Goal: Task Accomplishment & Management: Manage account settings

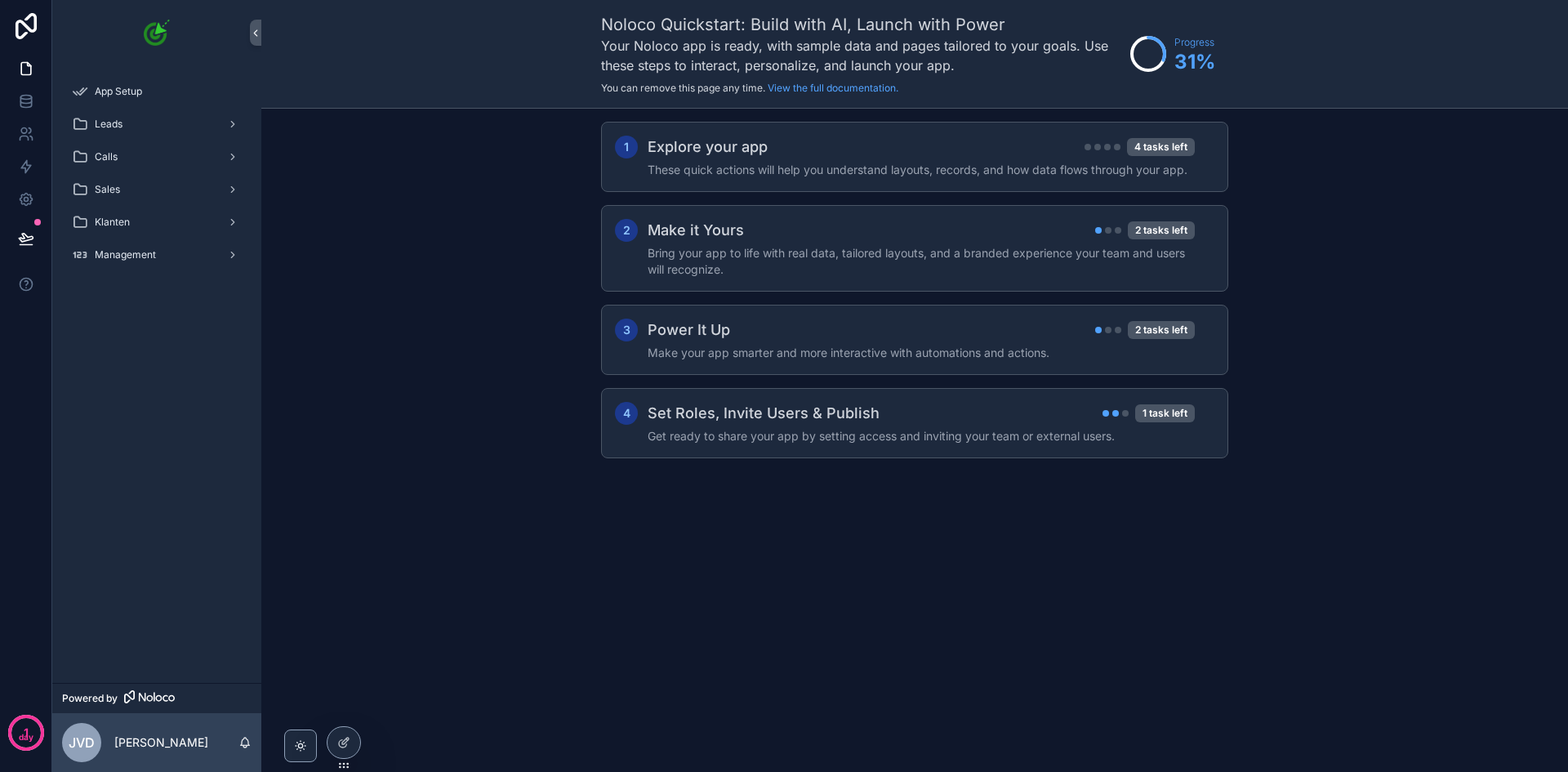
click at [147, 120] on div "Leads" at bounding box center [157, 124] width 170 height 26
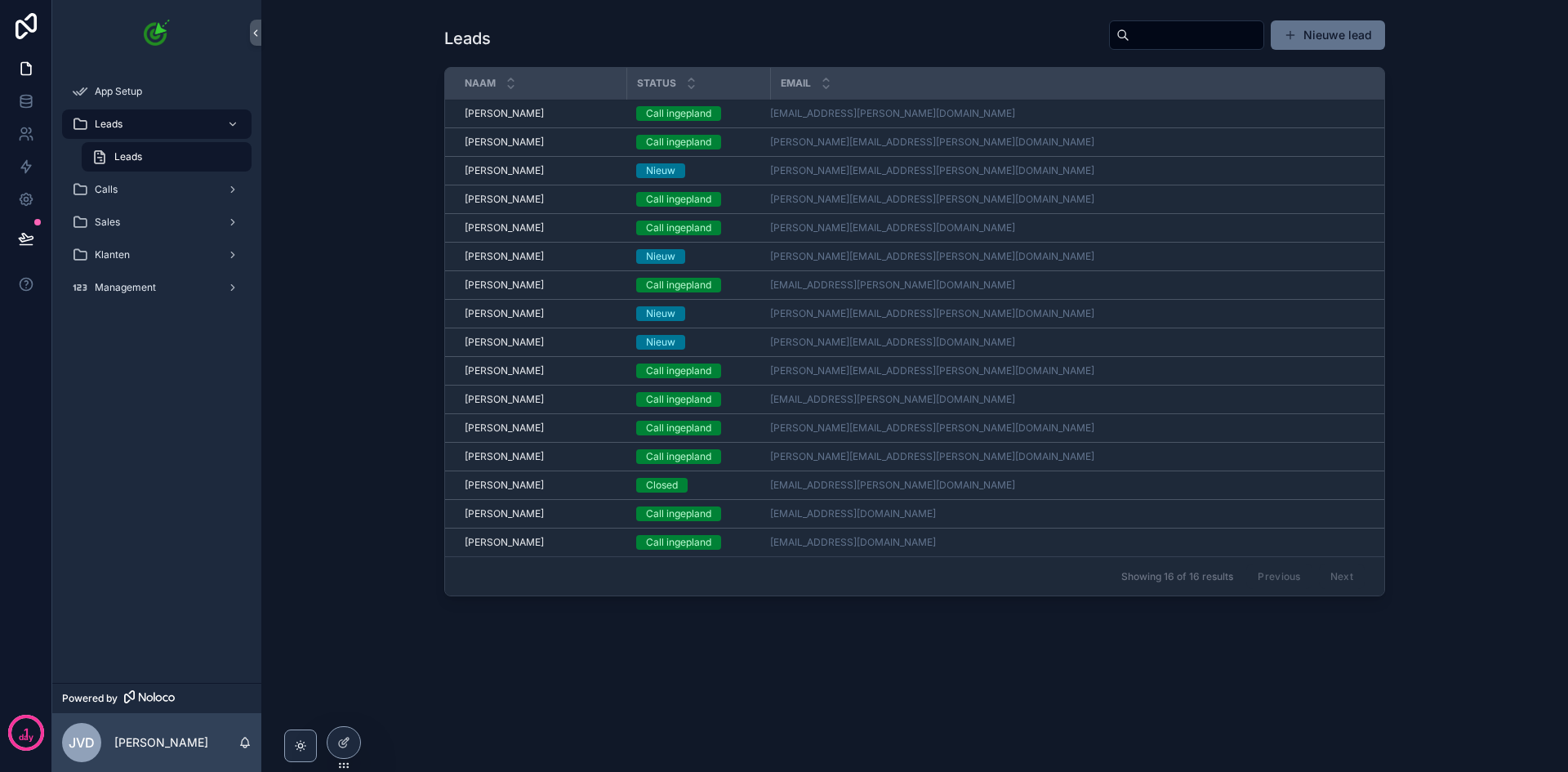
click at [139, 189] on div "Calls" at bounding box center [157, 189] width 170 height 26
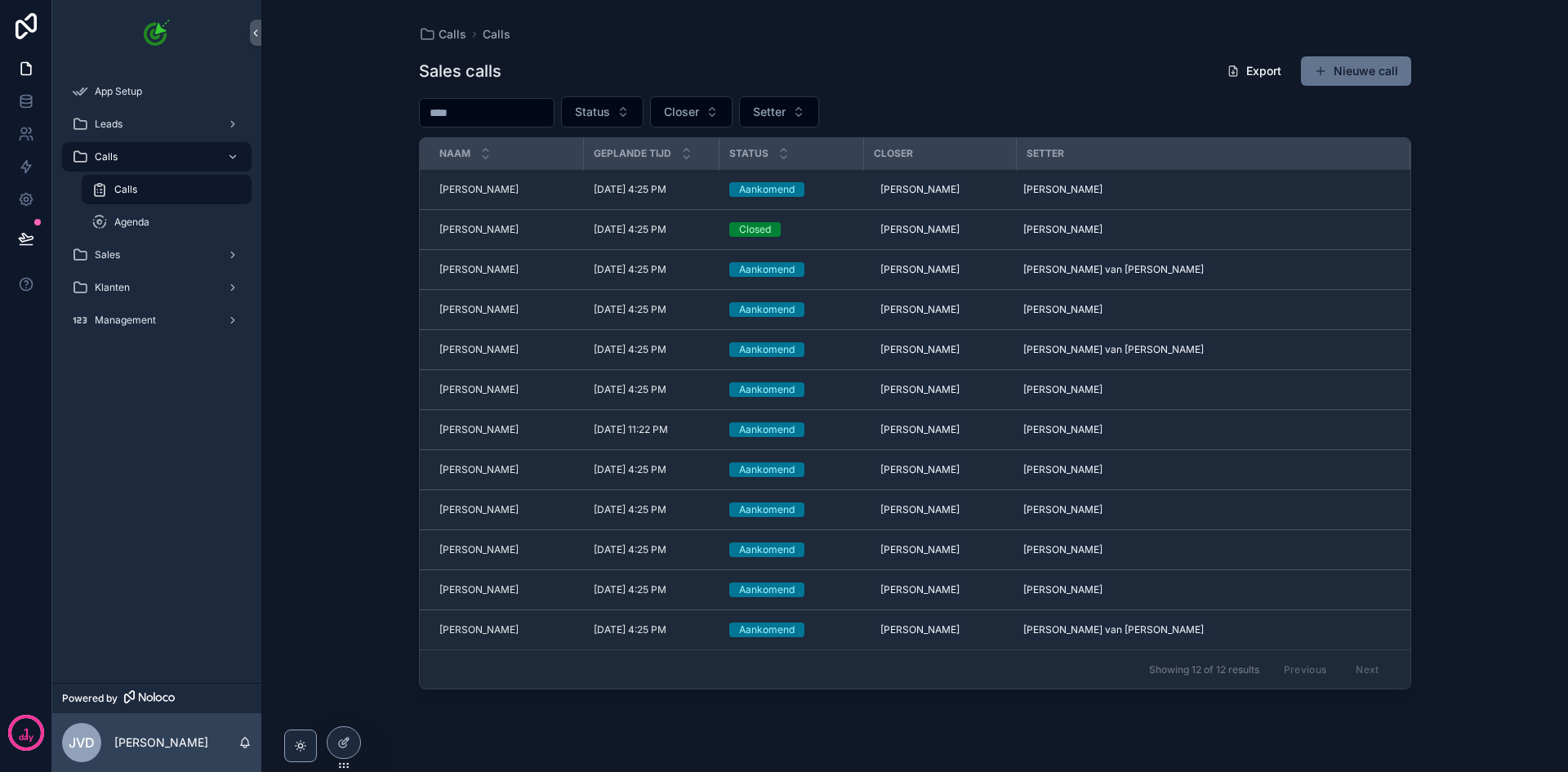
click at [148, 322] on span "Management" at bounding box center [125, 320] width 61 height 13
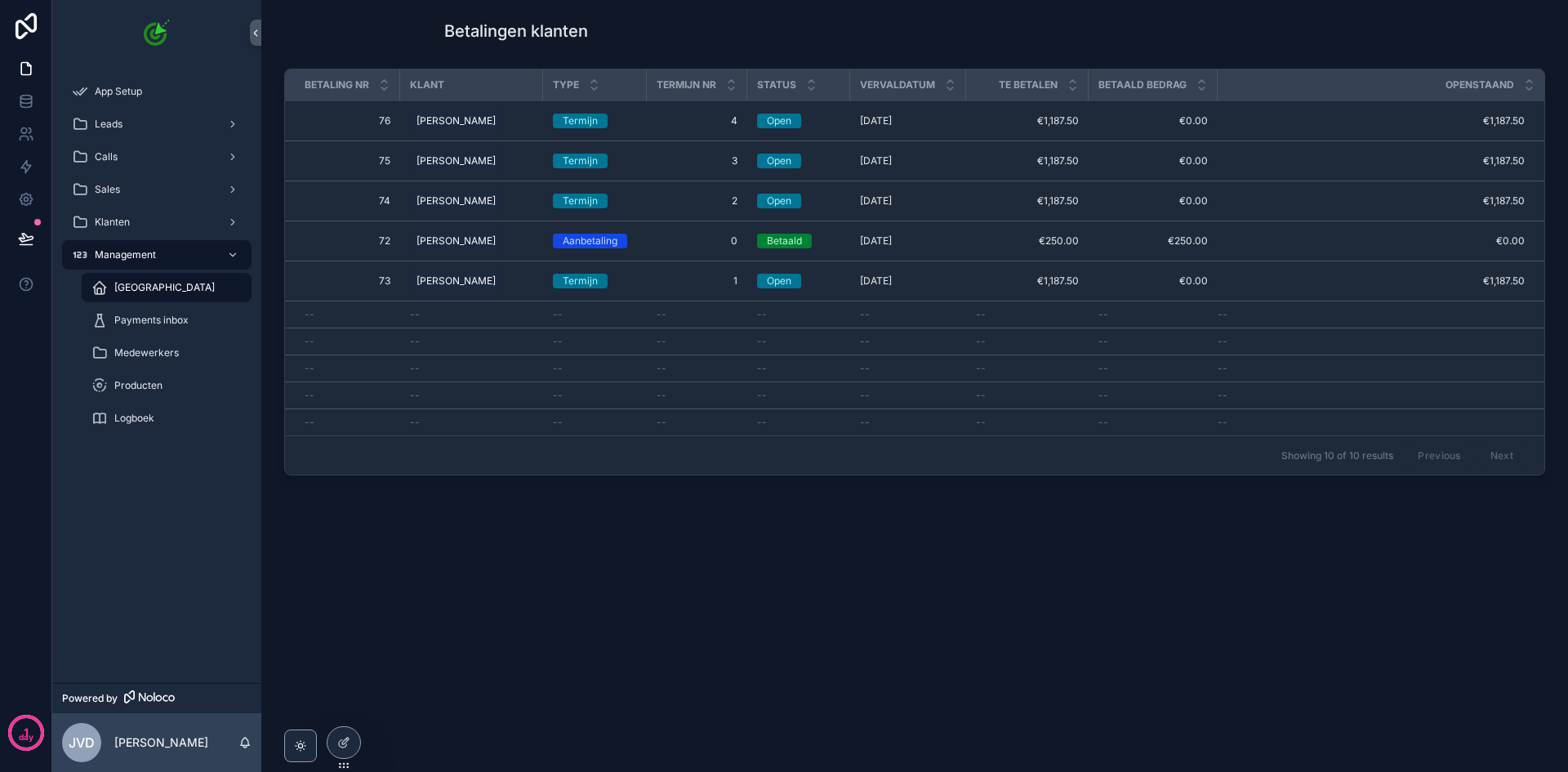
click at [176, 348] on span "Medewerkers" at bounding box center [146, 353] width 65 height 13
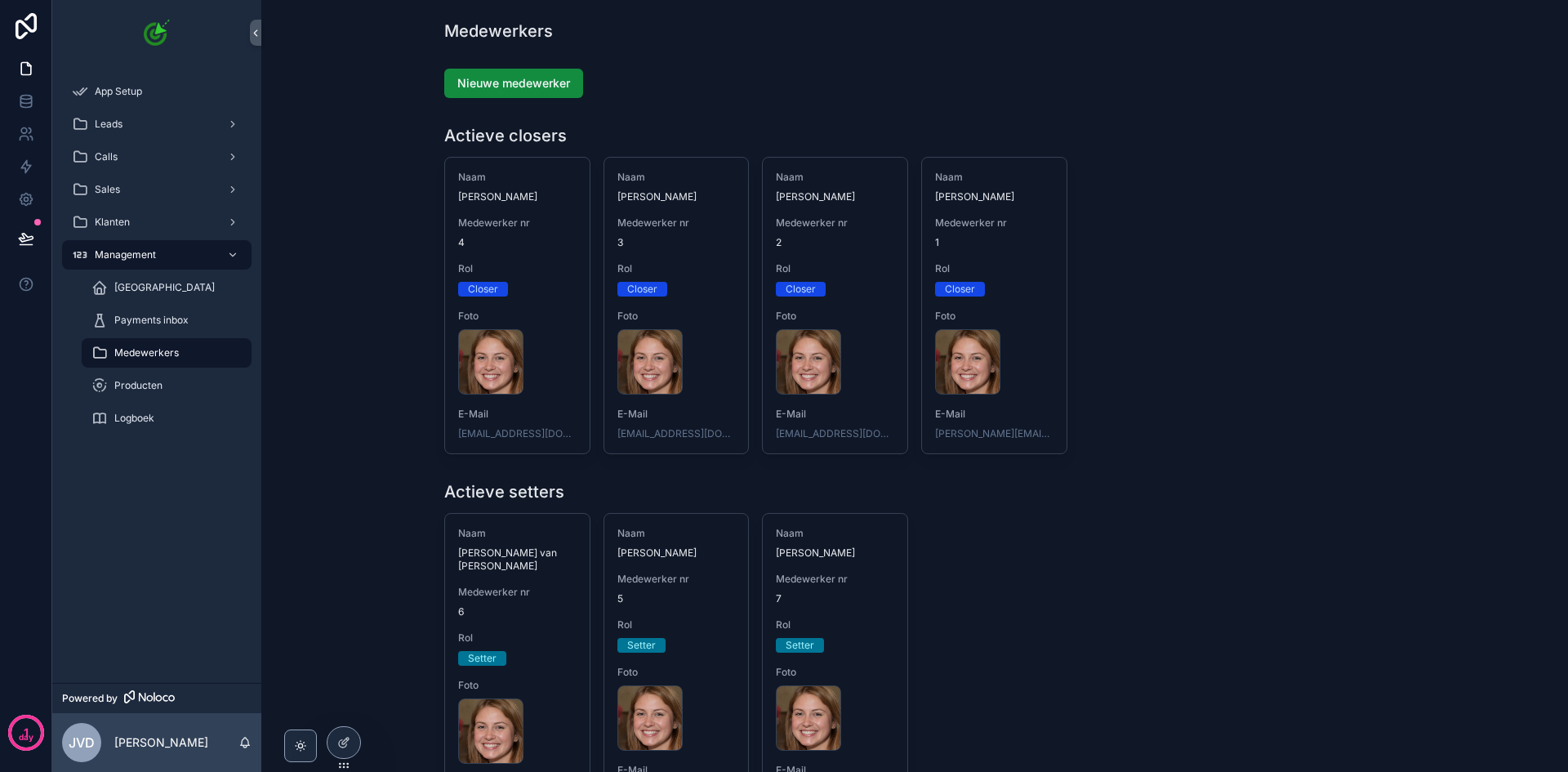
click at [509, 83] on span "Nieuwe medewerker" at bounding box center [514, 83] width 113 height 16
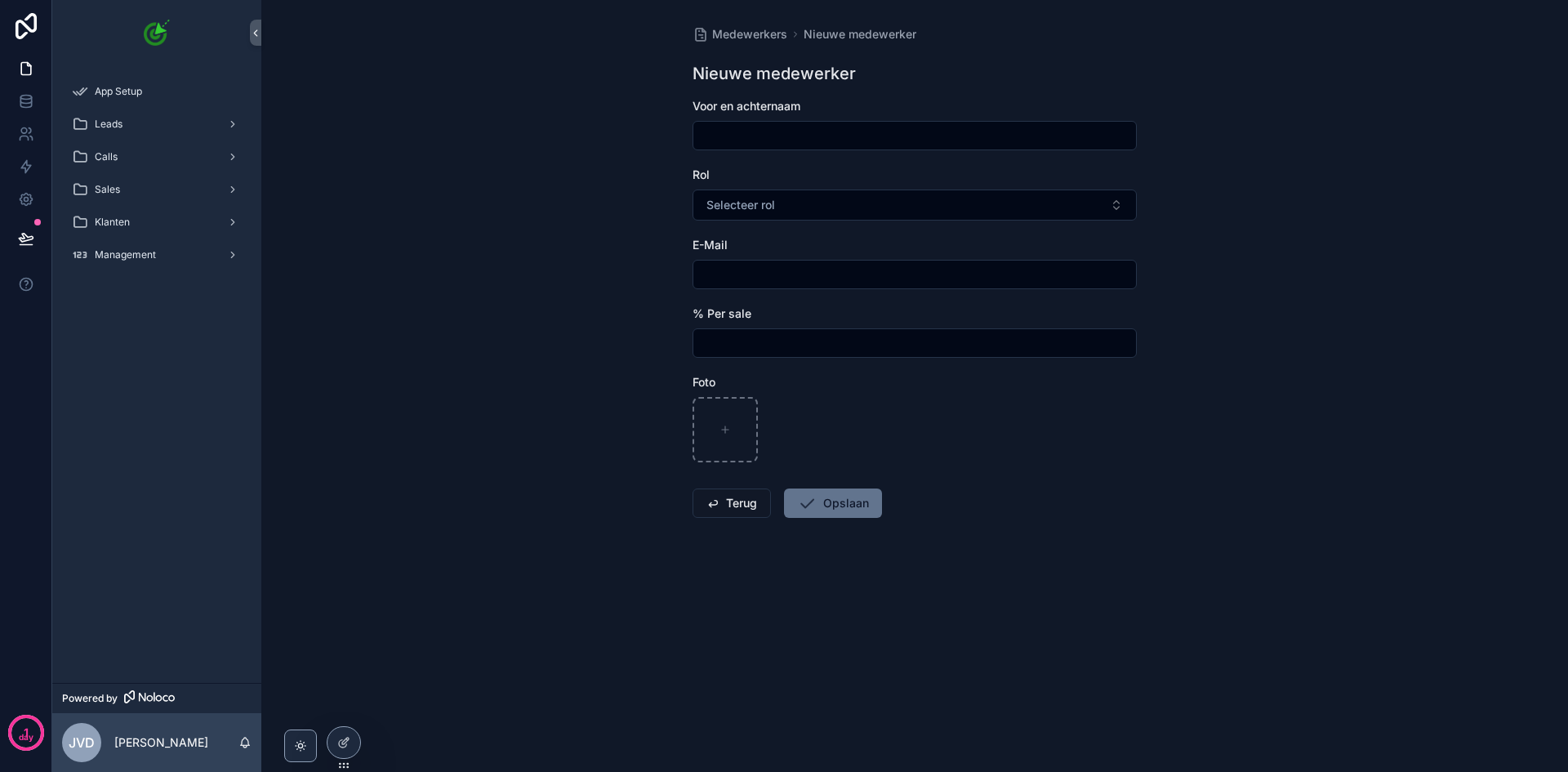
click at [764, 209] on span "Selecteer rol" at bounding box center [741, 205] width 68 height 16
click at [619, 202] on div "Medewerkers Nieuwe medewerker Nieuwe medewerker Voor en achternaam Rol Selectee…" at bounding box center [915, 386] width 1307 height 772
click at [765, 328] on div "% Per sale" at bounding box center [914, 331] width 444 height 52
click at [763, 341] on input "scrollable content" at bounding box center [914, 343] width 442 height 23
click at [617, 321] on div "Medewerkers Nieuwe medewerker Nieuwe medewerker Voor en achternaam Rol Selectee…" at bounding box center [915, 386] width 1307 height 772
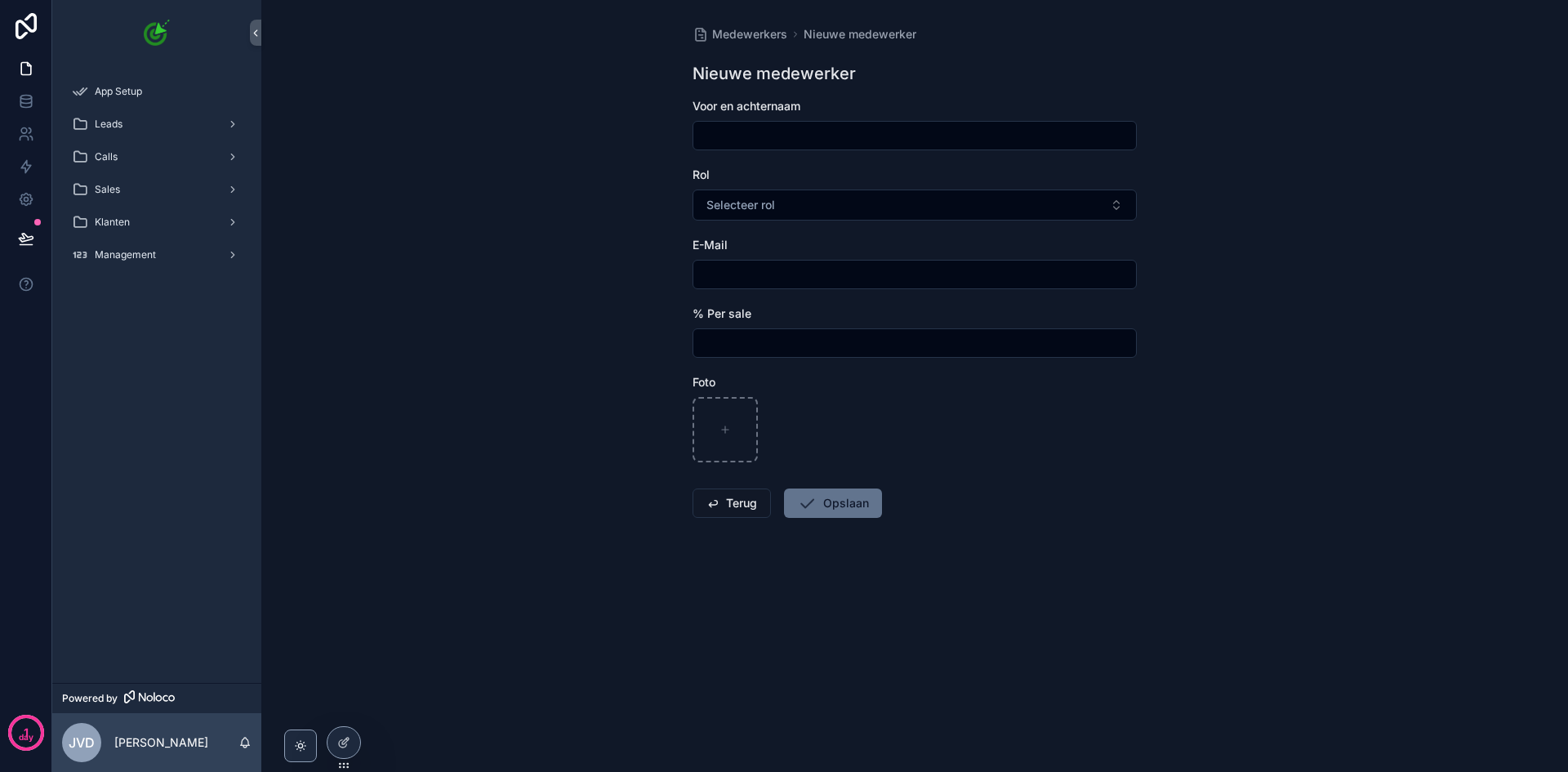
click at [778, 39] on span "Medewerkers" at bounding box center [750, 35] width 75 height 16
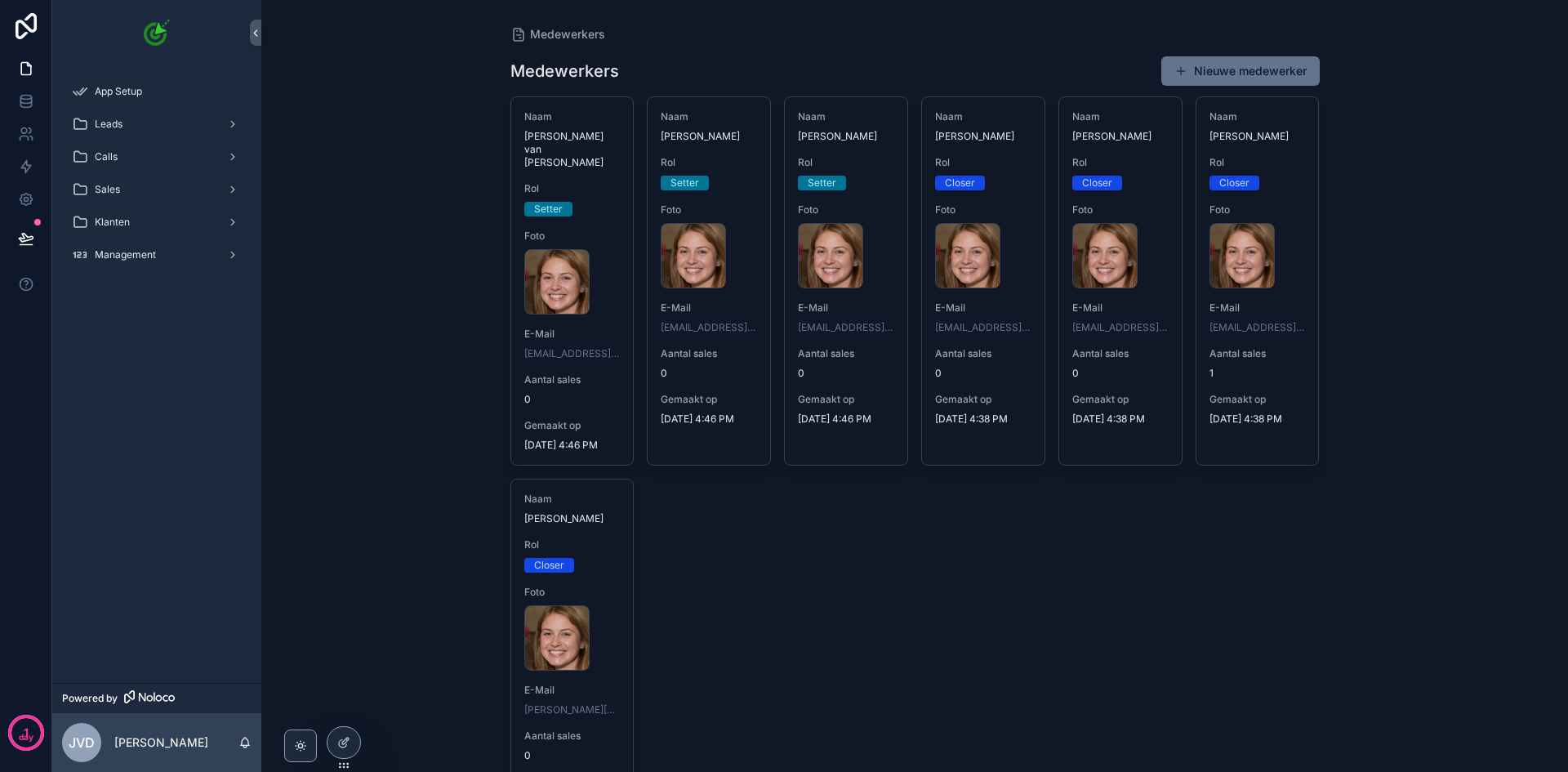
click at [597, 249] on div "chrome_SZx7gKTGCQ .png" at bounding box center [573, 282] width 97 height 66
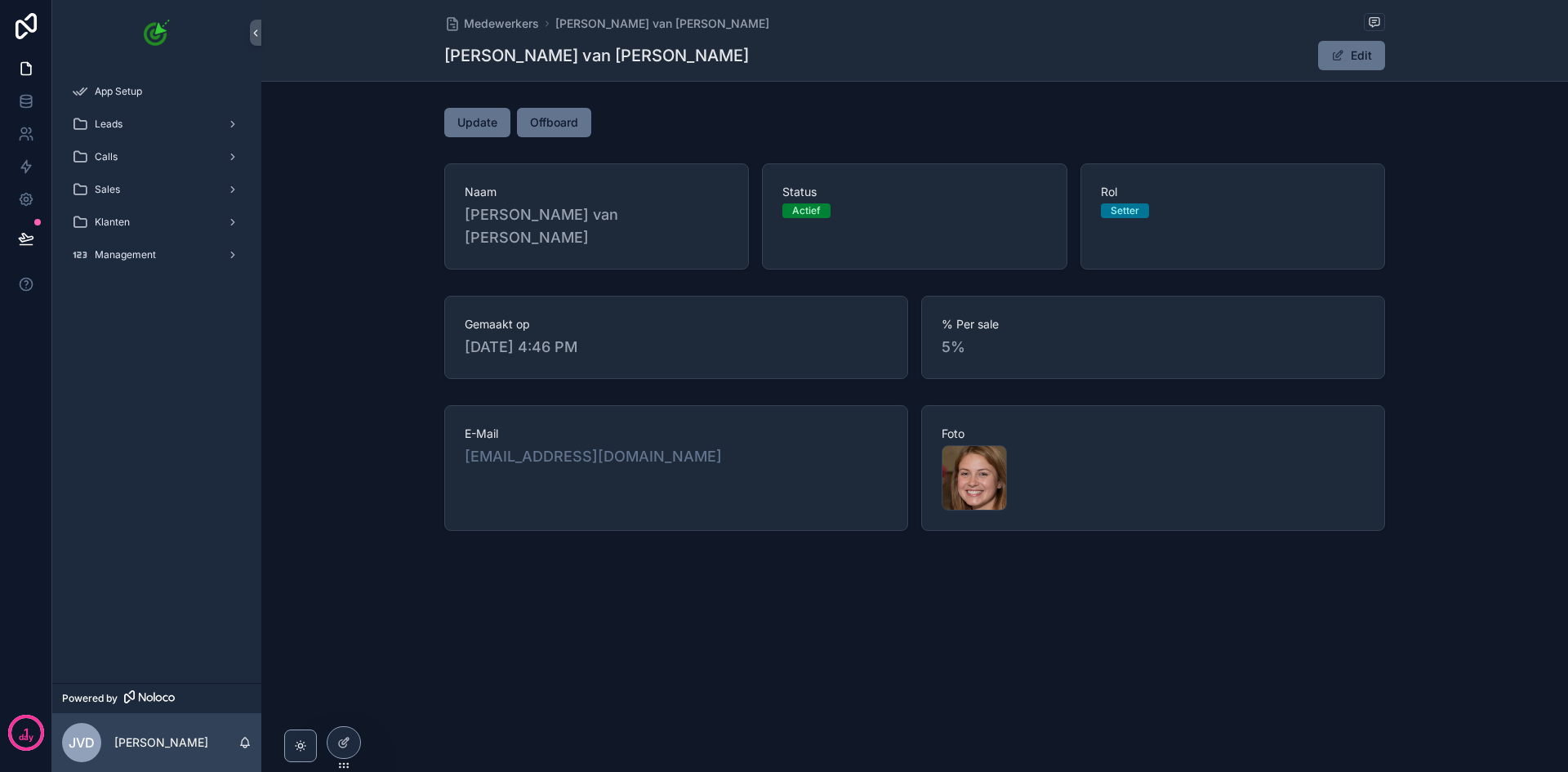
click at [564, 129] on span "Offboard" at bounding box center [554, 122] width 48 height 16
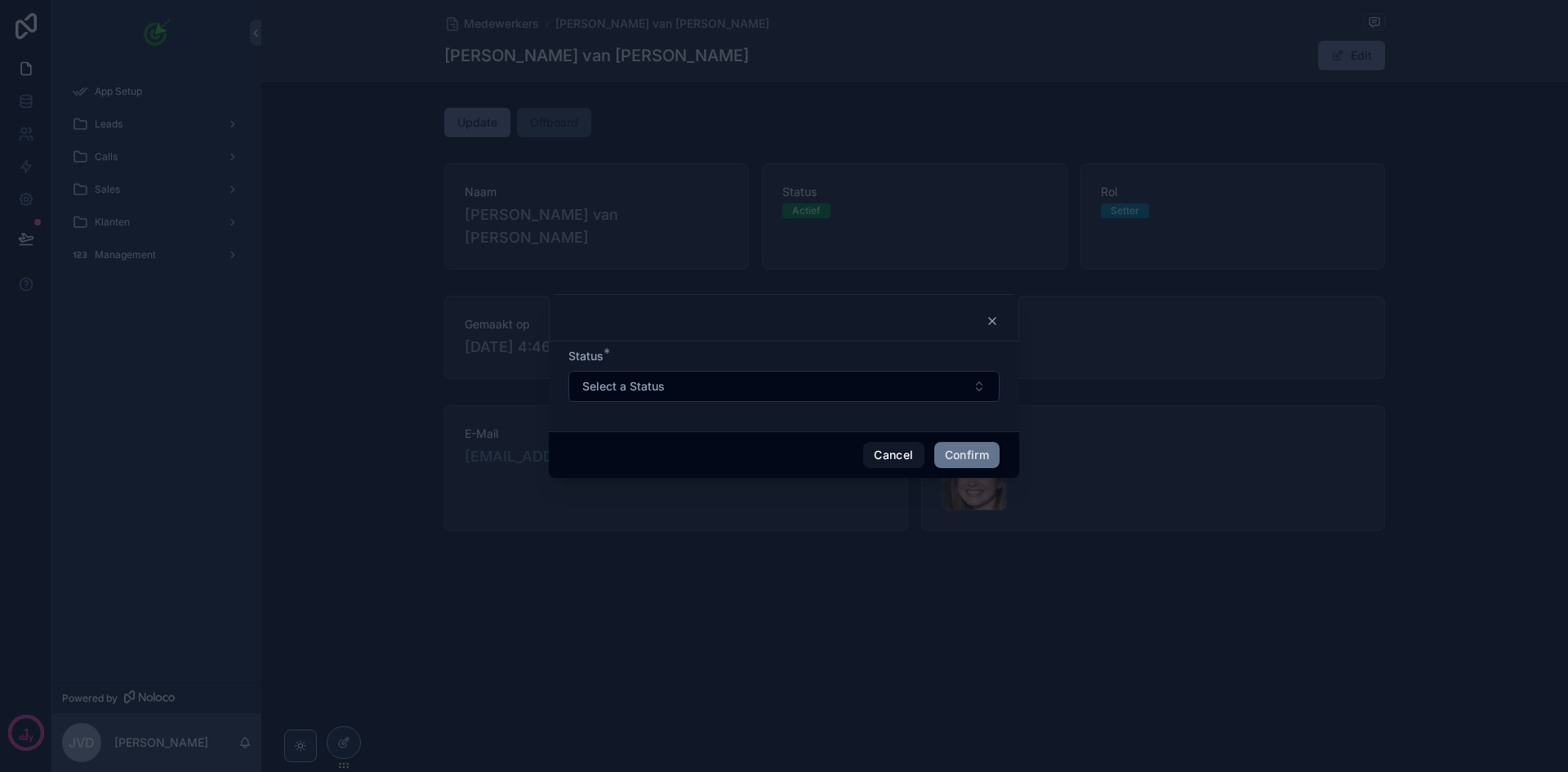
click at [877, 392] on button "Select a Status" at bounding box center [784, 387] width 431 height 31
click at [888, 339] on div at bounding box center [784, 318] width 471 height 47
click at [902, 453] on button "Cancel" at bounding box center [894, 454] width 60 height 26
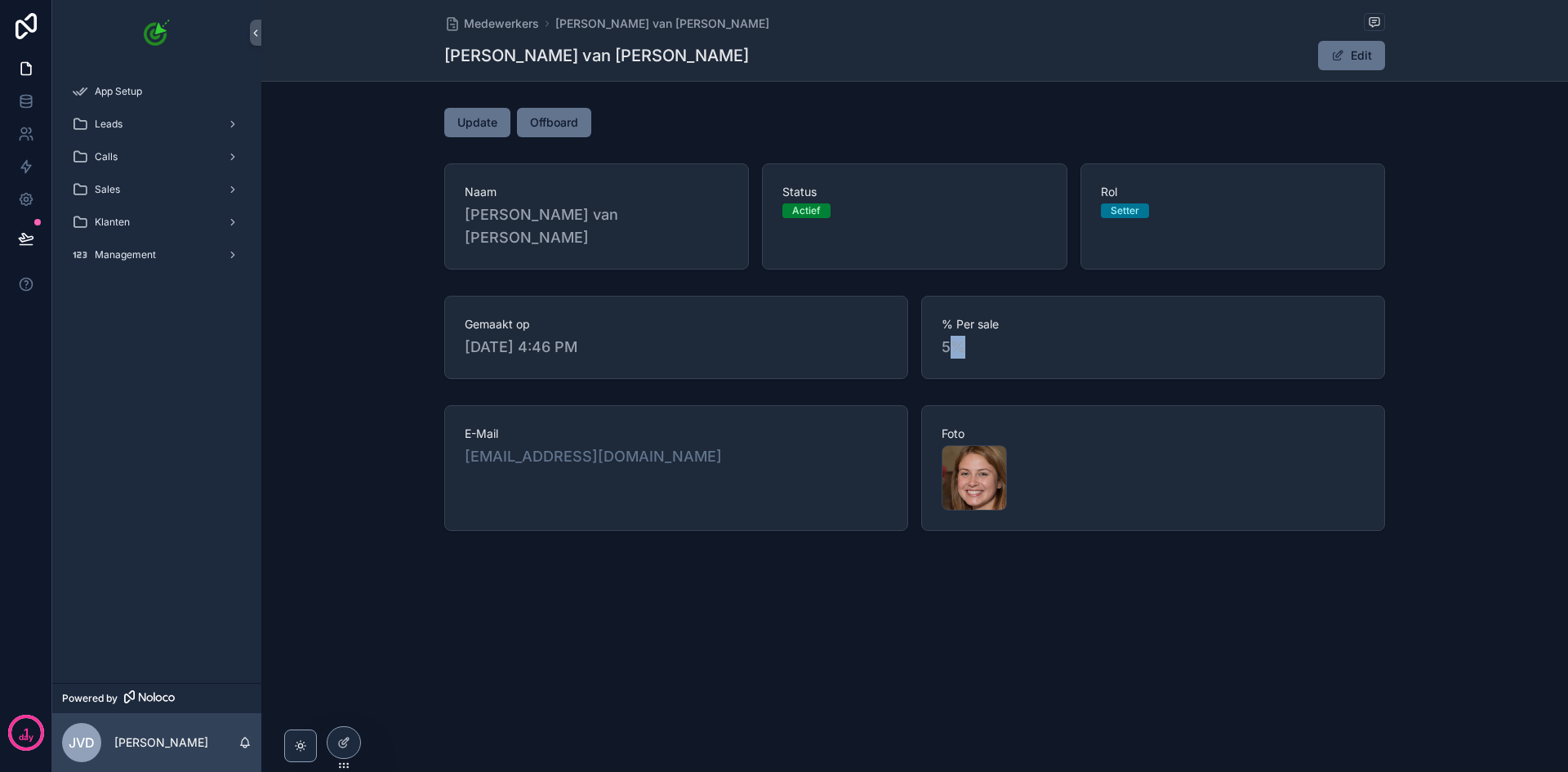
drag, startPoint x: 956, startPoint y: 314, endPoint x: 1006, endPoint y: 325, distance: 51.2
click at [1004, 336] on span "5%" at bounding box center [1153, 347] width 423 height 23
click at [1006, 336] on span "5%" at bounding box center [1153, 347] width 423 height 23
click at [1355, 52] on button "Edit" at bounding box center [1351, 56] width 67 height 29
click at [1370, 51] on button "Done" at bounding box center [1347, 56] width 75 height 29
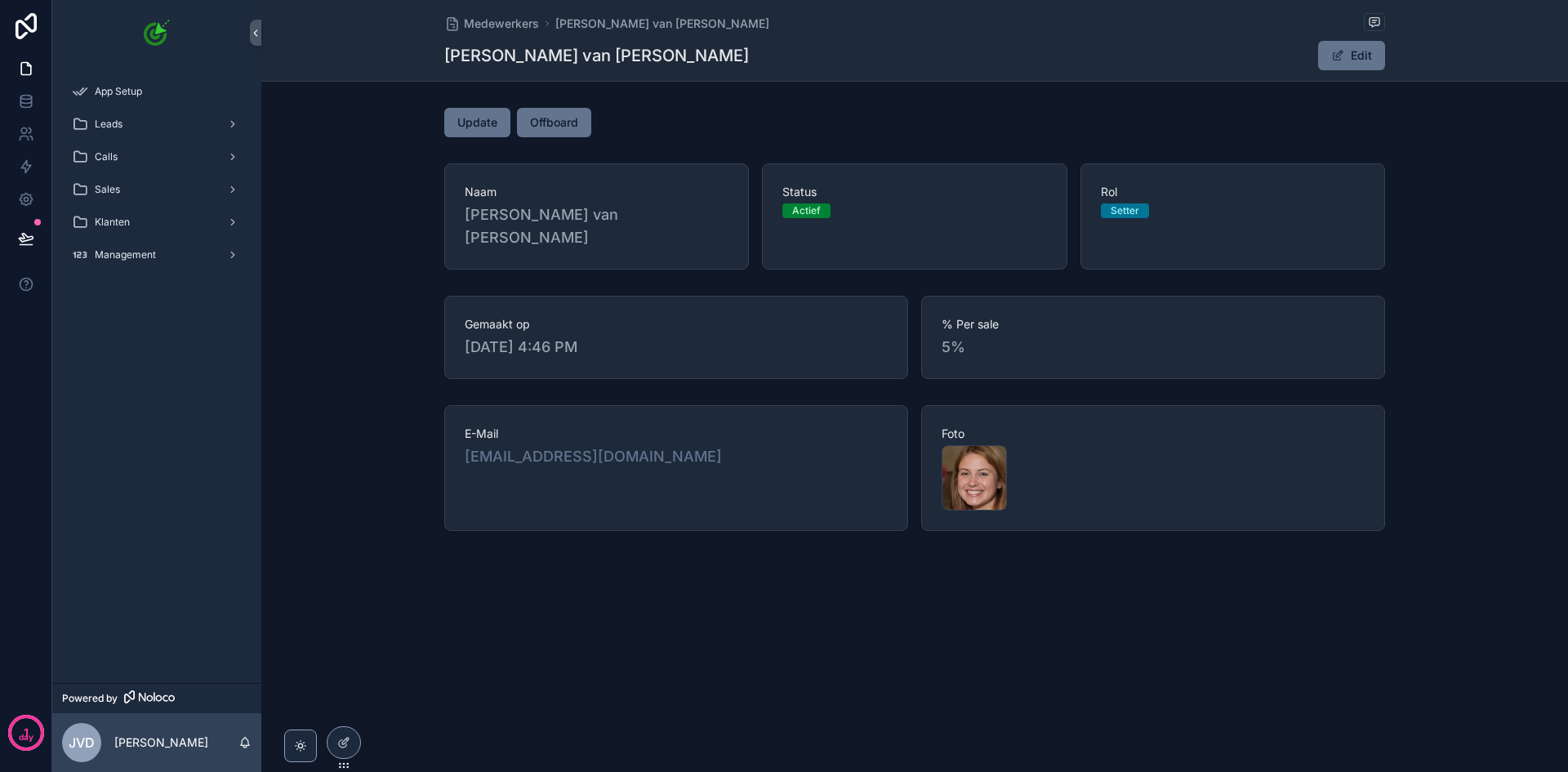
drag, startPoint x: 144, startPoint y: 128, endPoint x: 151, endPoint y: 132, distance: 8.1
click at [144, 128] on div "Leads" at bounding box center [157, 124] width 170 height 26
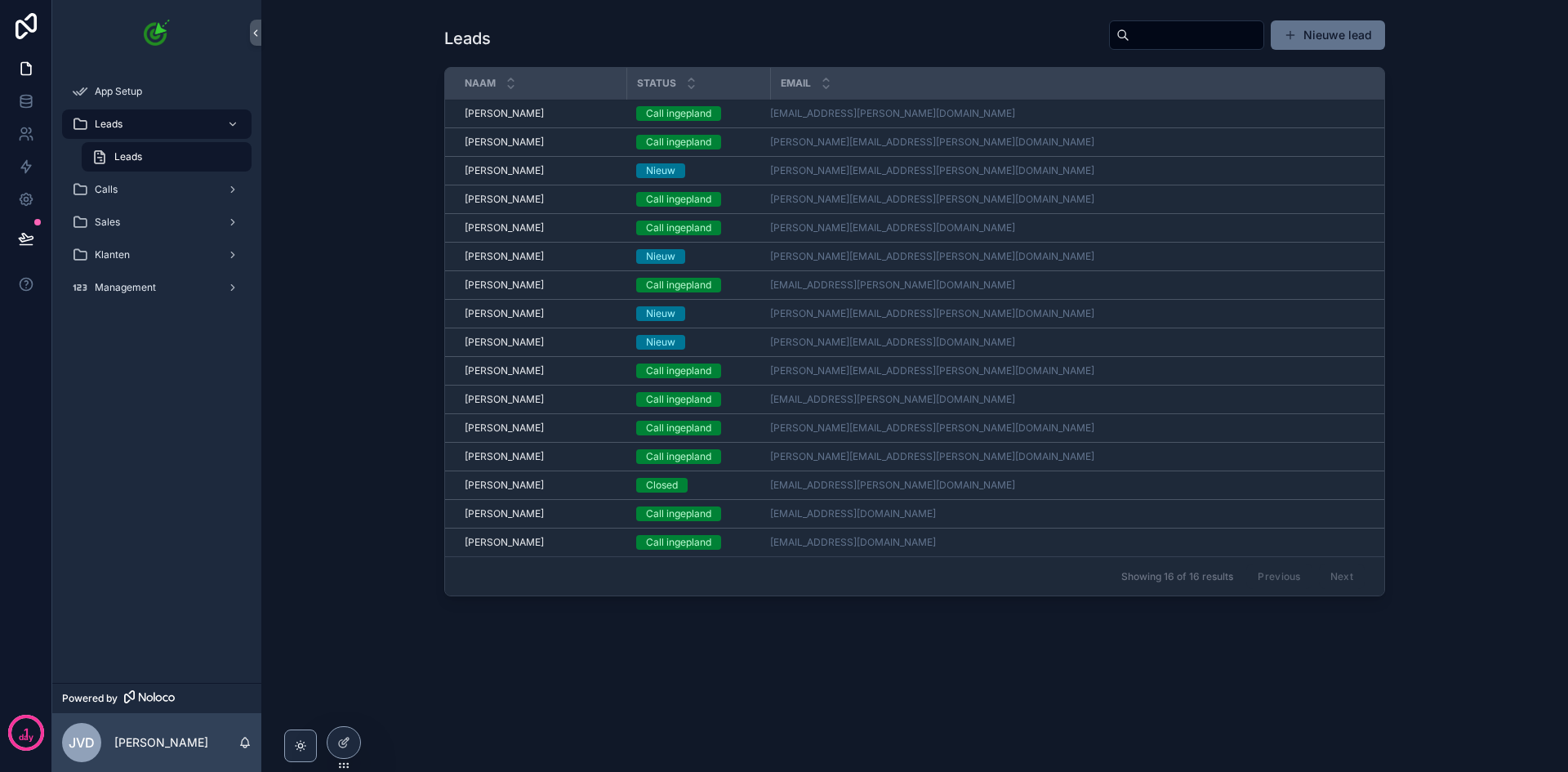
click at [333, 739] on div at bounding box center [344, 743] width 33 height 31
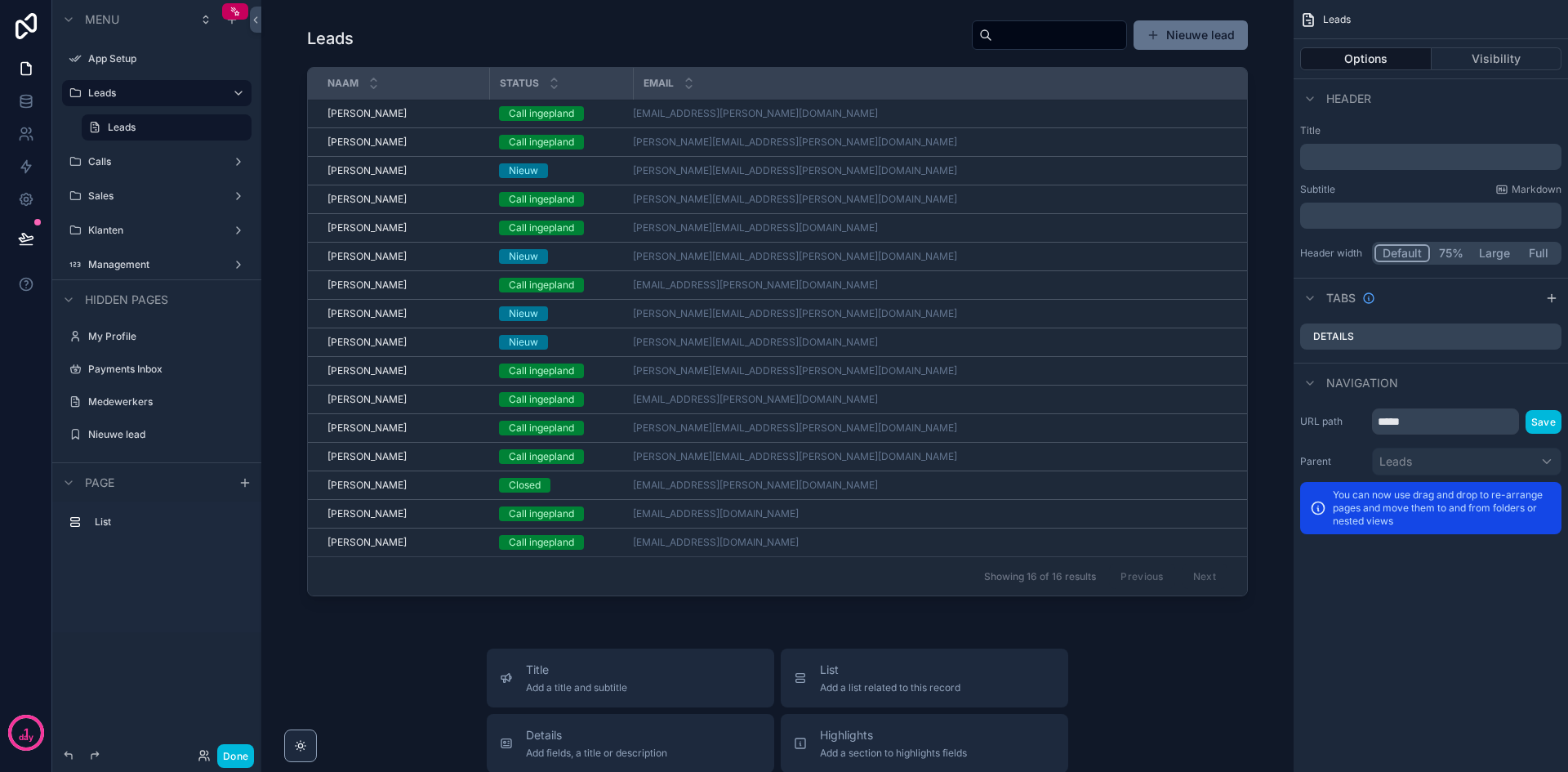
click at [888, 127] on div "scrollable content" at bounding box center [777, 311] width 1006 height 597
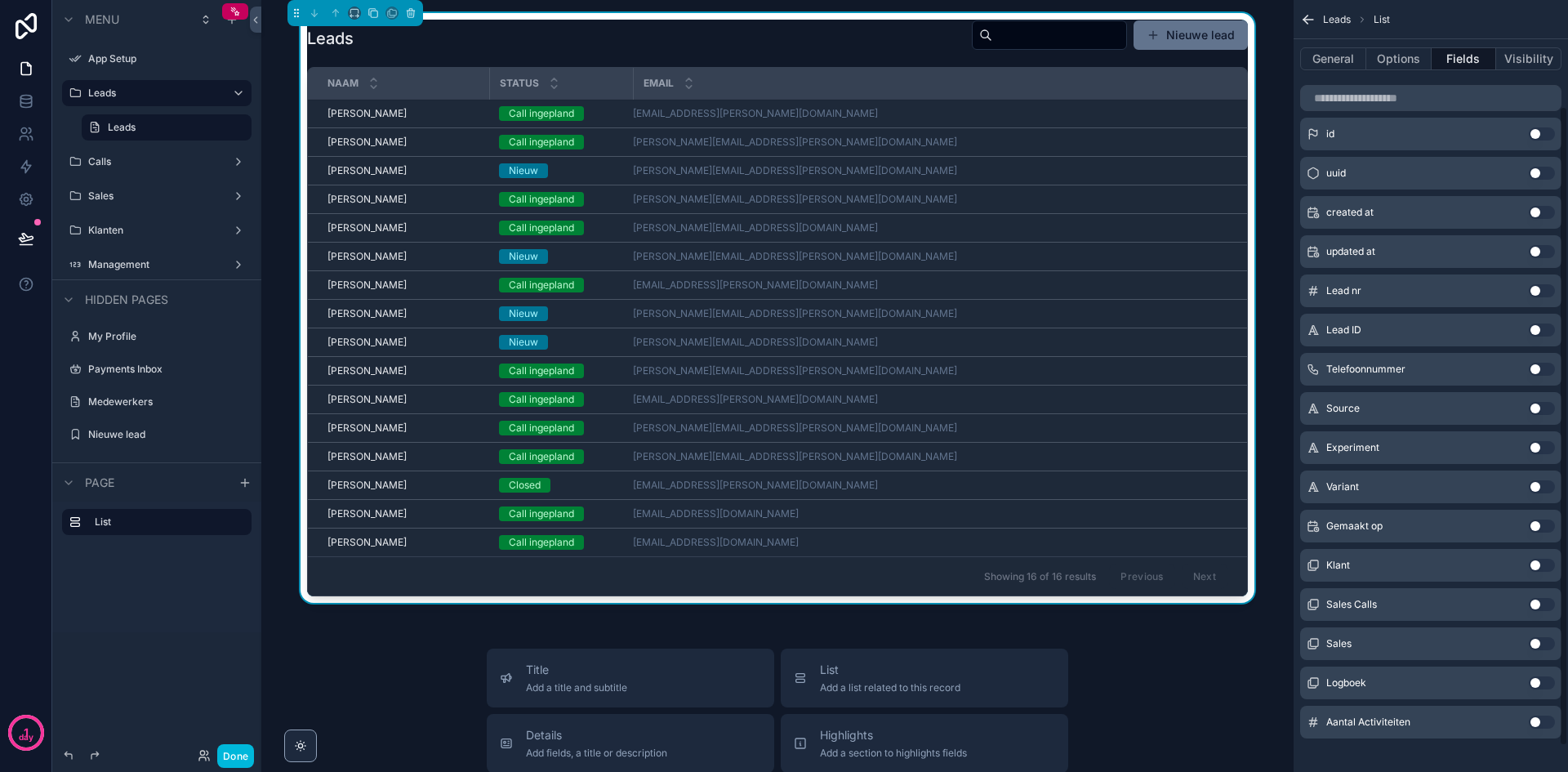
scroll to position [160, 0]
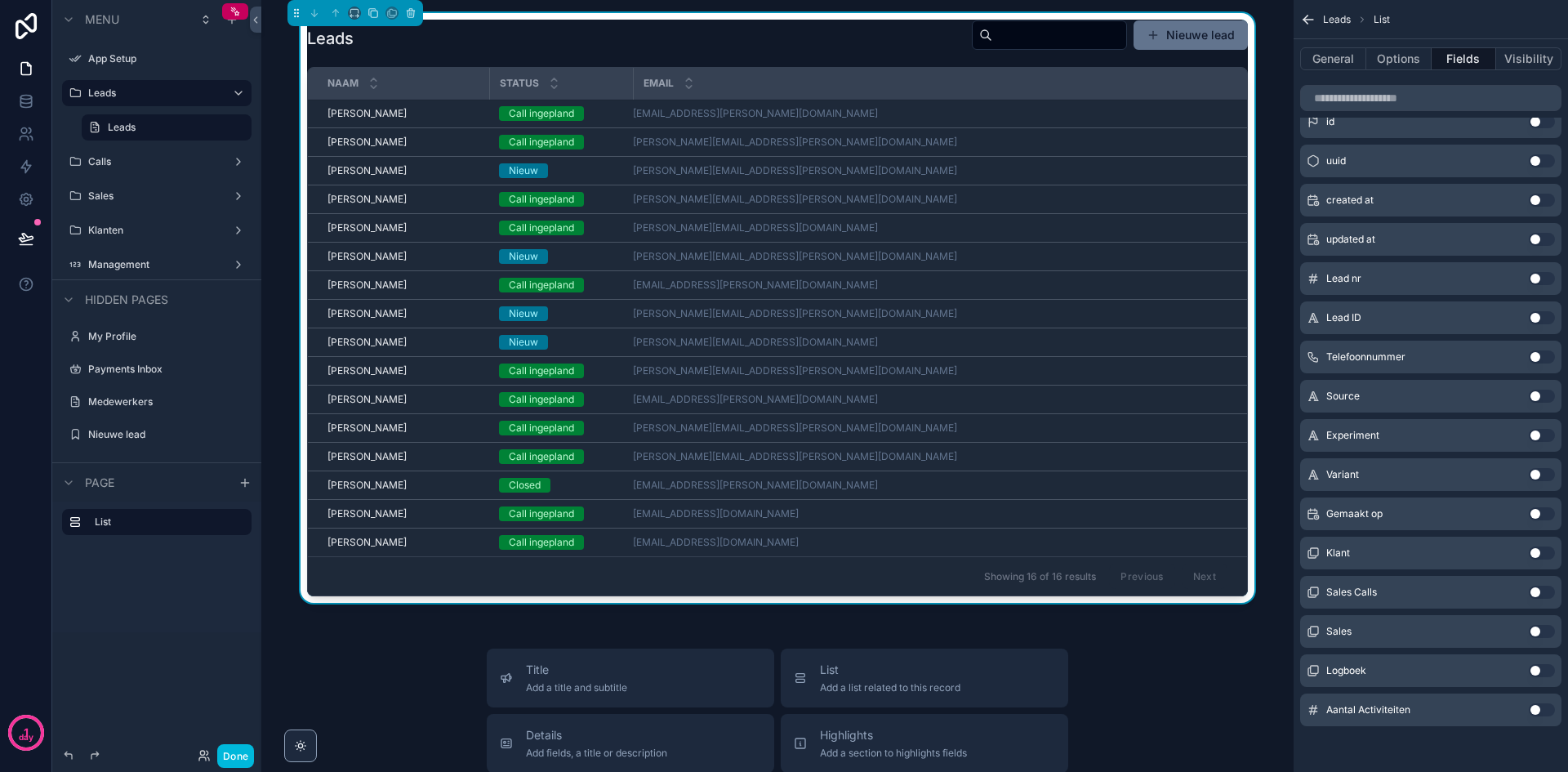
click at [1540, 438] on button "Use setting" at bounding box center [1542, 435] width 26 height 13
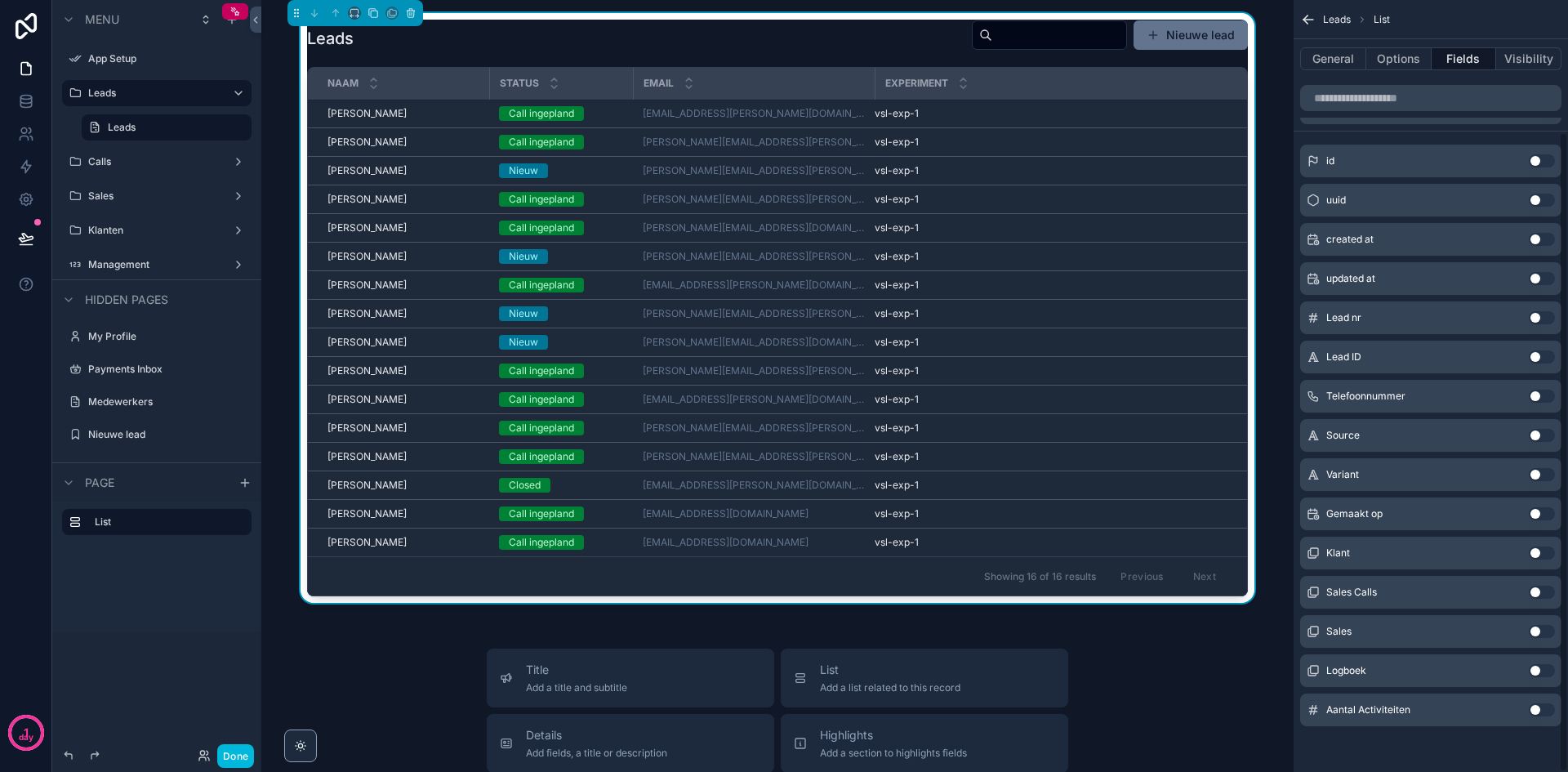
click at [1547, 477] on button "Use setting" at bounding box center [1542, 475] width 26 height 13
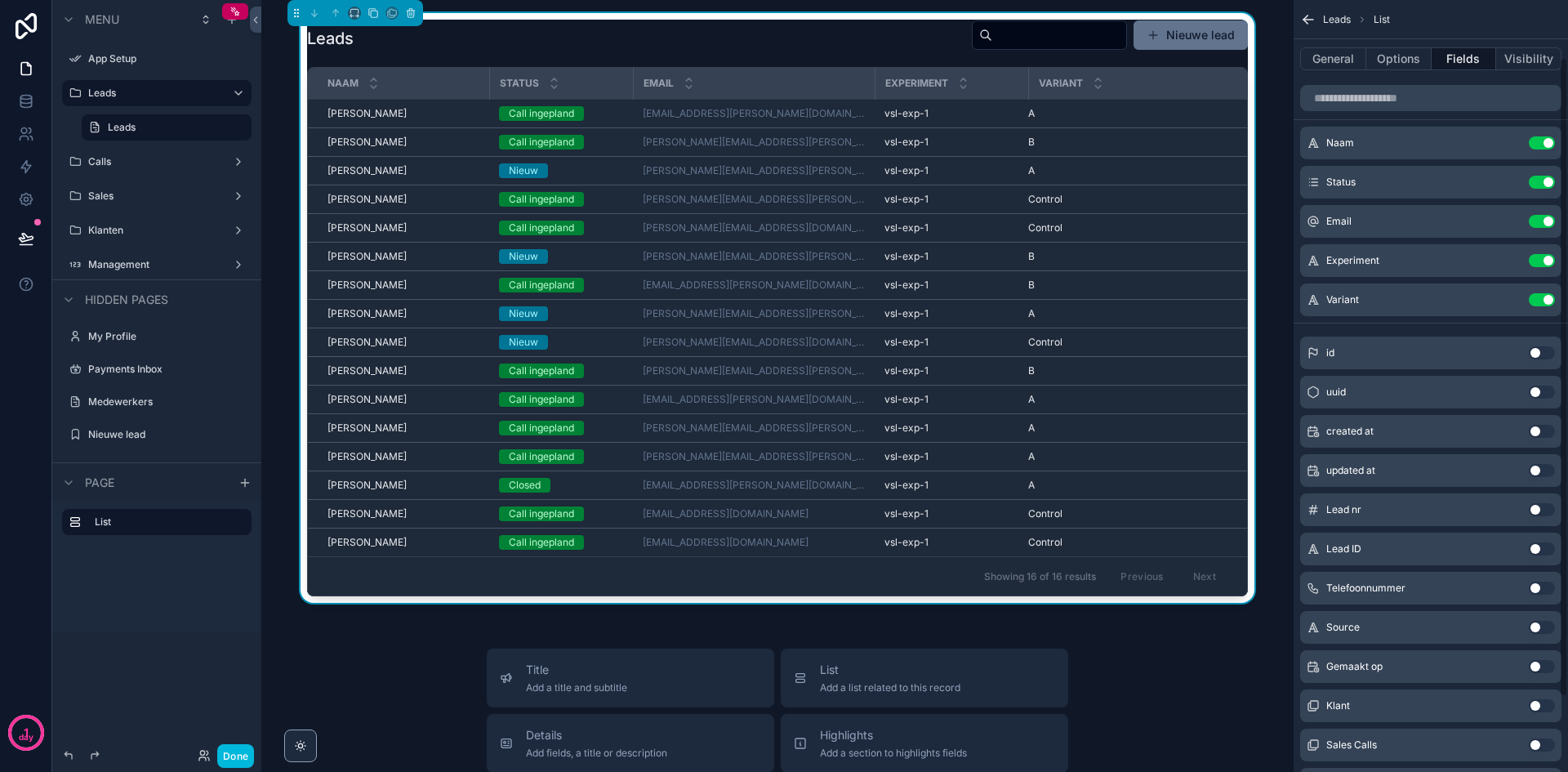
scroll to position [0, 0]
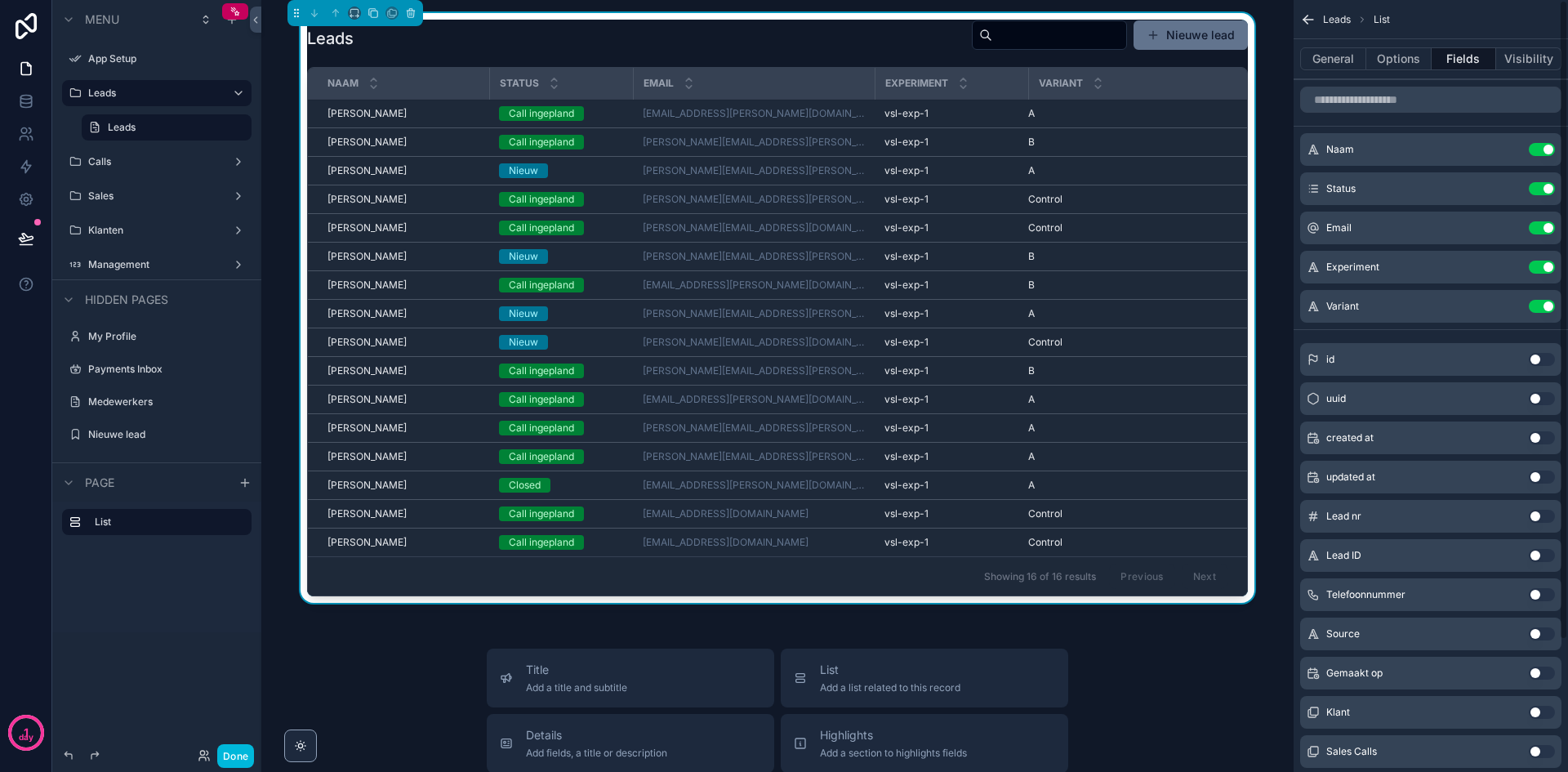
click at [1547, 266] on button "Use setting" at bounding box center [1542, 267] width 26 height 13
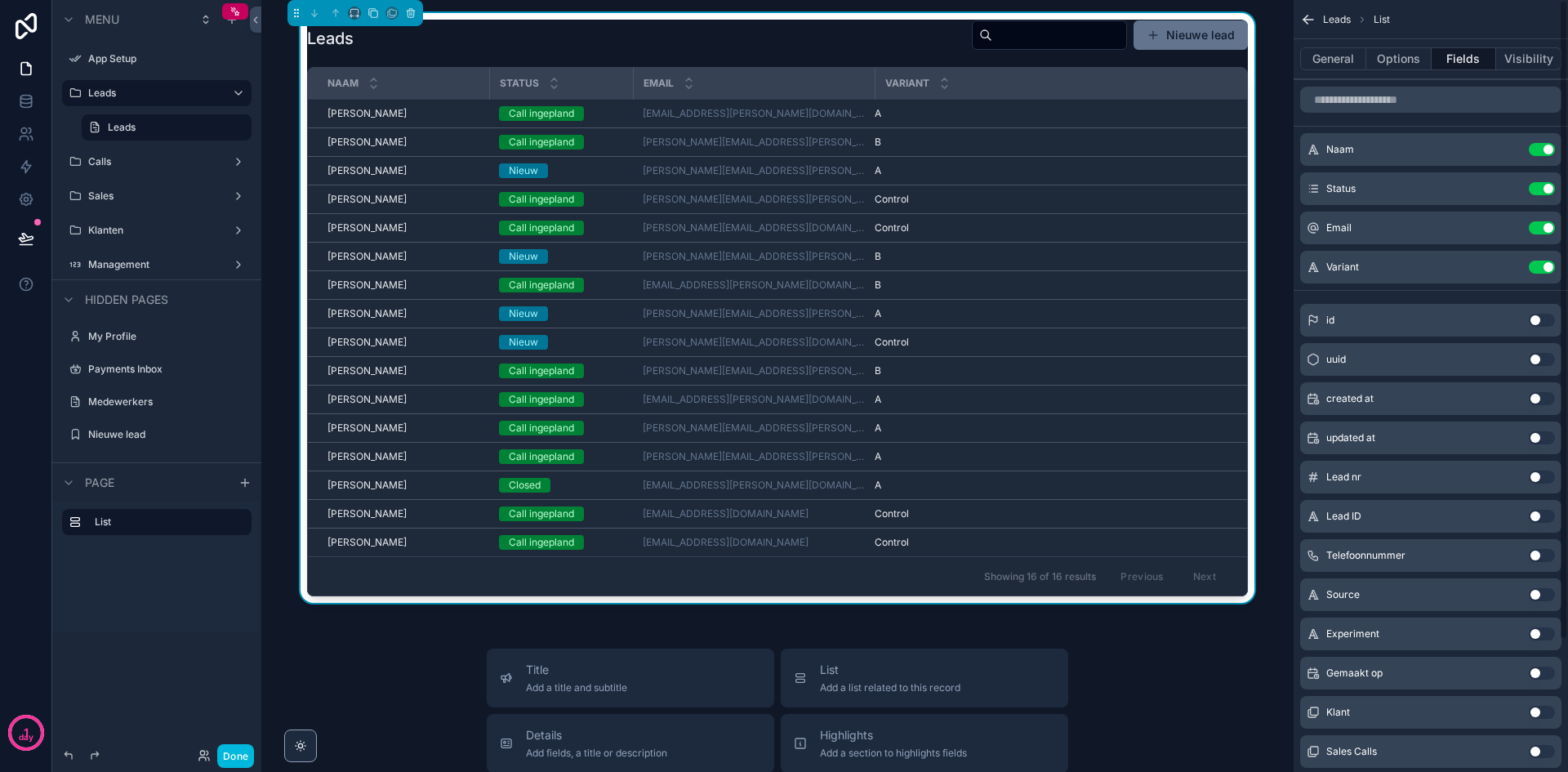
click at [1544, 269] on button "Use setting" at bounding box center [1542, 267] width 26 height 13
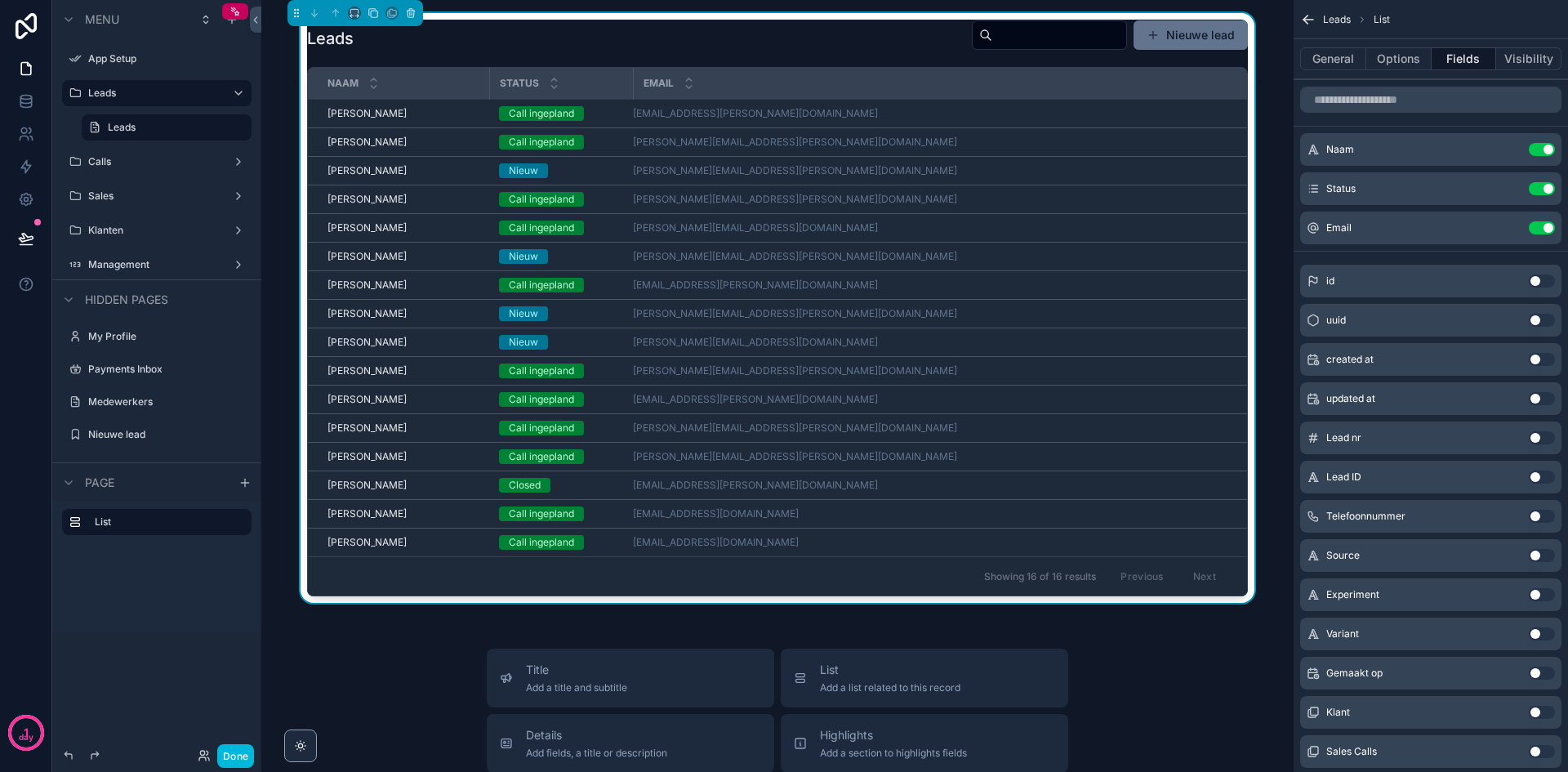
click at [230, 755] on button "Done" at bounding box center [235, 756] width 36 height 24
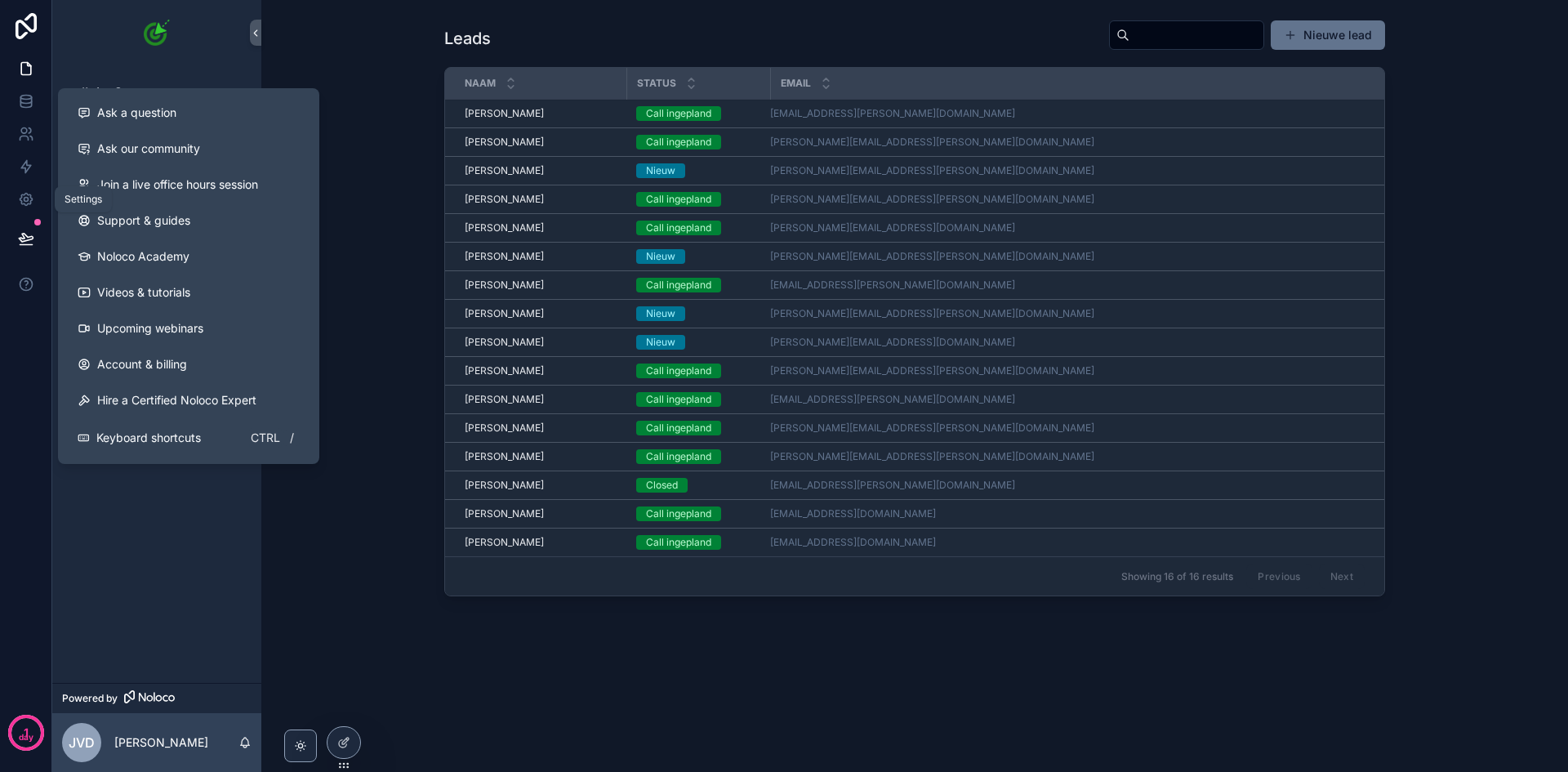
click at [18, 198] on icon at bounding box center [26, 200] width 16 height 16
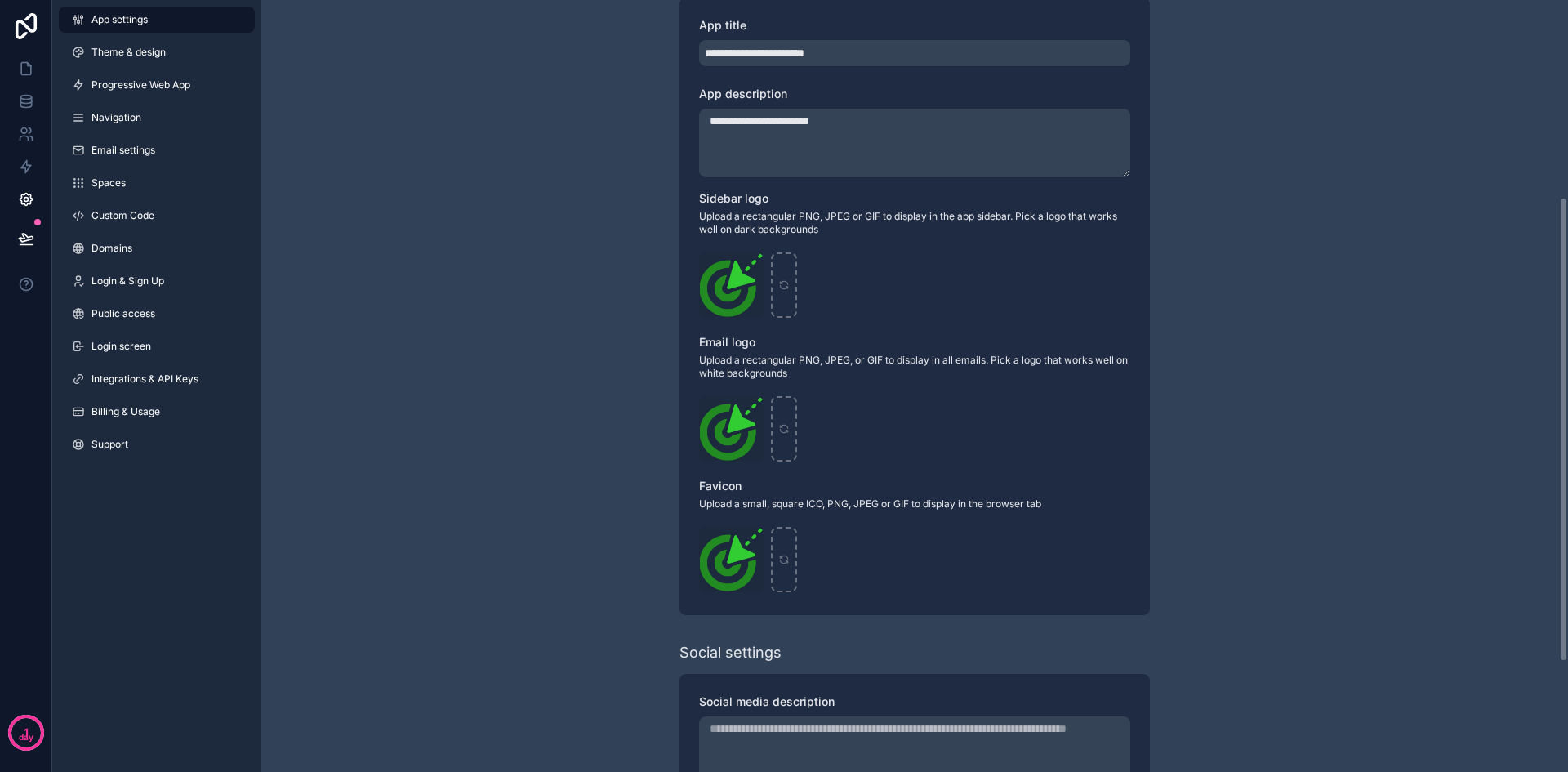
scroll to position [327, 0]
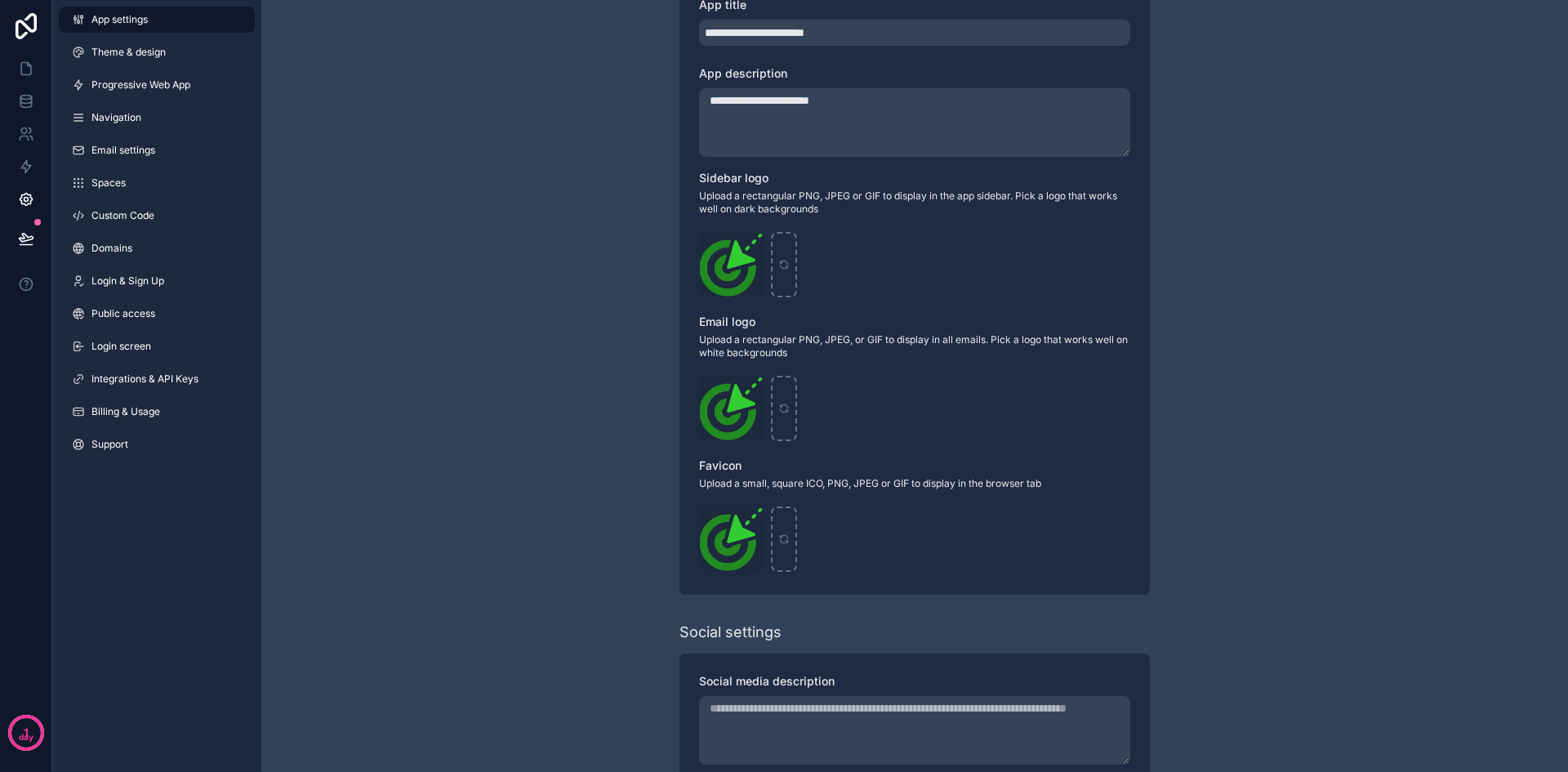
click at [152, 410] on span "Billing & Usage" at bounding box center [125, 412] width 68 height 13
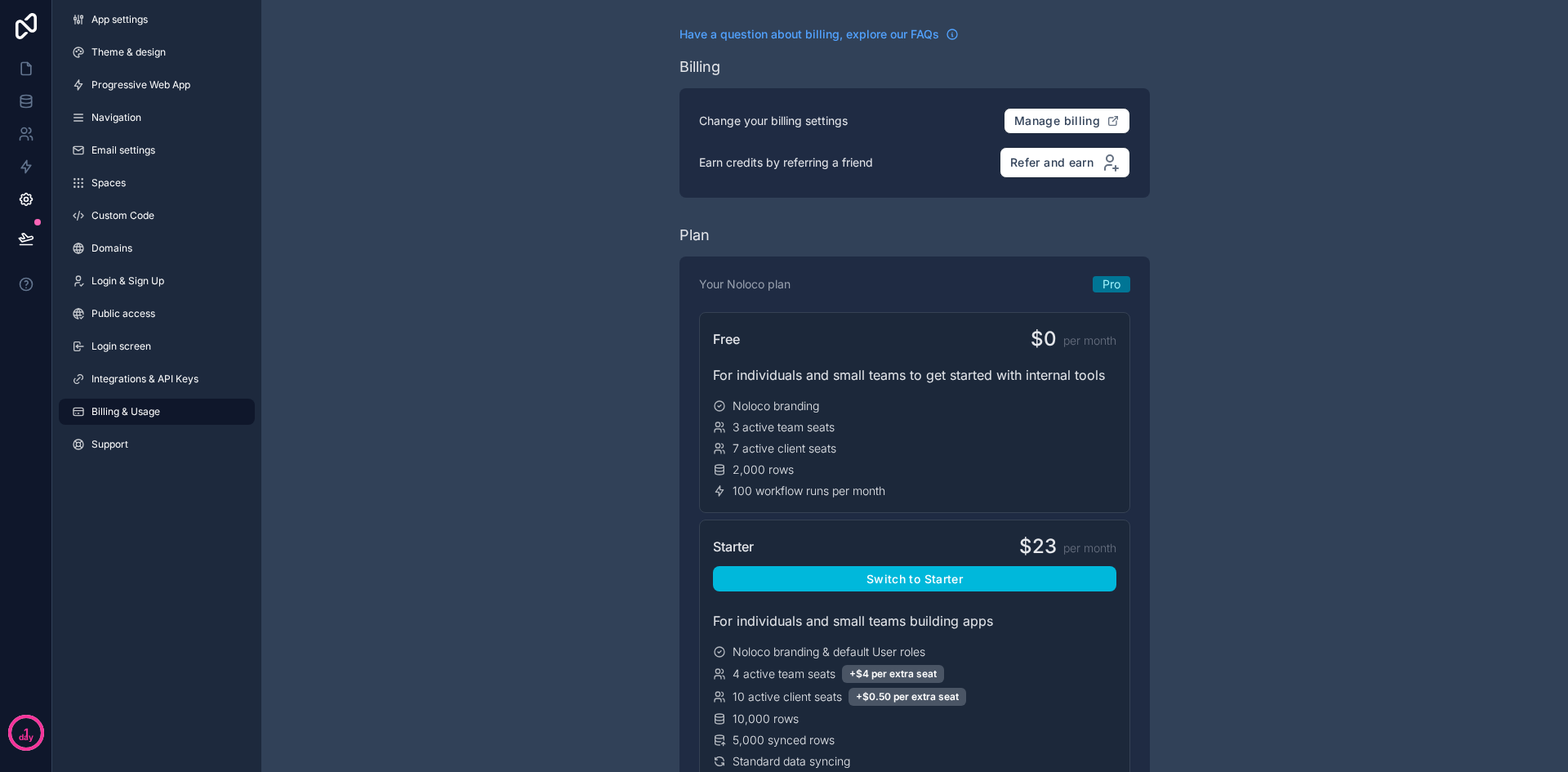
click at [161, 26] on link "App settings" at bounding box center [156, 19] width 196 height 26
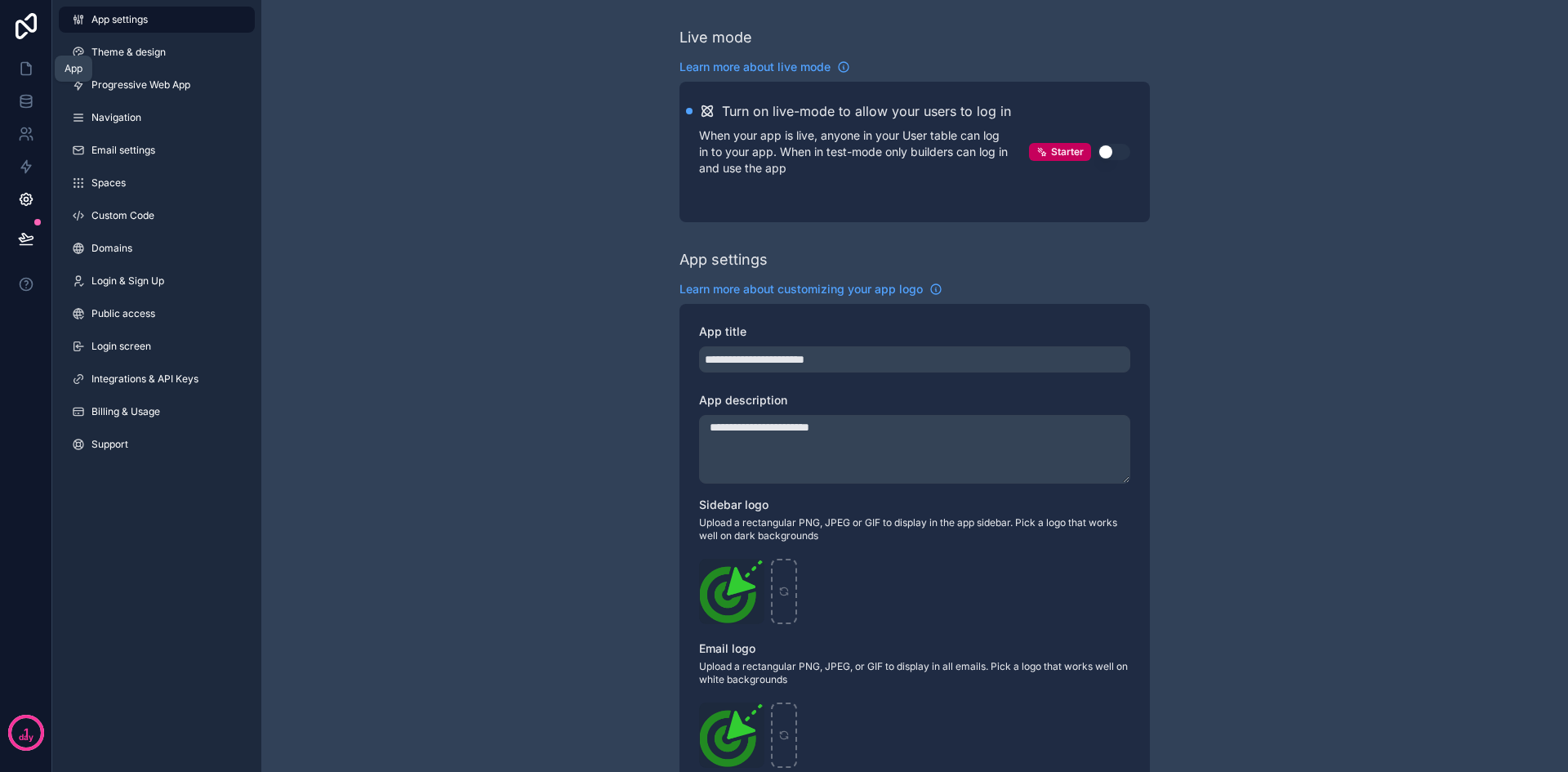
click at [19, 62] on icon at bounding box center [26, 68] width 16 height 16
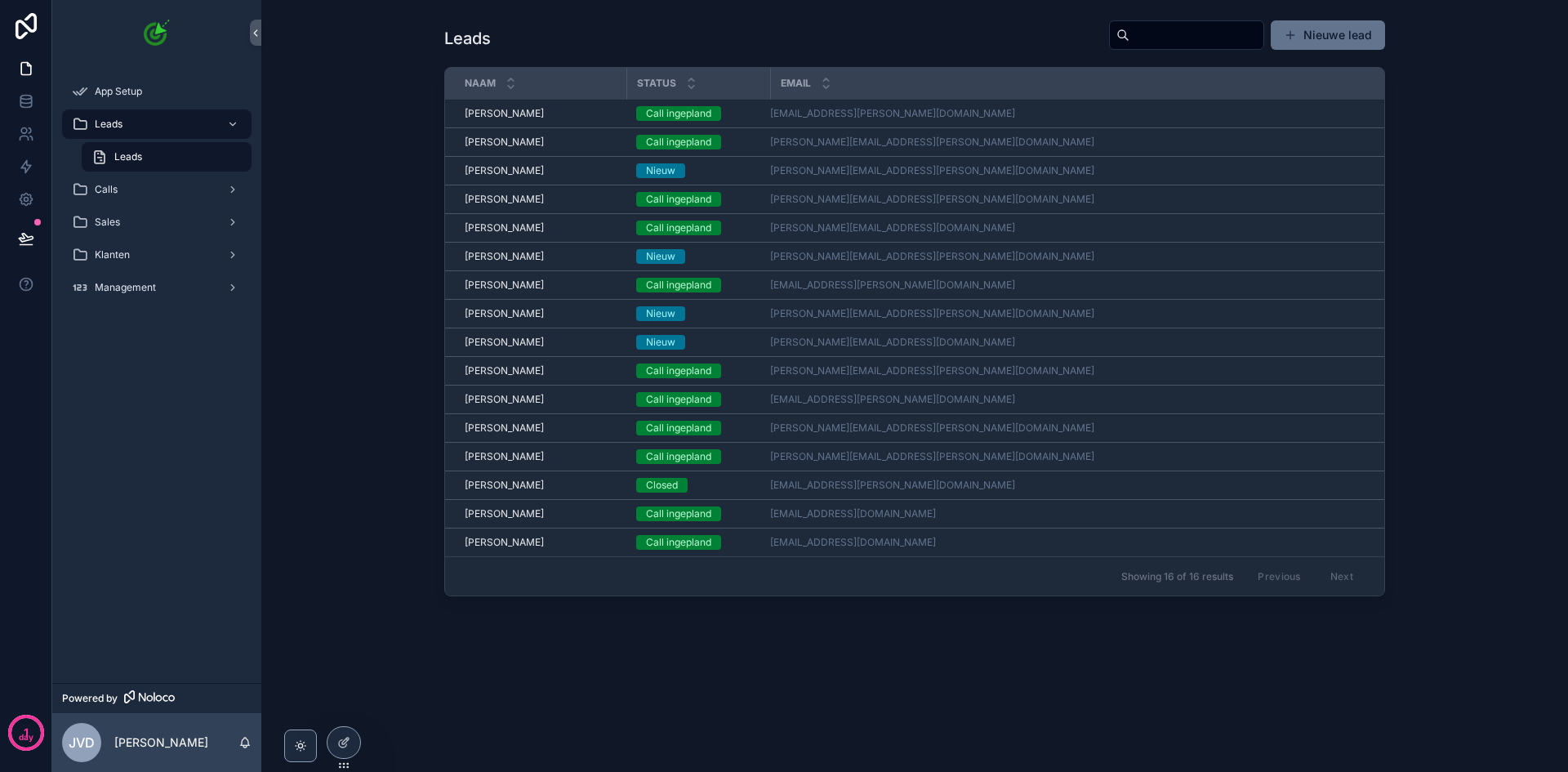
click at [348, 738] on icon at bounding box center [345, 741] width 6 height 6
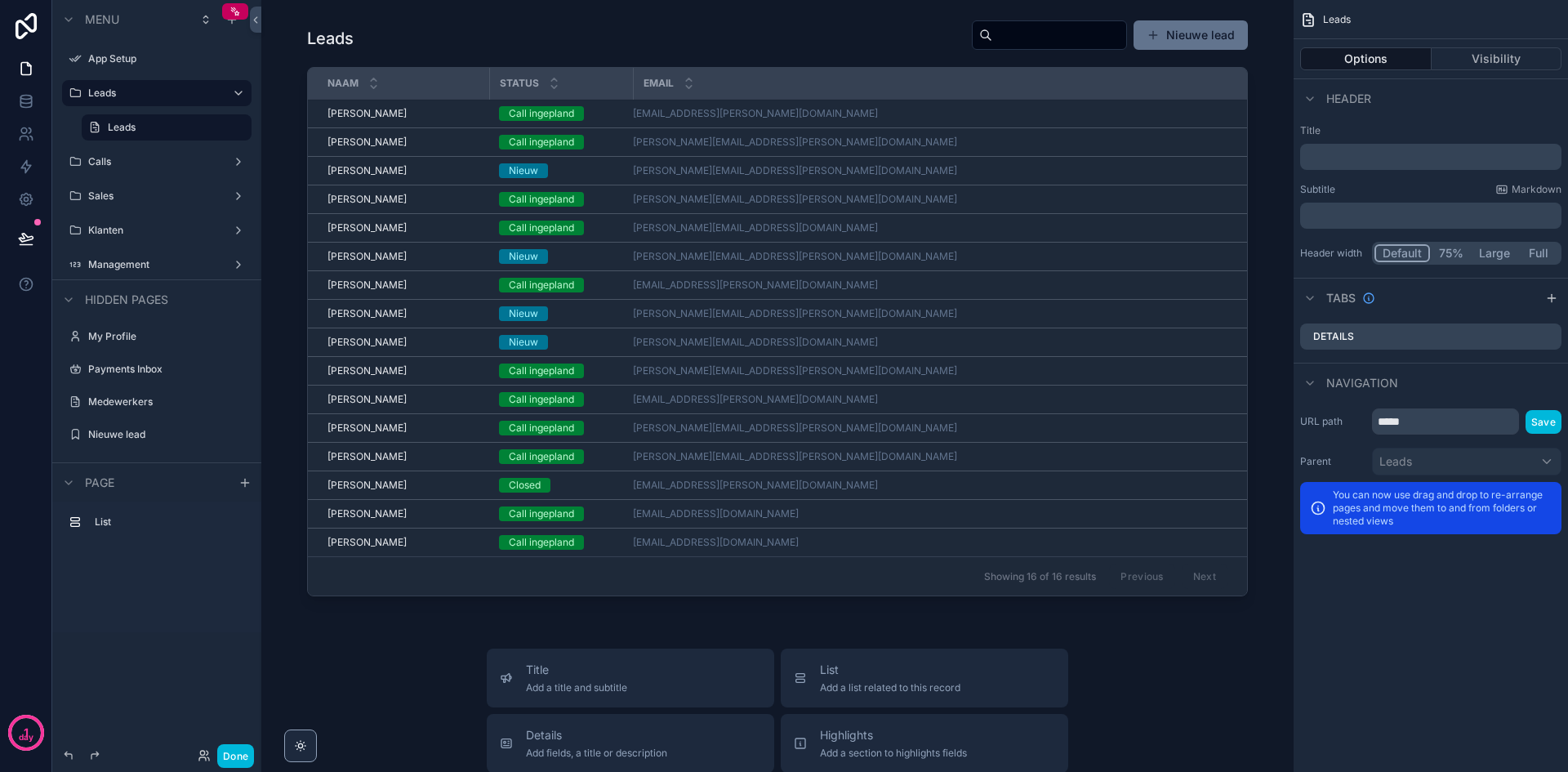
click at [0, 0] on icon "scrollable content" at bounding box center [0, 0] width 0 height 0
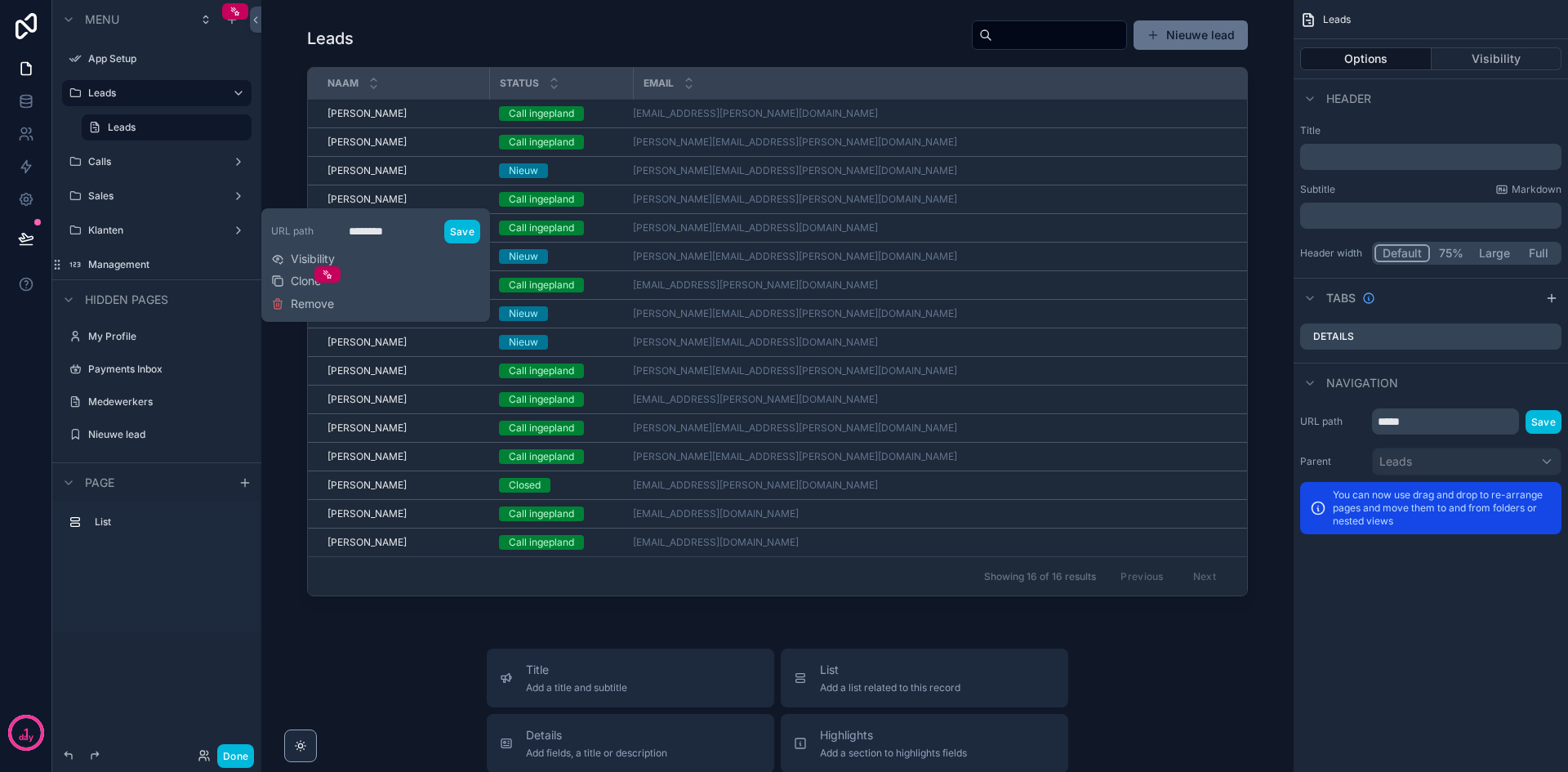
click at [315, 256] on span "Visibility" at bounding box center [313, 259] width 44 height 16
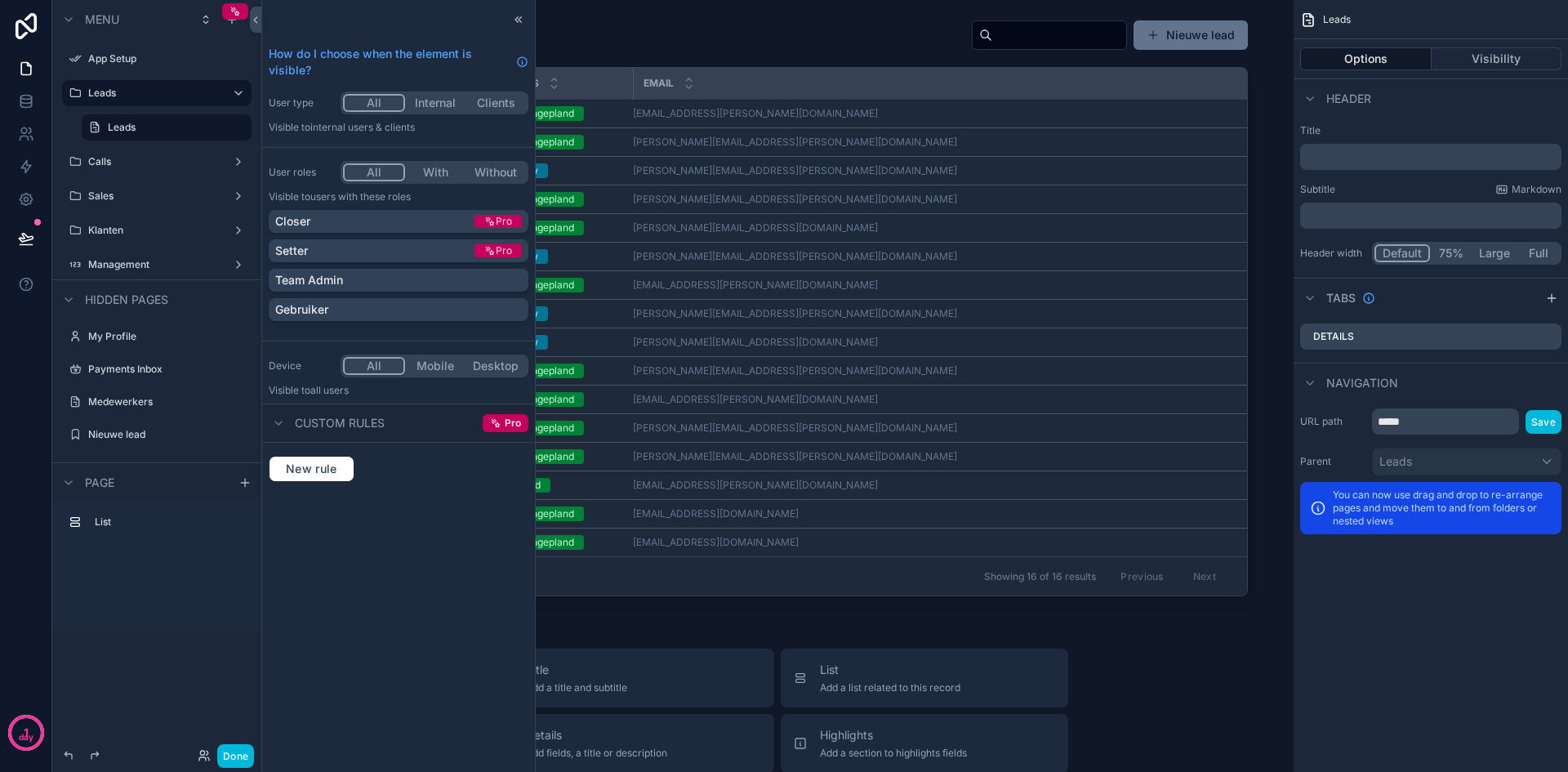
click at [387, 177] on button "All" at bounding box center [374, 172] width 62 height 18
click at [379, 356] on div "All Mobile Desktop" at bounding box center [434, 366] width 188 height 23
click at [514, 22] on icon at bounding box center [518, 19] width 13 height 13
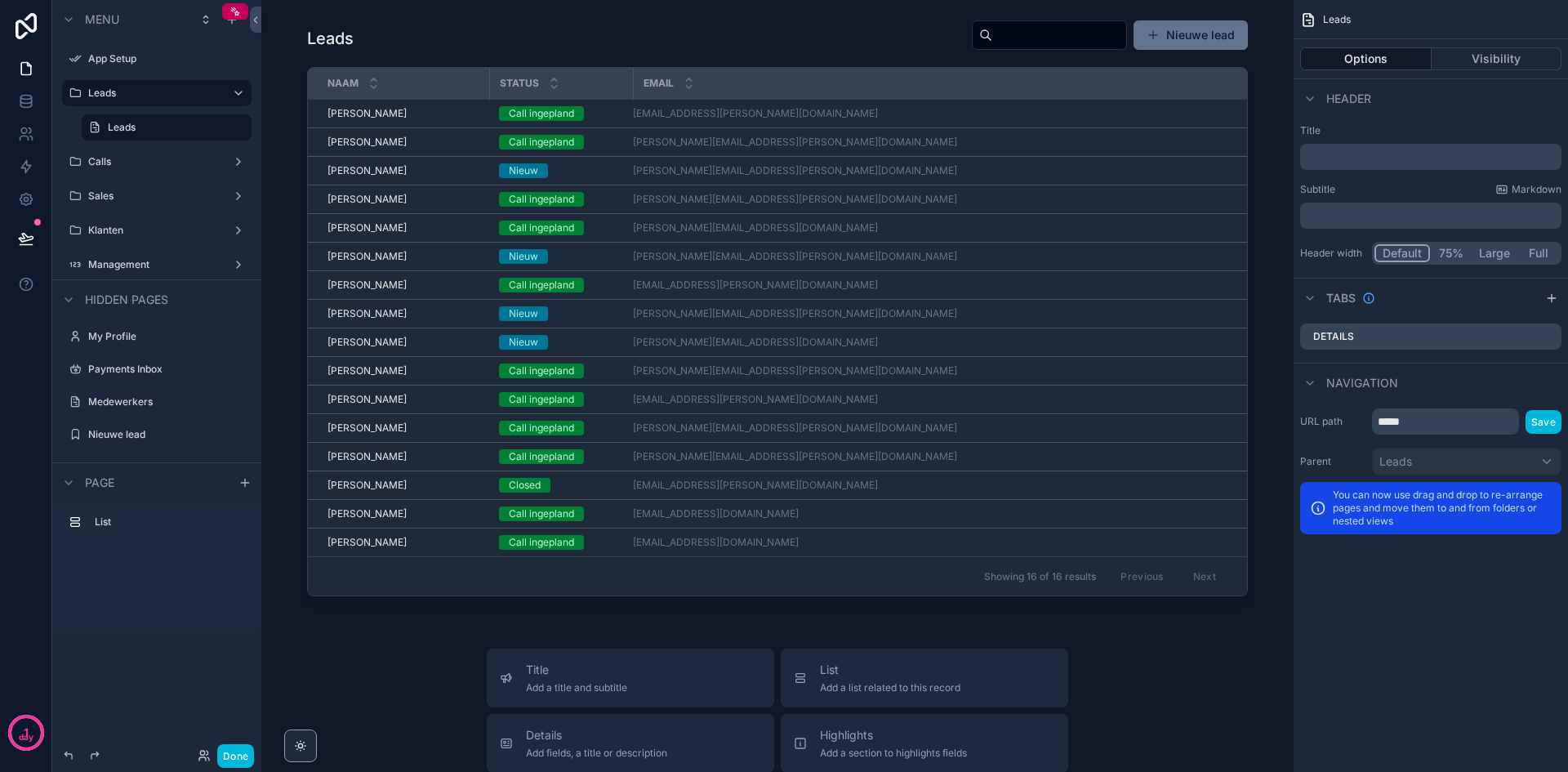
click at [135, 251] on div "Management" at bounding box center [156, 265] width 209 height 29
click at [130, 267] on label "Management" at bounding box center [153, 265] width 130 height 13
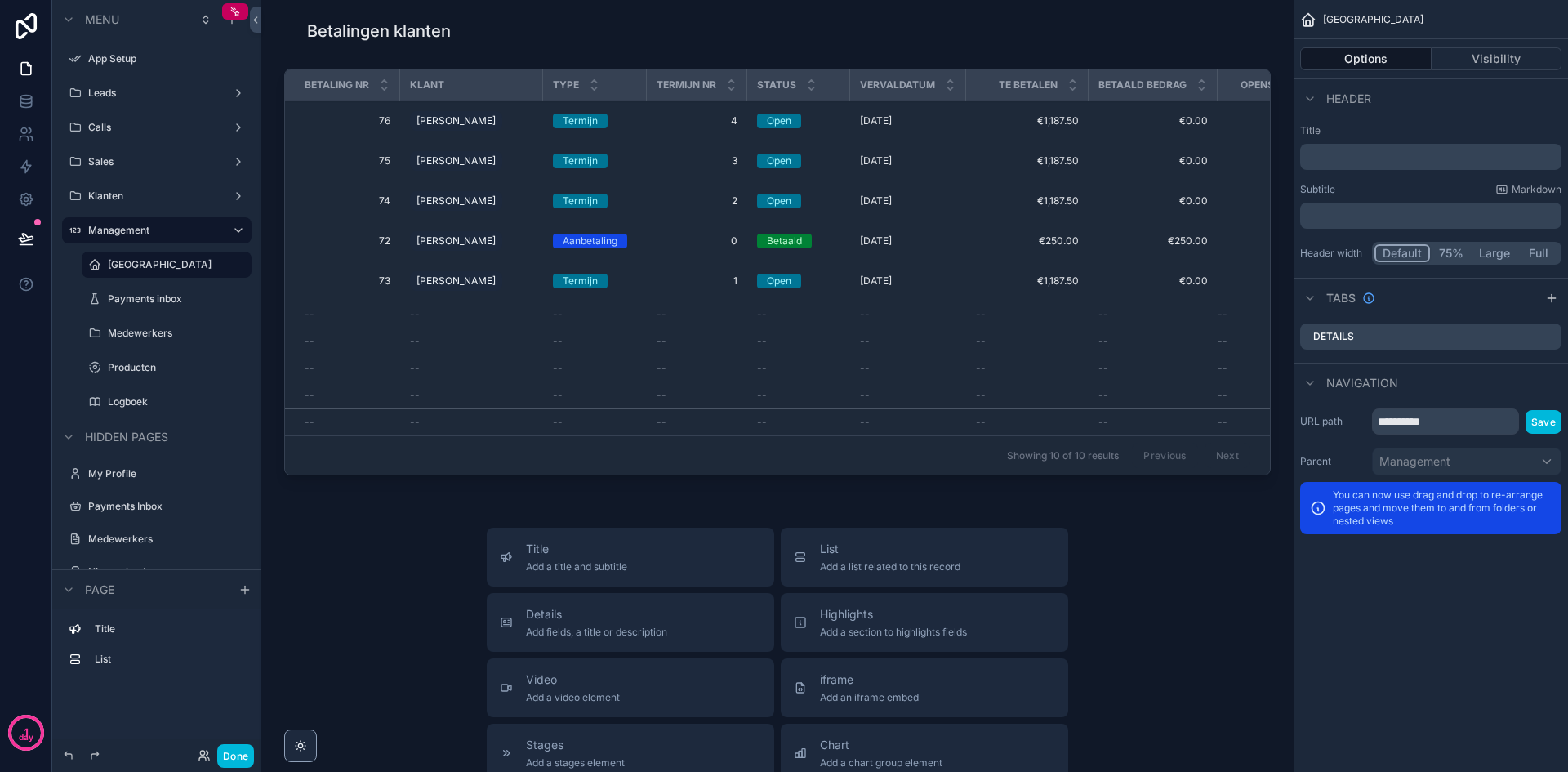
click at [150, 364] on label "Producten" at bounding box center [174, 368] width 134 height 13
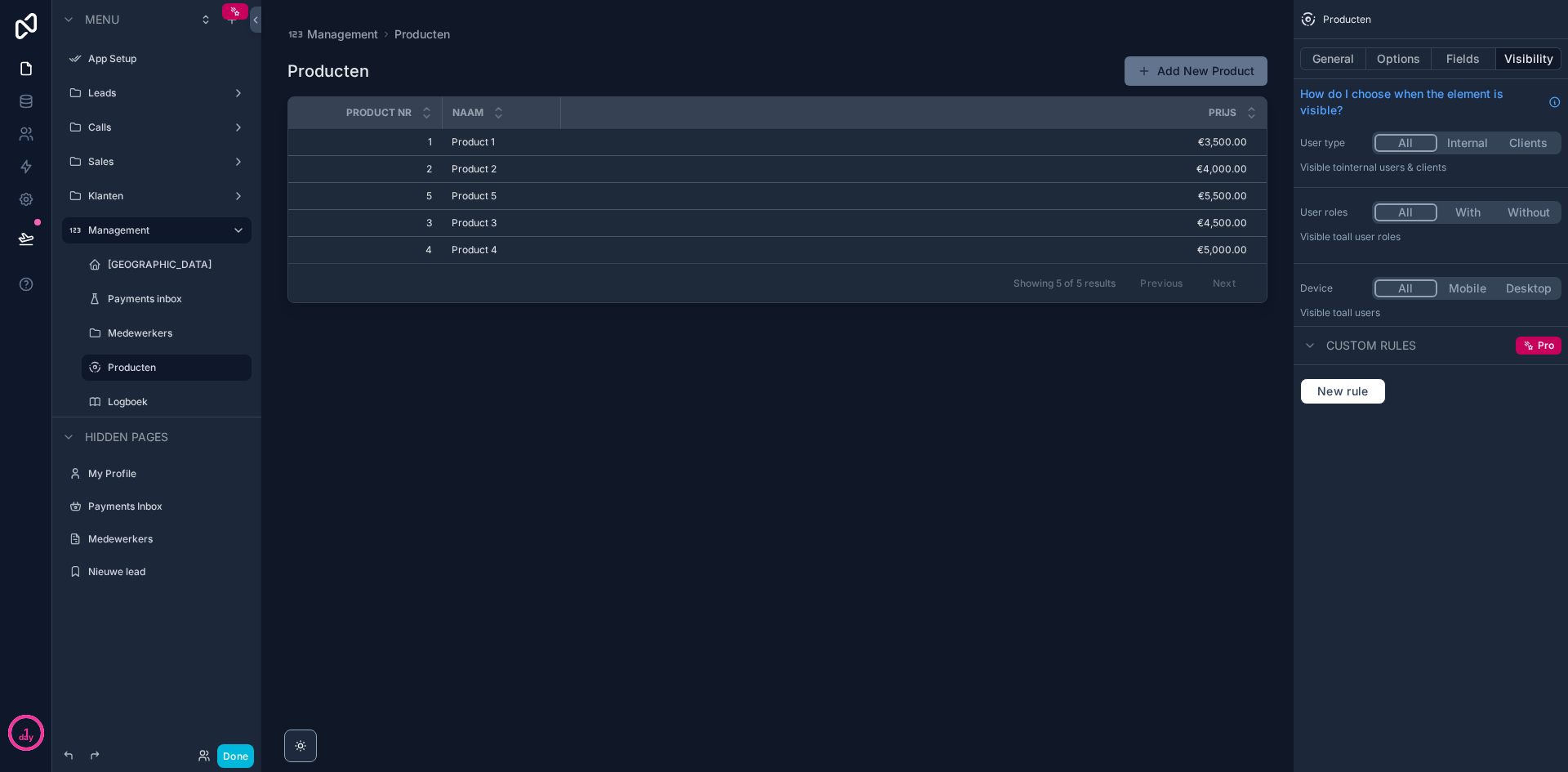
click at [1220, 67] on div "scrollable content" at bounding box center [778, 376] width 1033 height 753
click at [147, 408] on label "Logboek" at bounding box center [174, 402] width 134 height 13
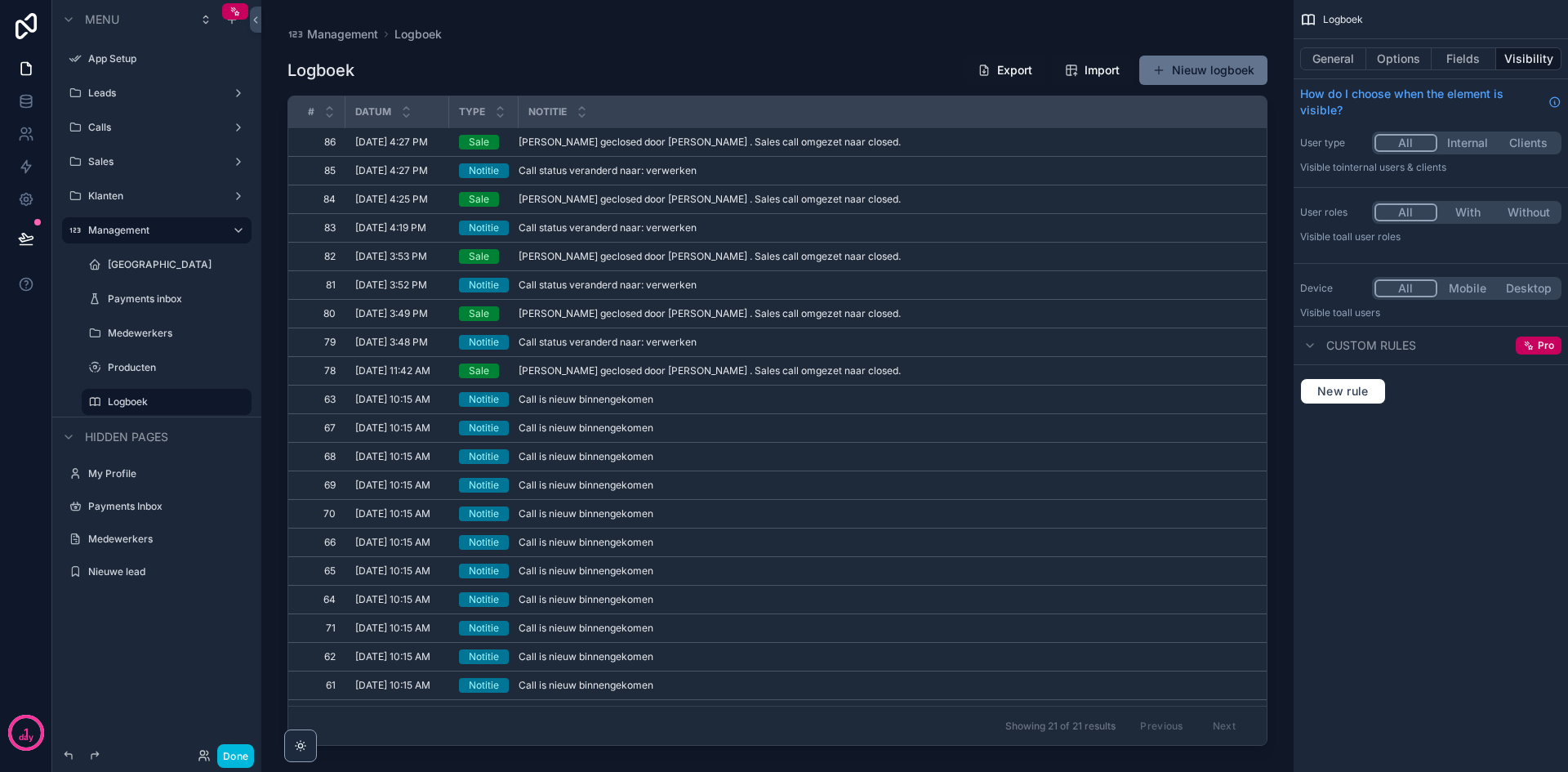
click at [144, 332] on label "Medewerkers" at bounding box center [174, 333] width 134 height 13
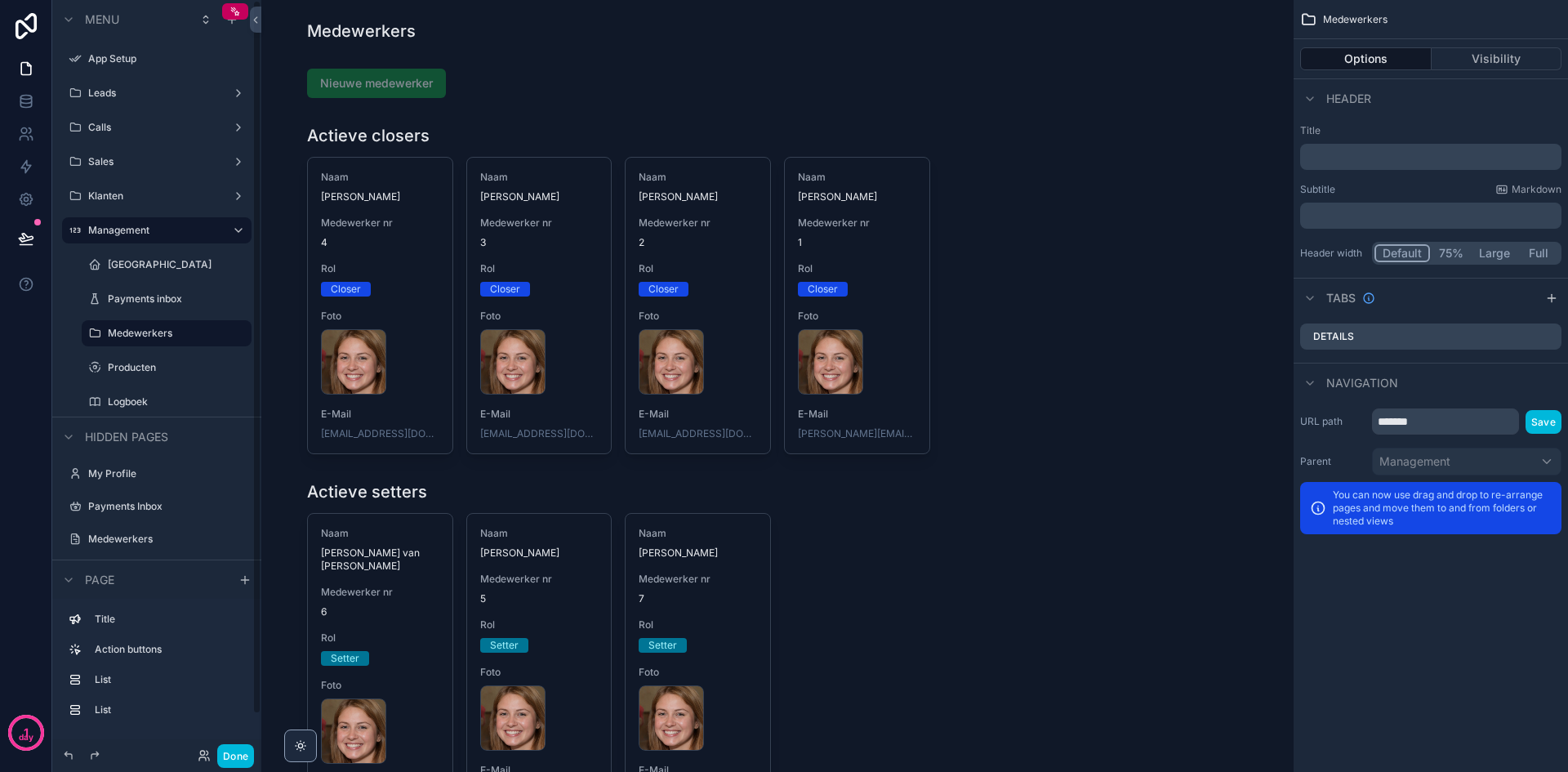
click at [127, 195] on label "Klanten" at bounding box center [153, 196] width 130 height 13
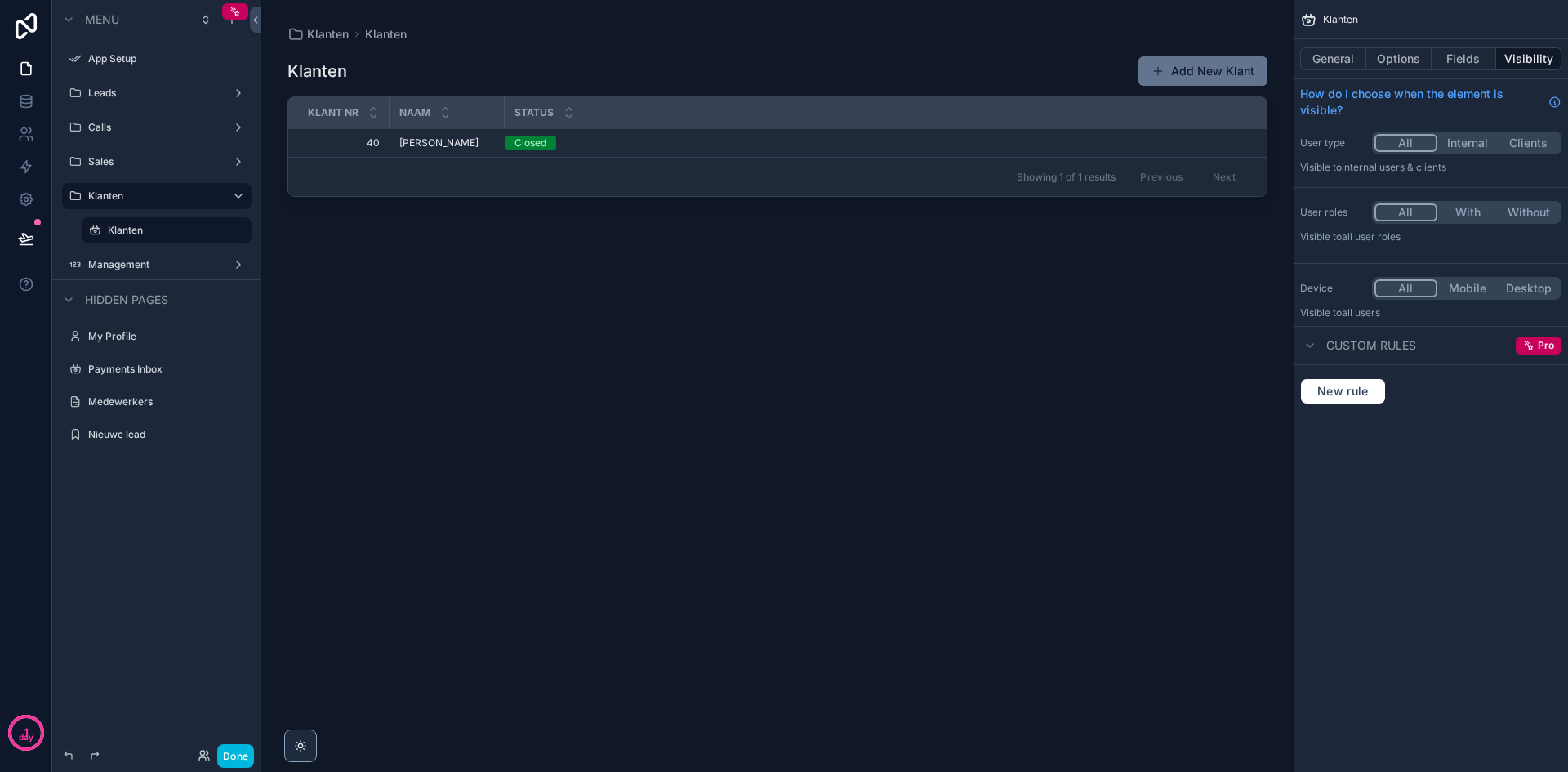
click at [128, 168] on div "Sales" at bounding box center [157, 162] width 137 height 13
click at [129, 163] on label "Sales" at bounding box center [153, 162] width 130 height 13
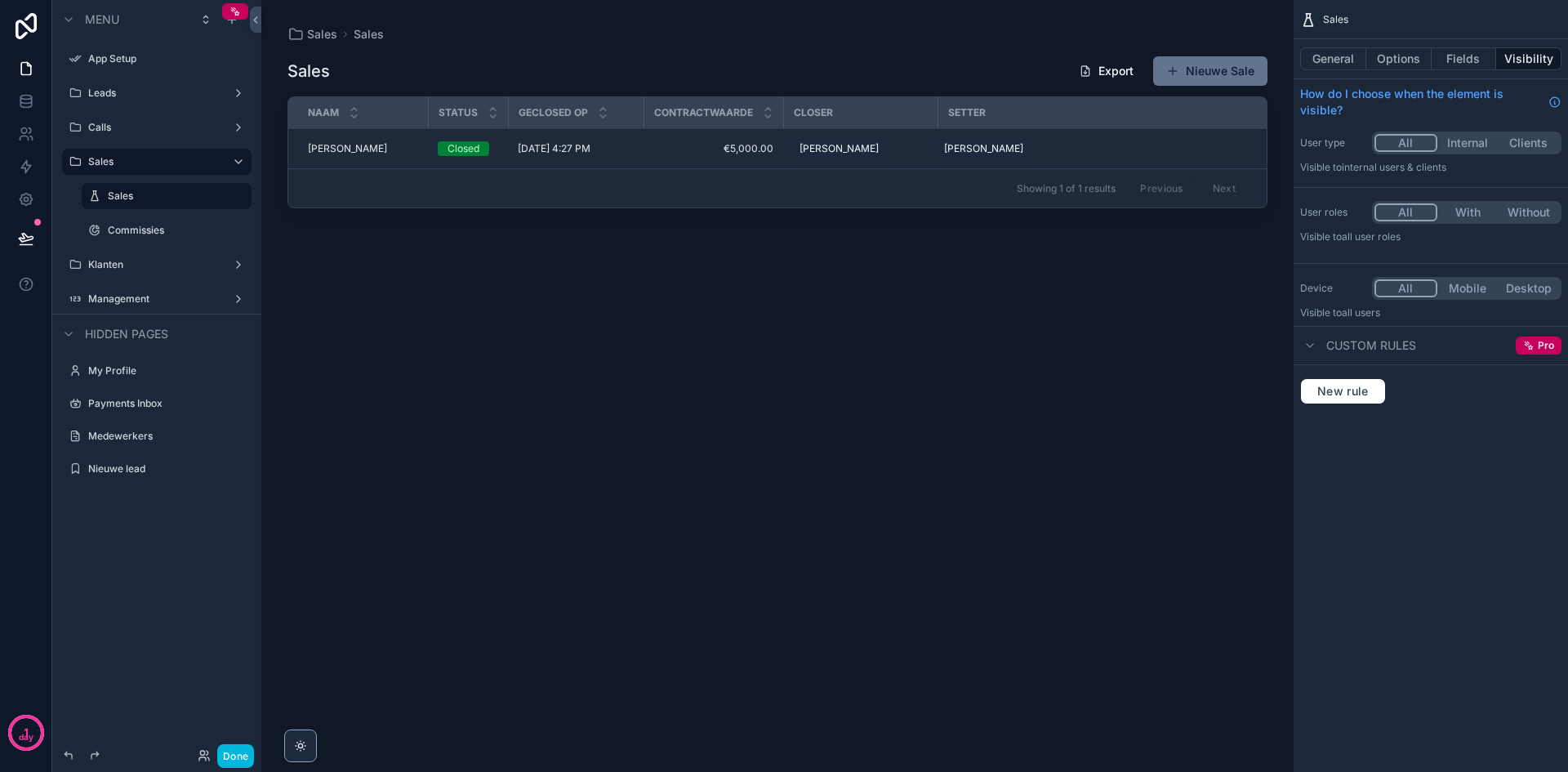
click at [139, 128] on label "Calls" at bounding box center [153, 128] width 130 height 13
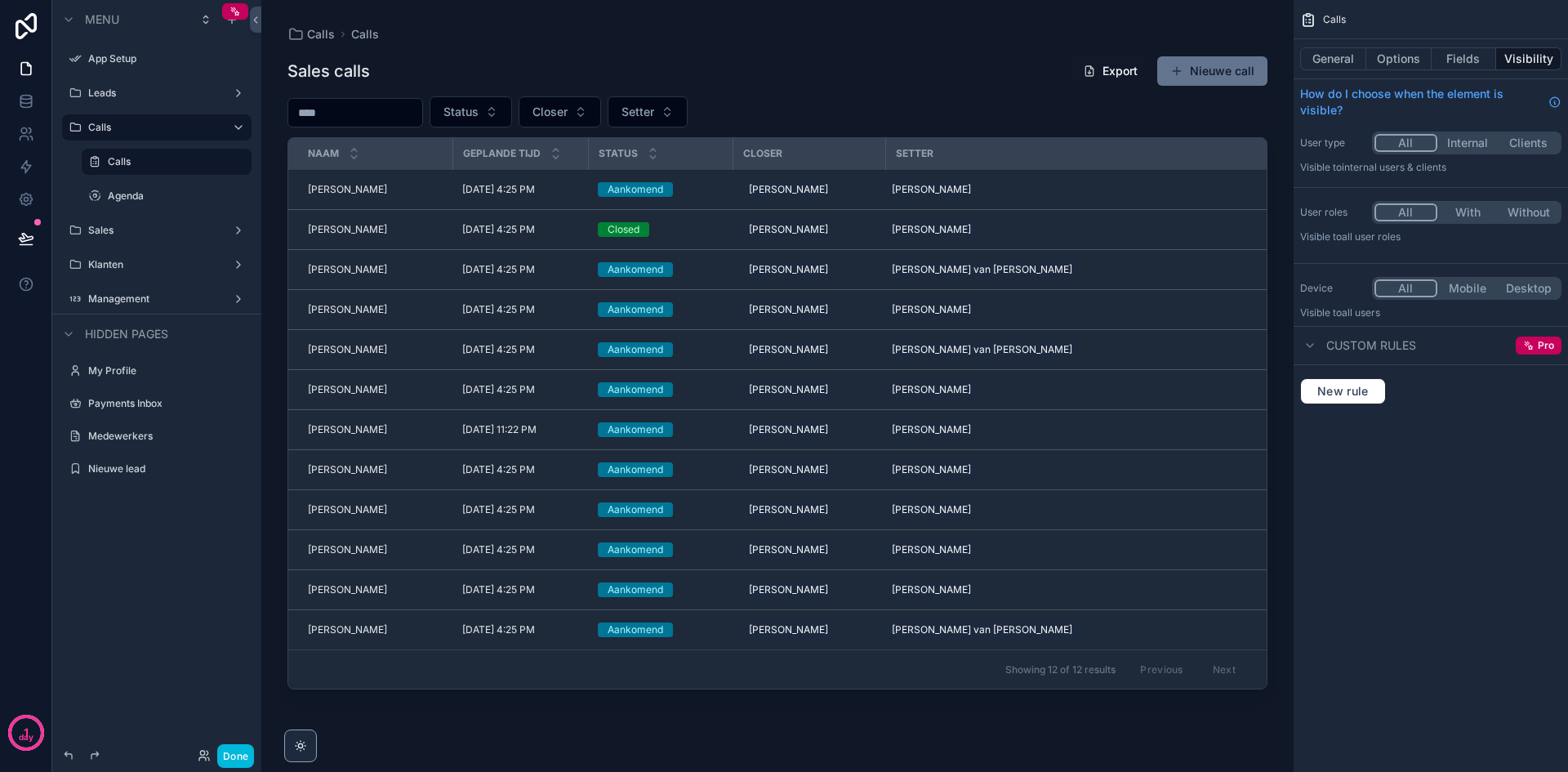
click at [578, 196] on div "scrollable content" at bounding box center [778, 376] width 1033 height 753
click at [339, 183] on span "[PERSON_NAME]" at bounding box center [348, 190] width 79 height 13
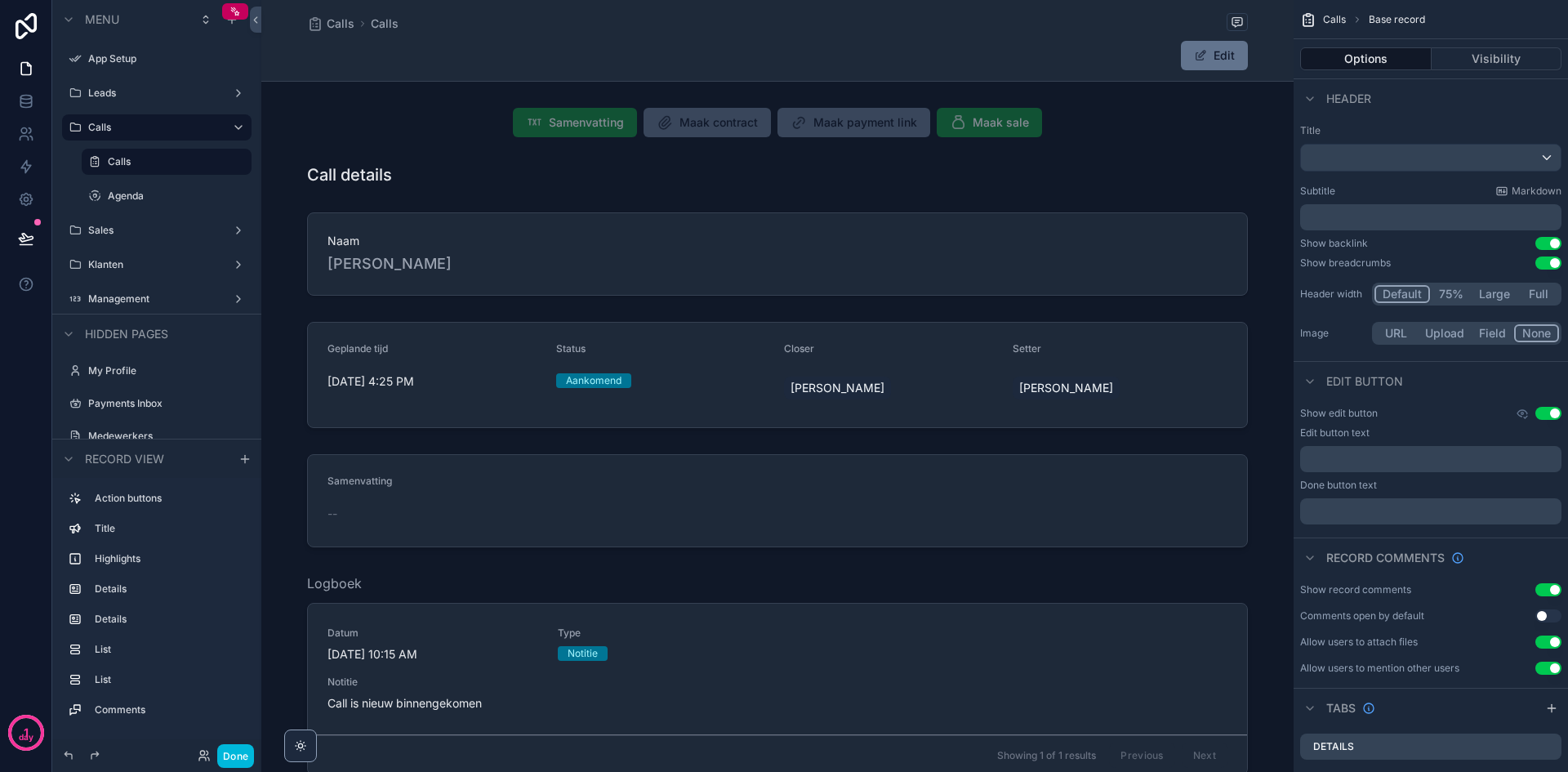
click at [571, 126] on div "scrollable content" at bounding box center [778, 122] width 1033 height 43
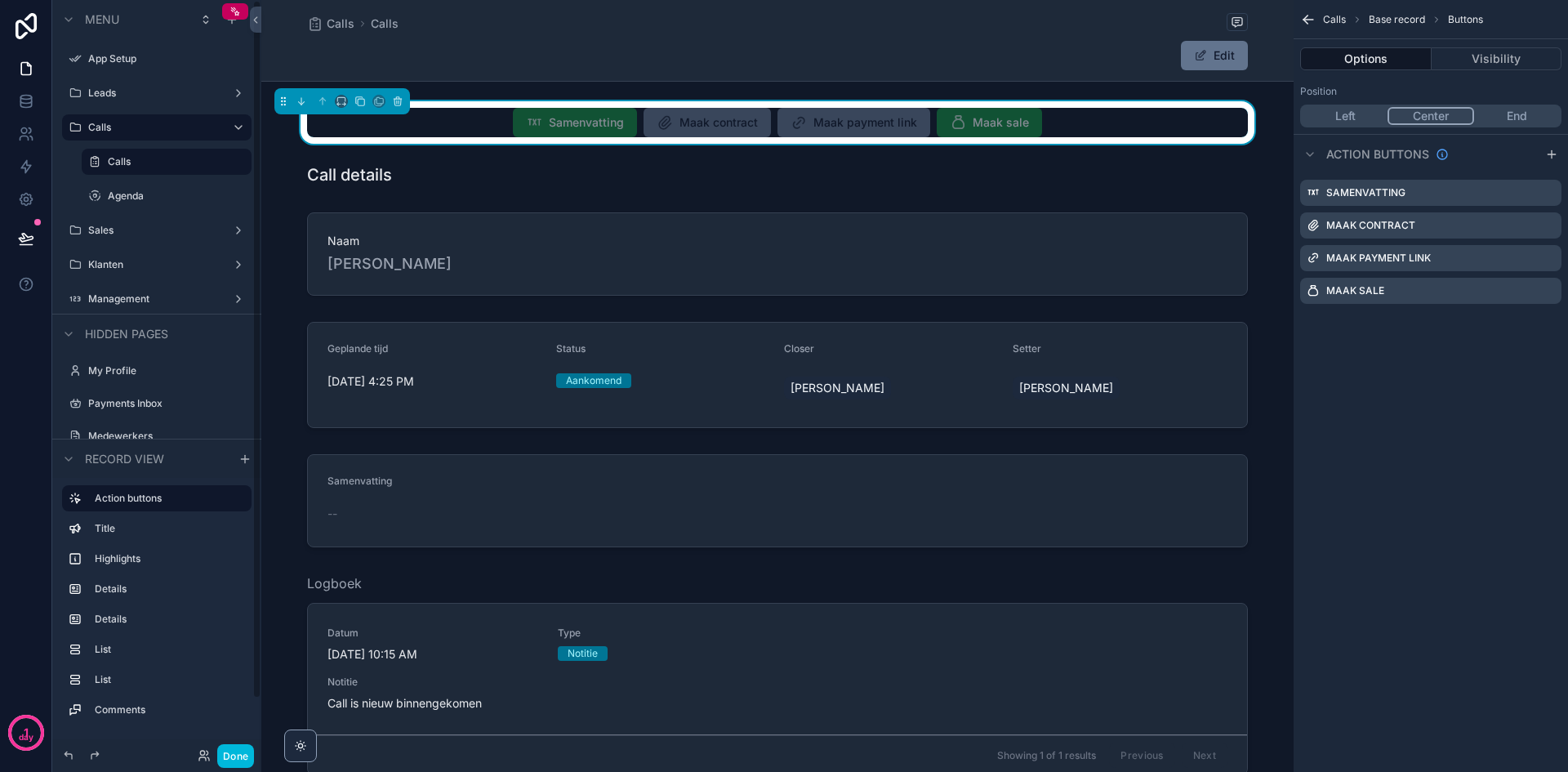
click at [239, 767] on button "Done" at bounding box center [235, 756] width 36 height 24
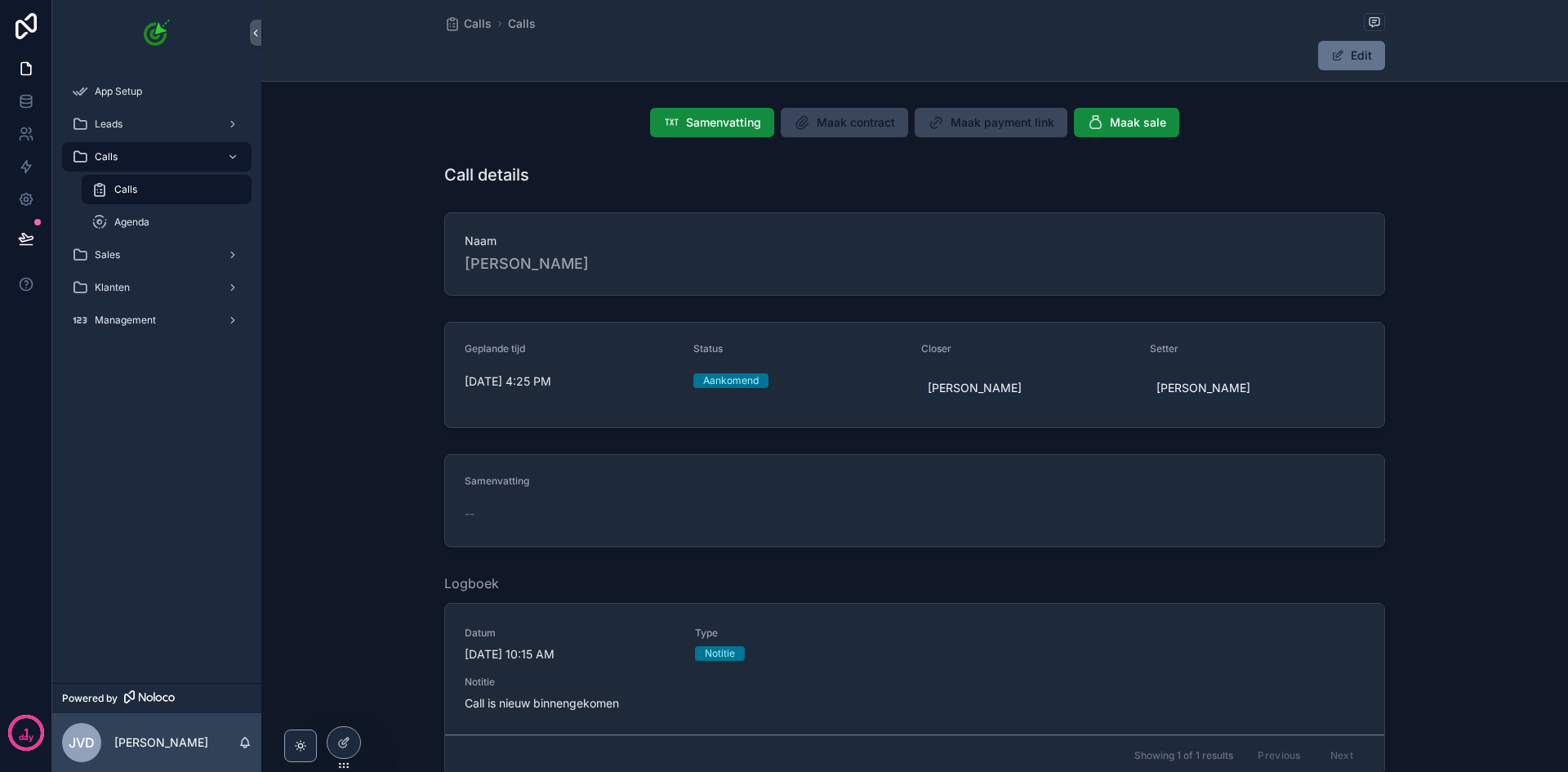
click at [727, 117] on span "Samenvatting" at bounding box center [723, 122] width 75 height 16
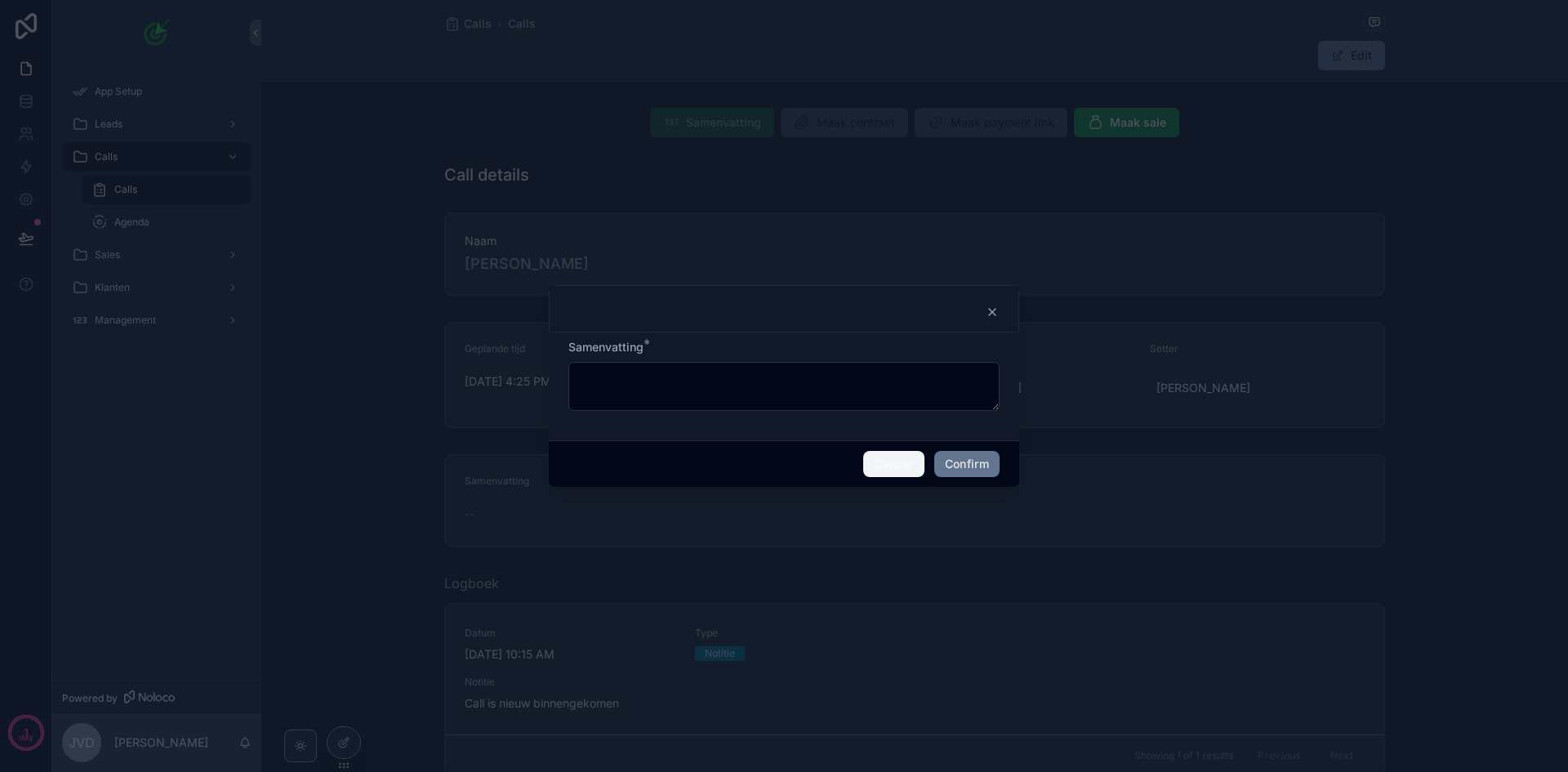
click at [878, 460] on button "Cancel" at bounding box center [894, 464] width 60 height 26
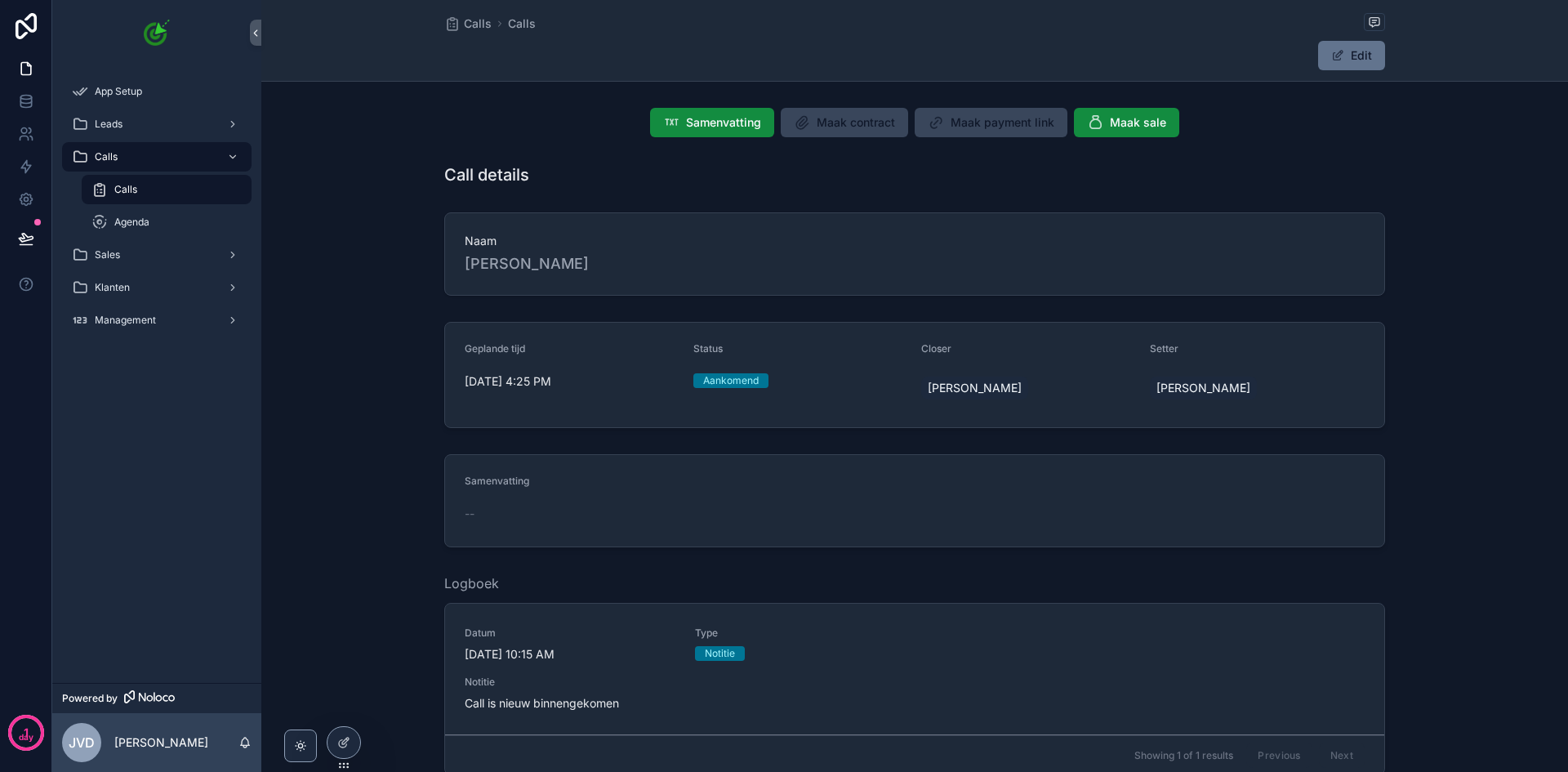
click at [394, 518] on div "Samenvatting --" at bounding box center [915, 501] width 1307 height 106
click at [1364, 68] on button "Edit" at bounding box center [1351, 56] width 67 height 29
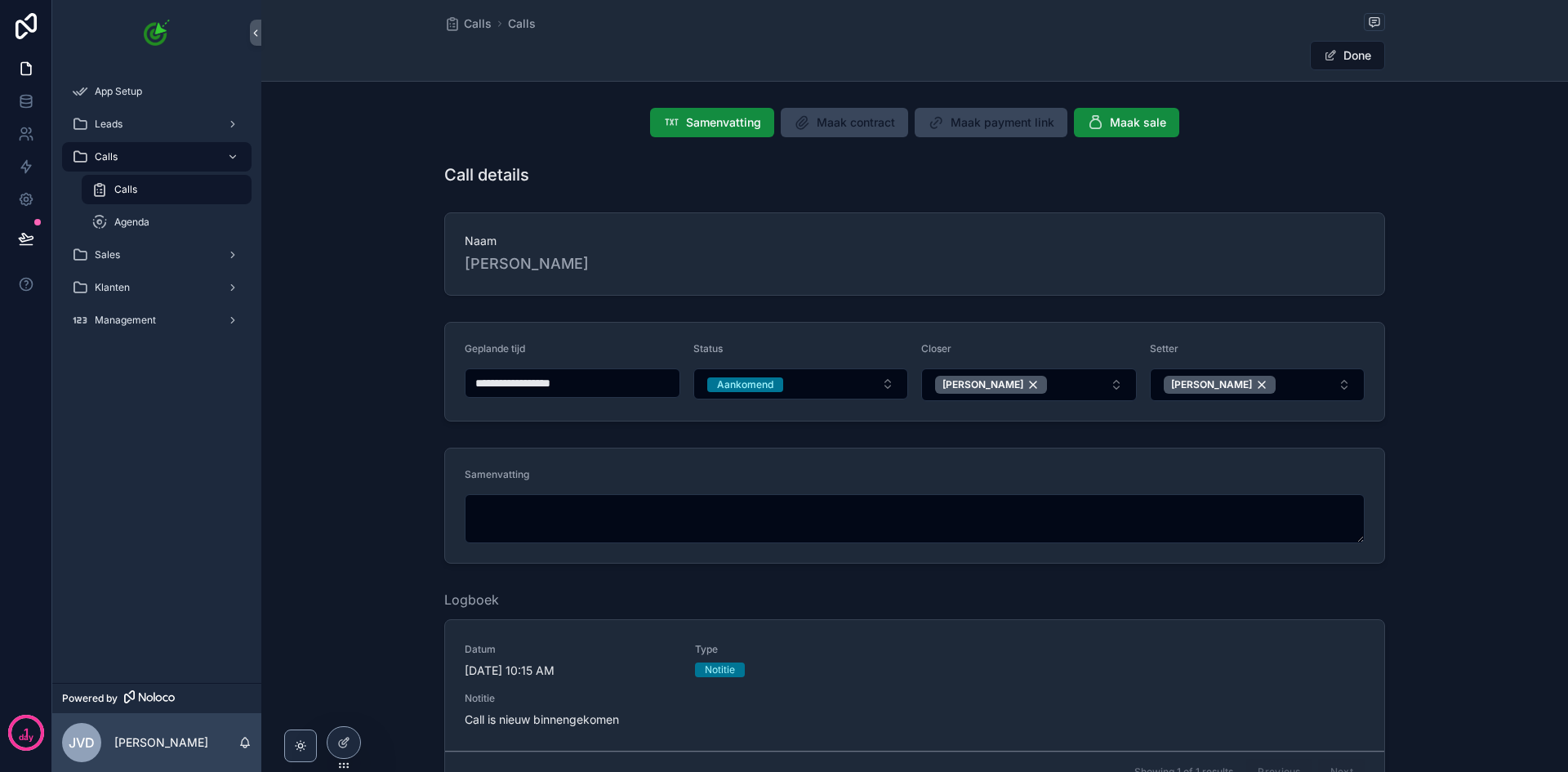
click at [1363, 49] on button "Done" at bounding box center [1347, 56] width 75 height 29
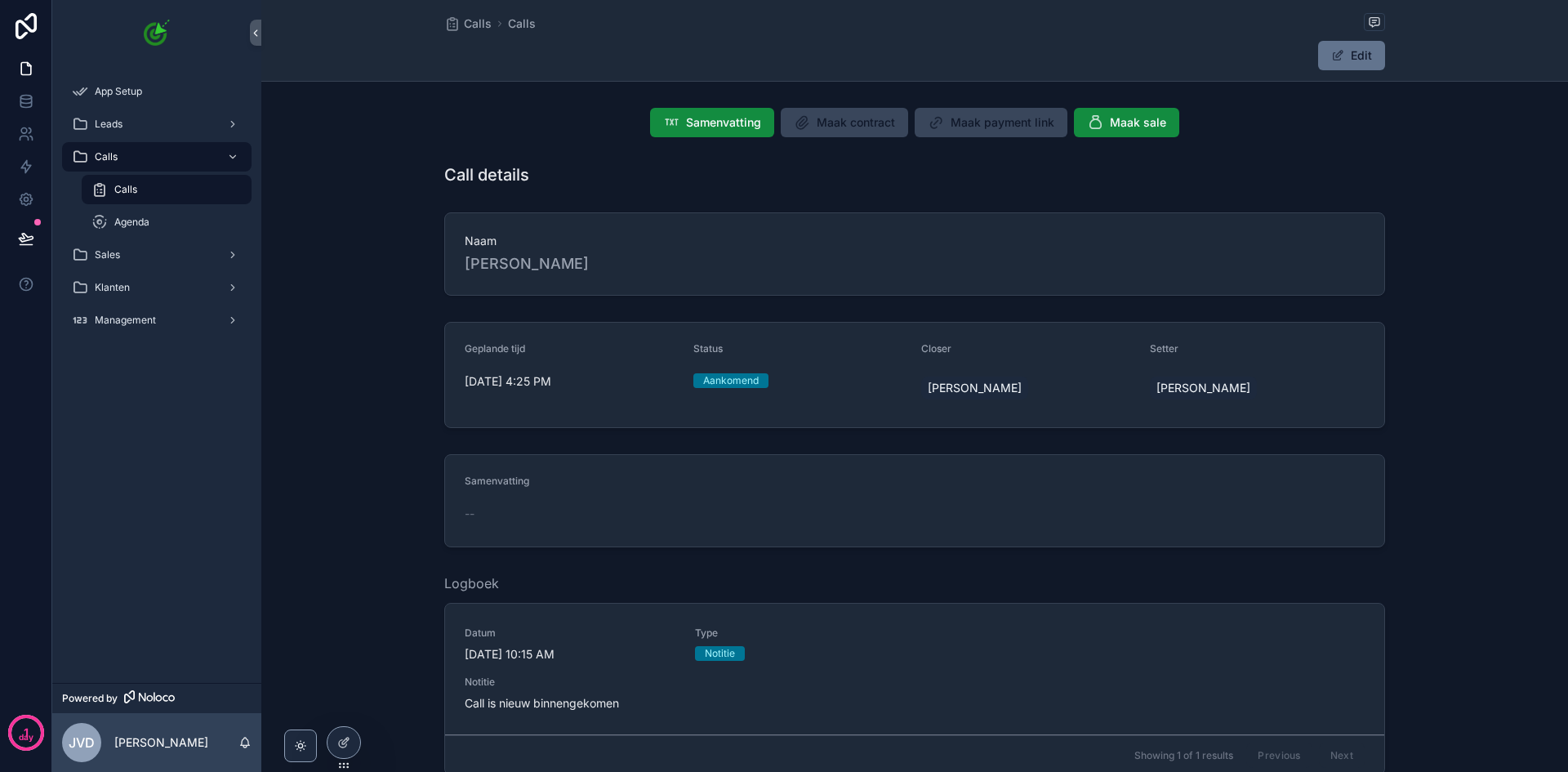
click at [1145, 113] on button "Maak sale" at bounding box center [1127, 122] width 106 height 29
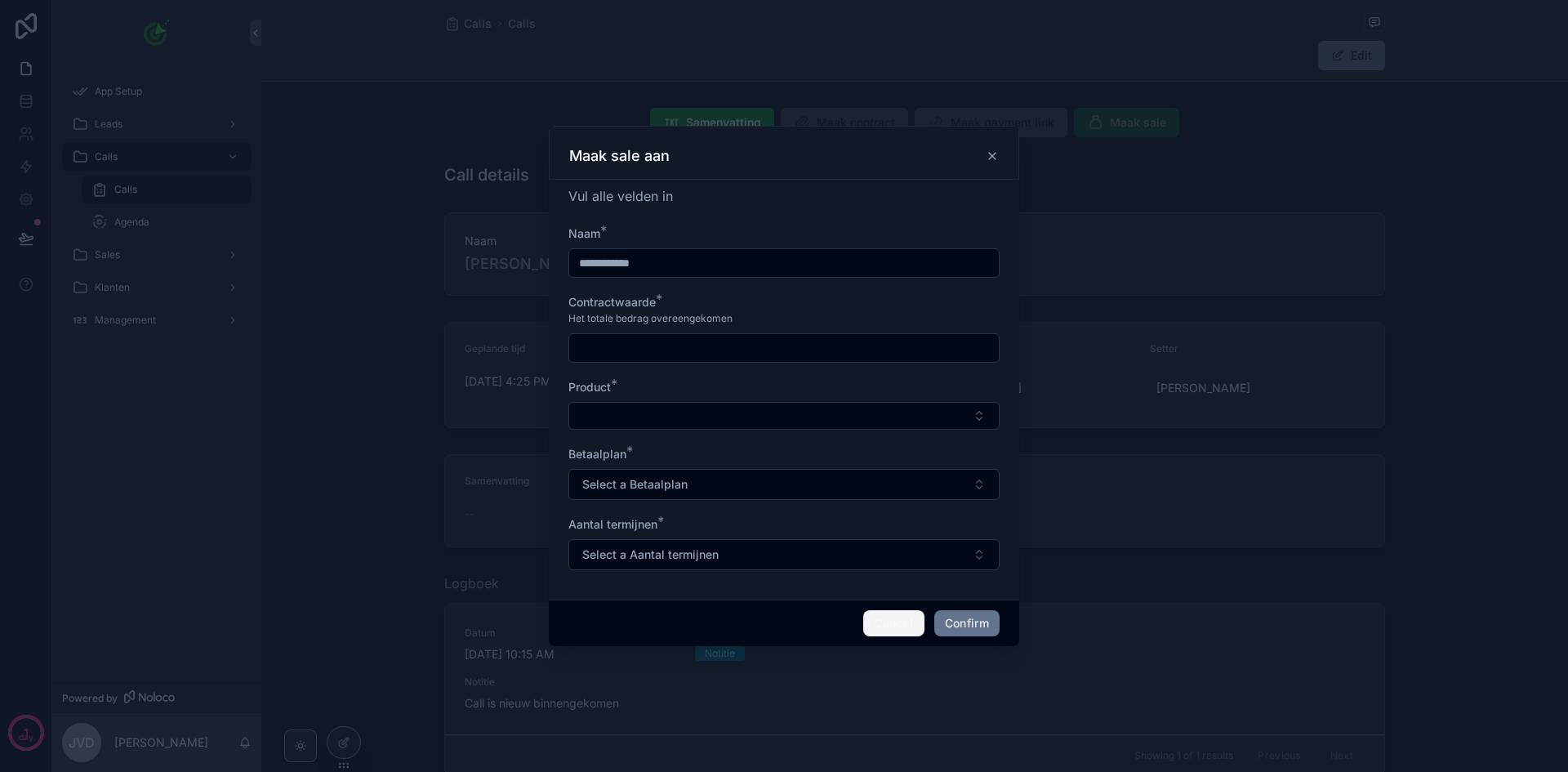
click at [894, 630] on button "Cancel" at bounding box center [894, 623] width 60 height 26
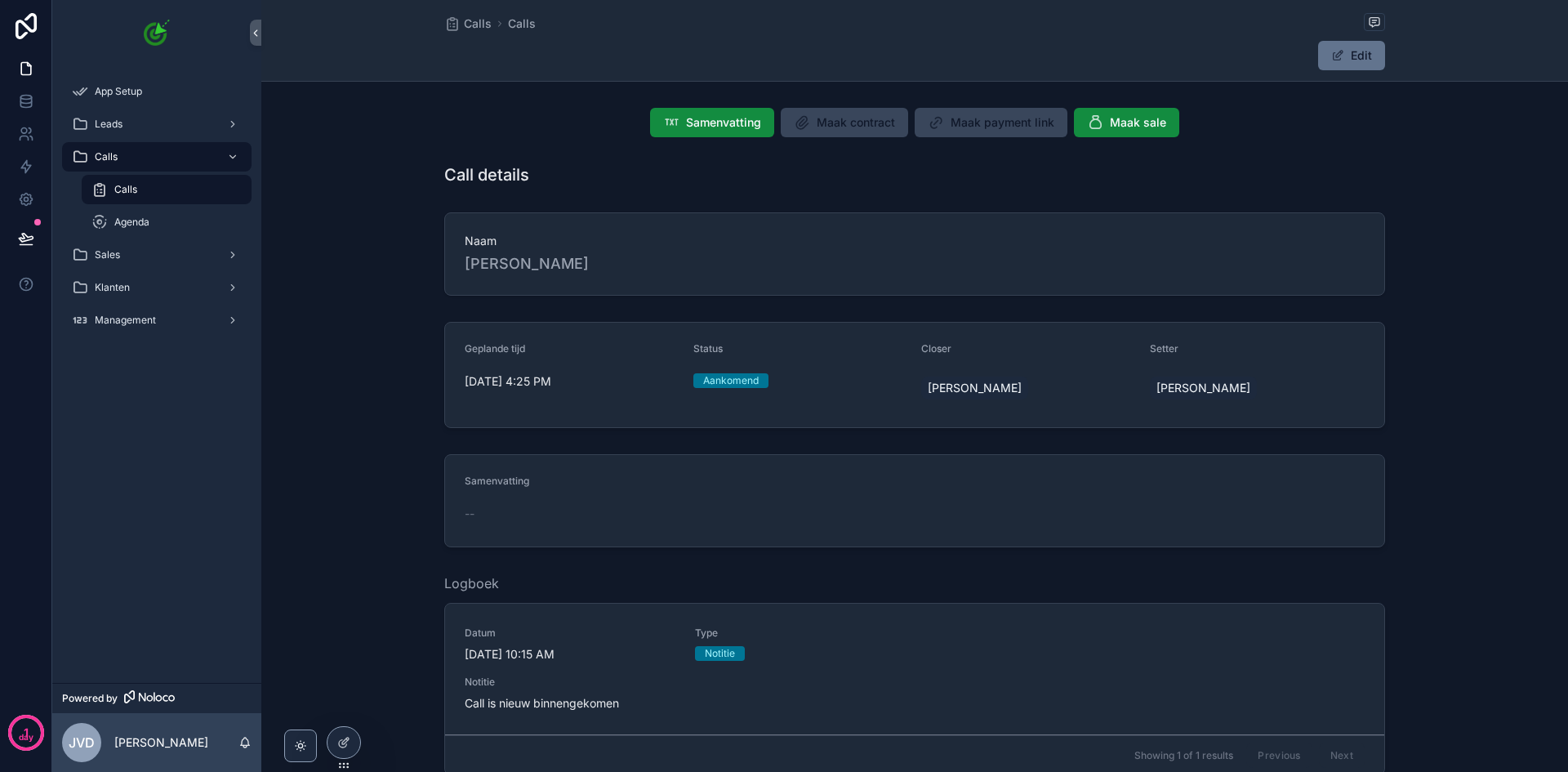
click at [155, 260] on div "Sales" at bounding box center [157, 255] width 170 height 26
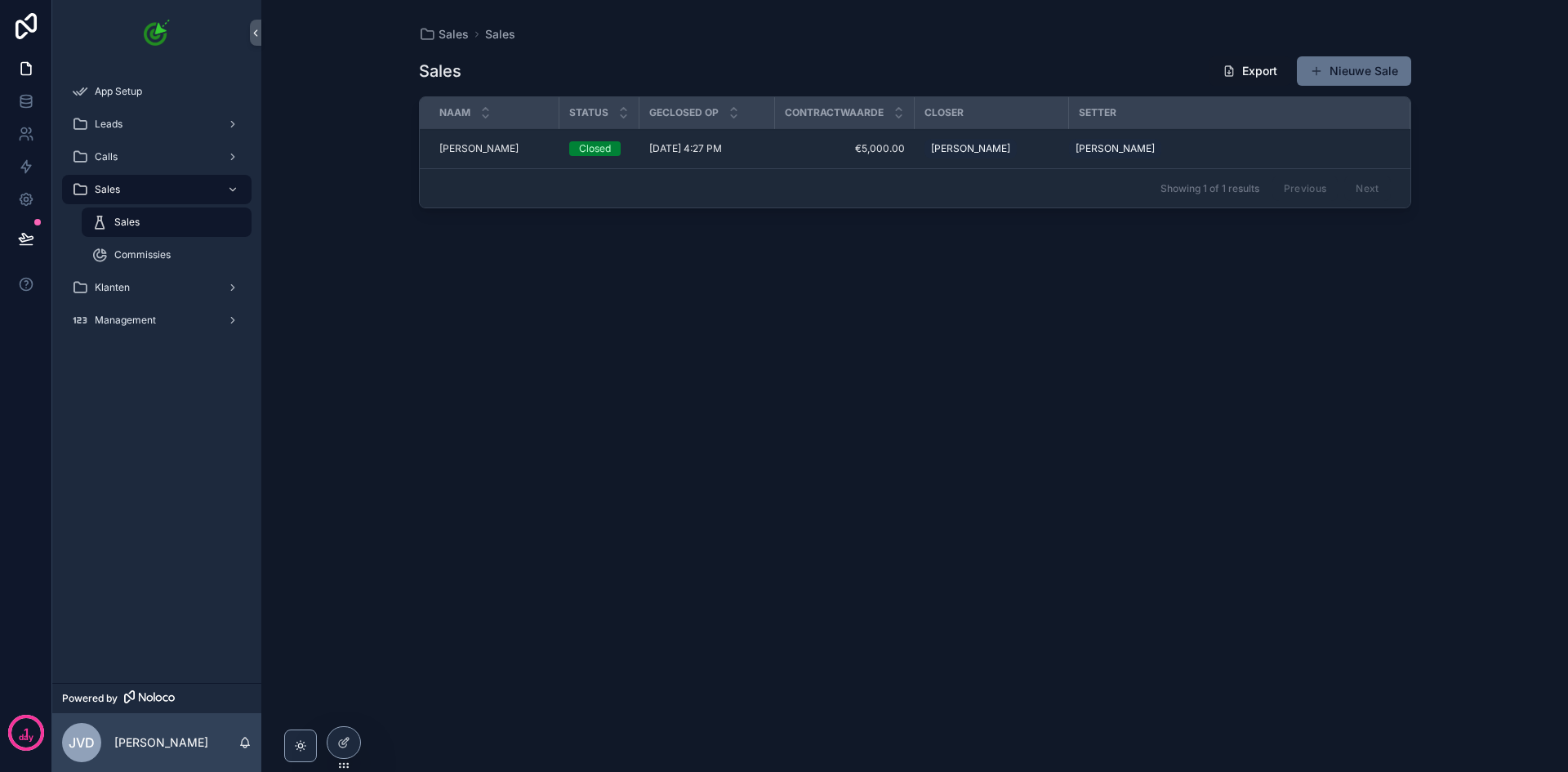
click at [155, 161] on div "Calls" at bounding box center [157, 157] width 170 height 26
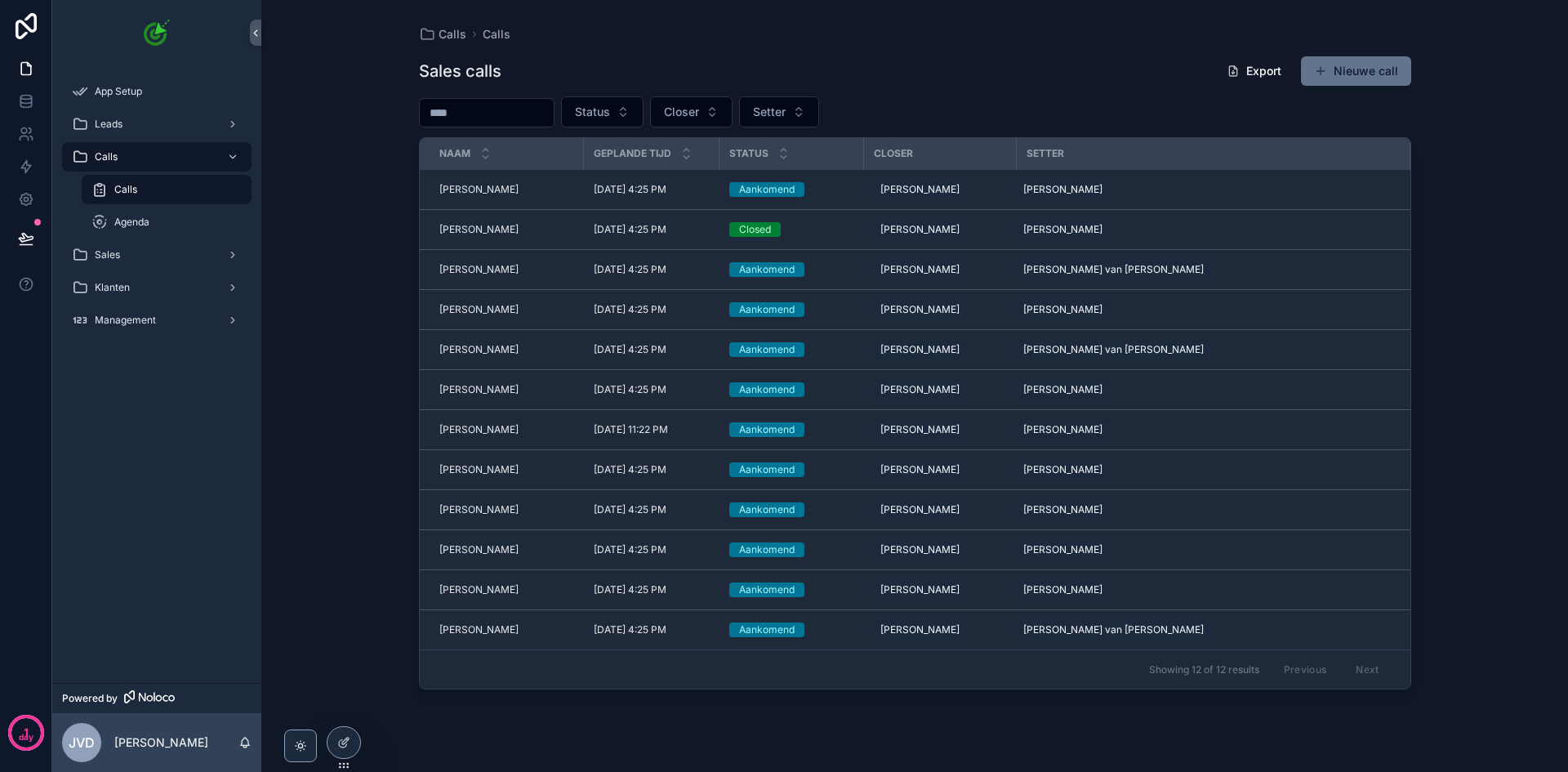
click at [487, 189] on span "[PERSON_NAME]" at bounding box center [479, 190] width 79 height 13
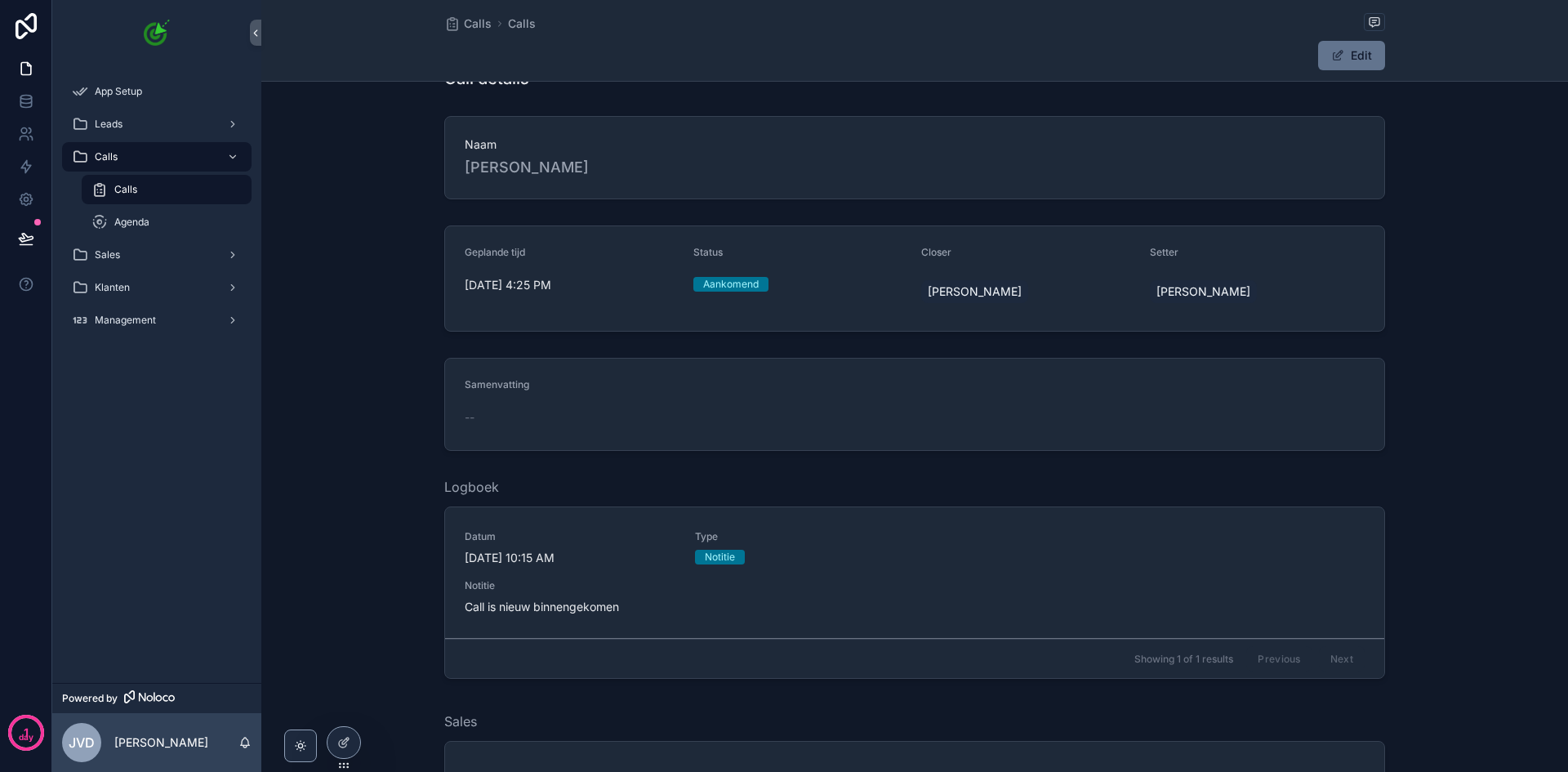
scroll to position [5, 0]
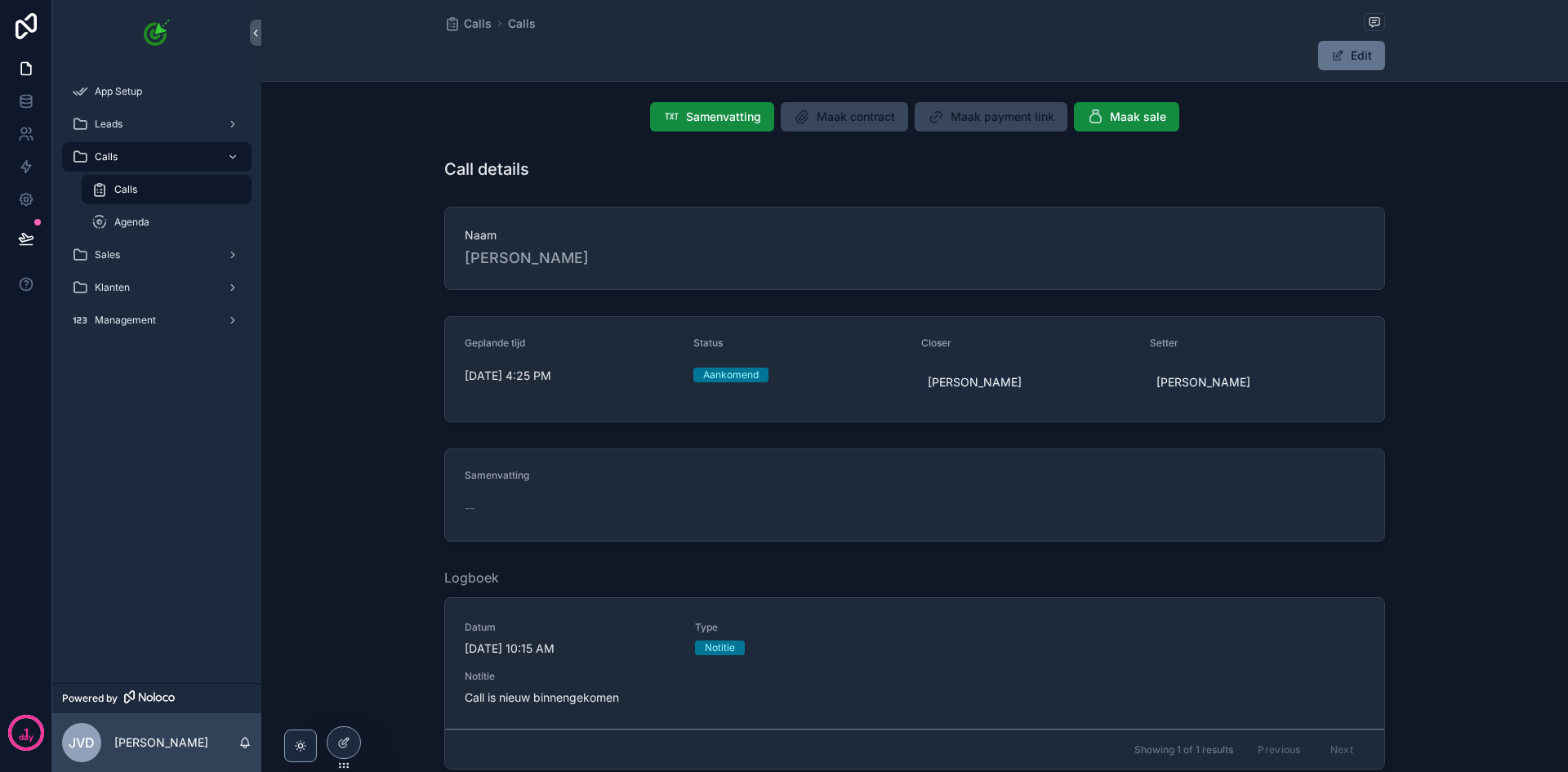
click at [144, 128] on div "Leads" at bounding box center [157, 124] width 170 height 26
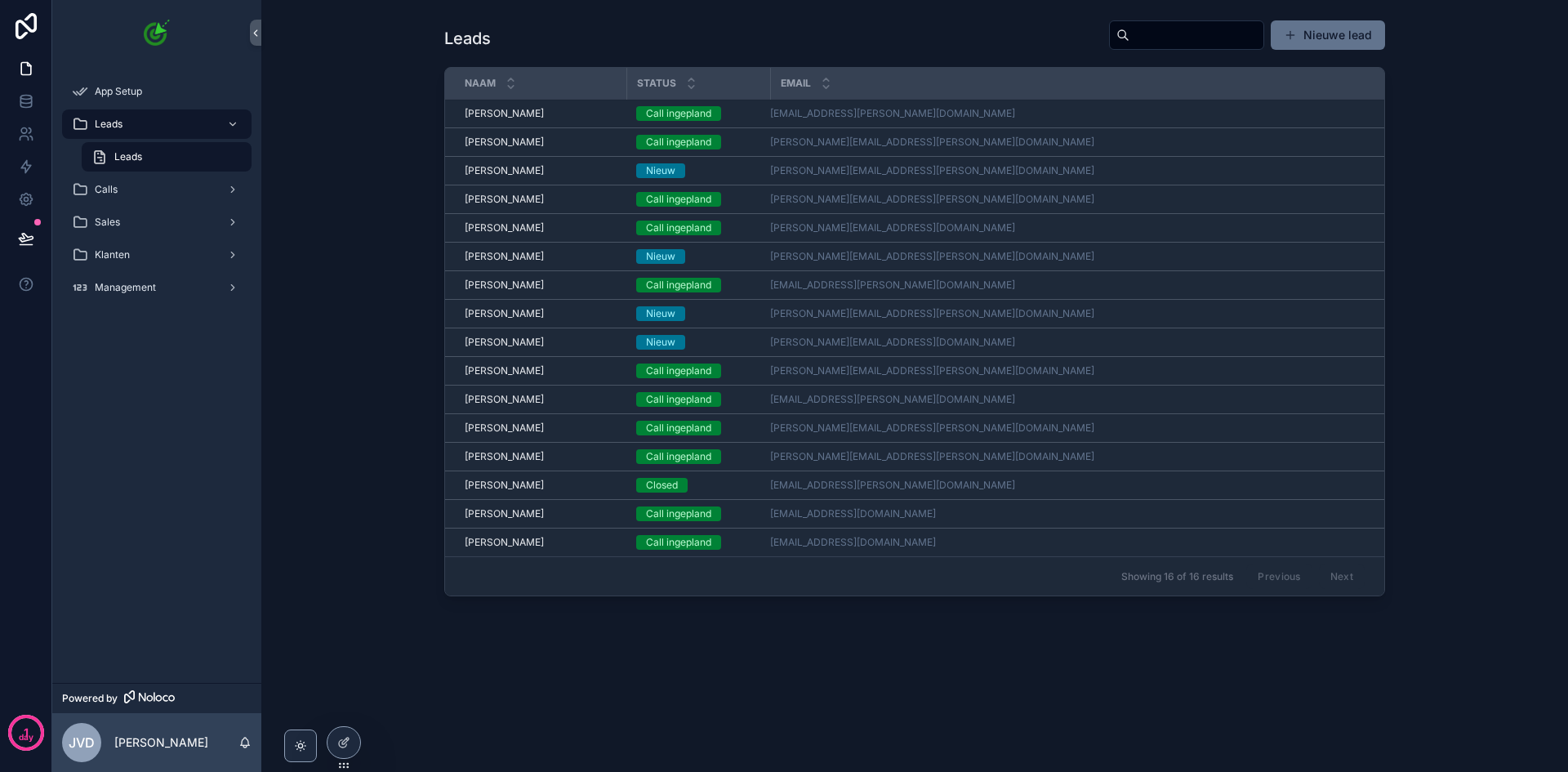
click at [148, 191] on div "Calls" at bounding box center [157, 189] width 170 height 26
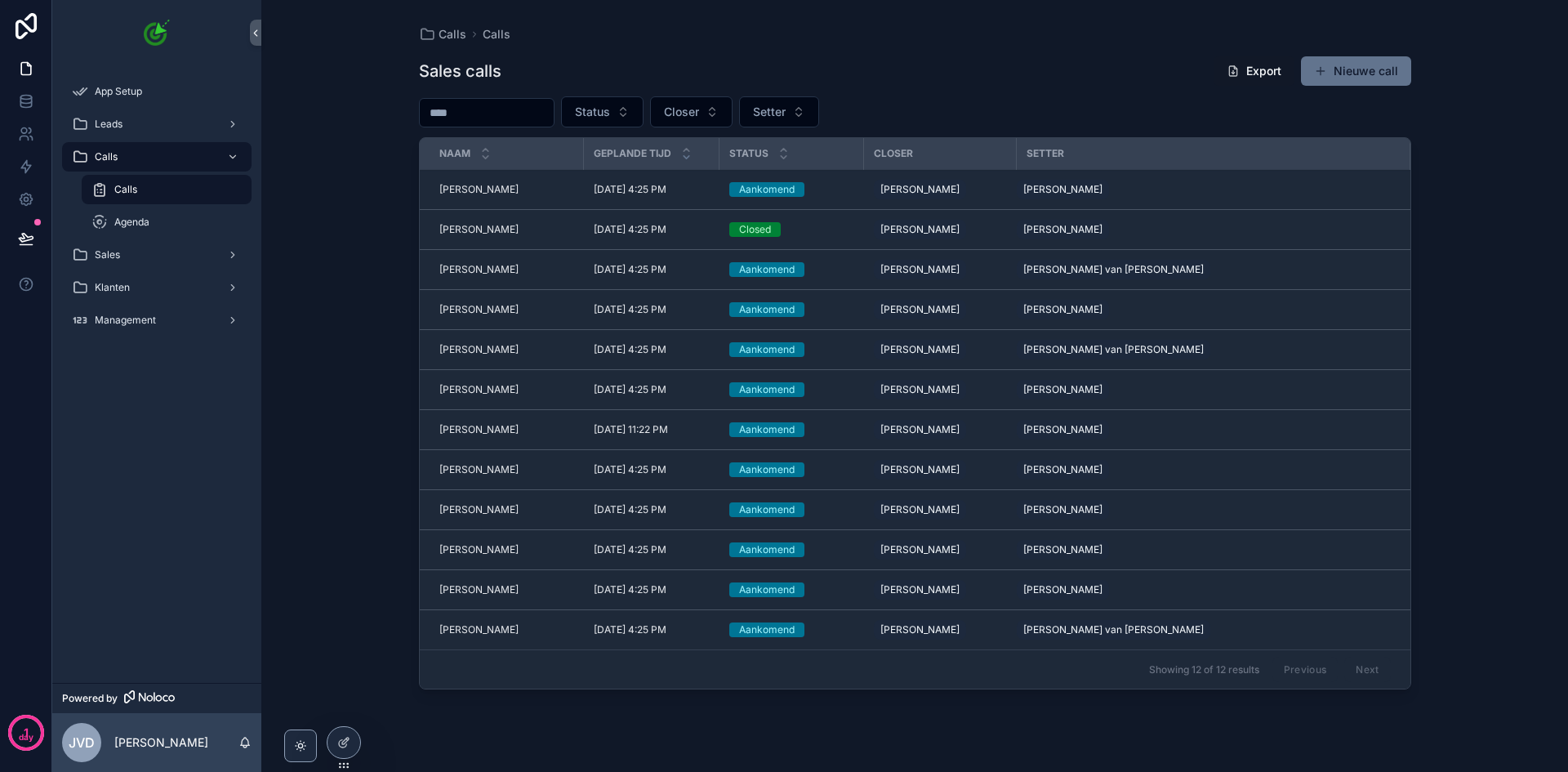
click at [153, 221] on div "Agenda" at bounding box center [166, 222] width 151 height 26
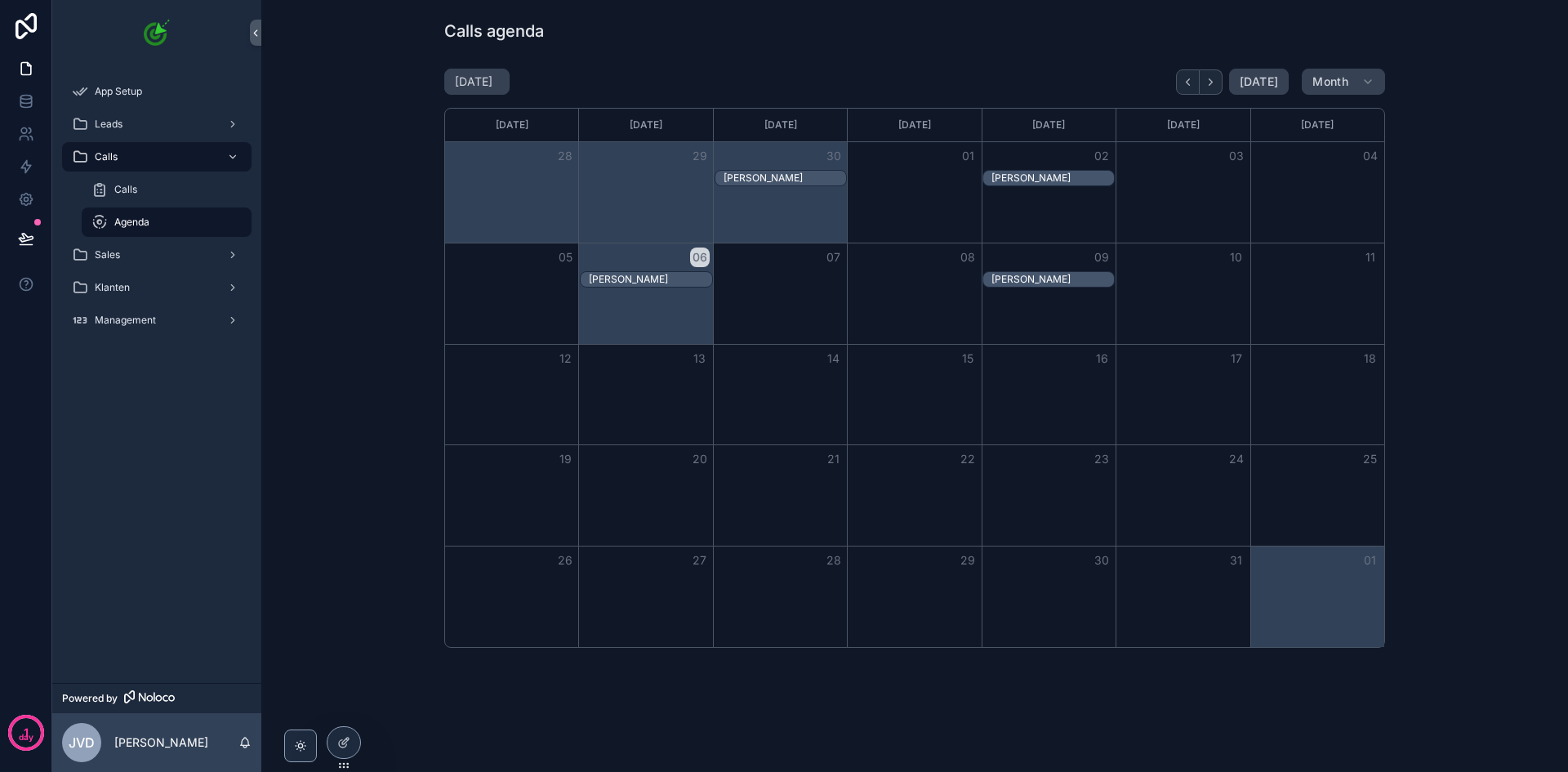
click at [667, 281] on div "[PERSON_NAME]" at bounding box center [650, 279] width 122 height 13
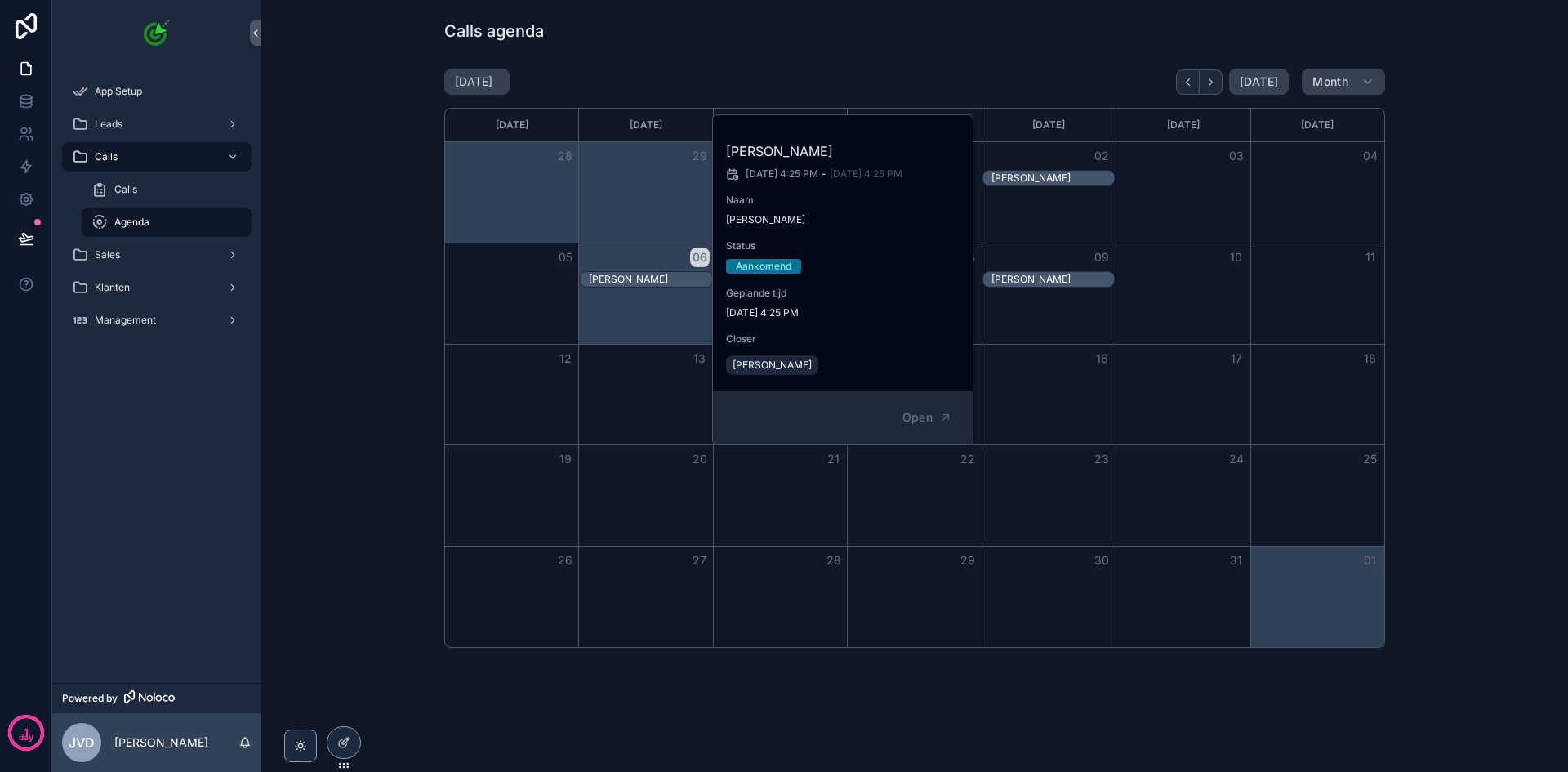
click at [927, 412] on span "Open" at bounding box center [917, 418] width 30 height 15
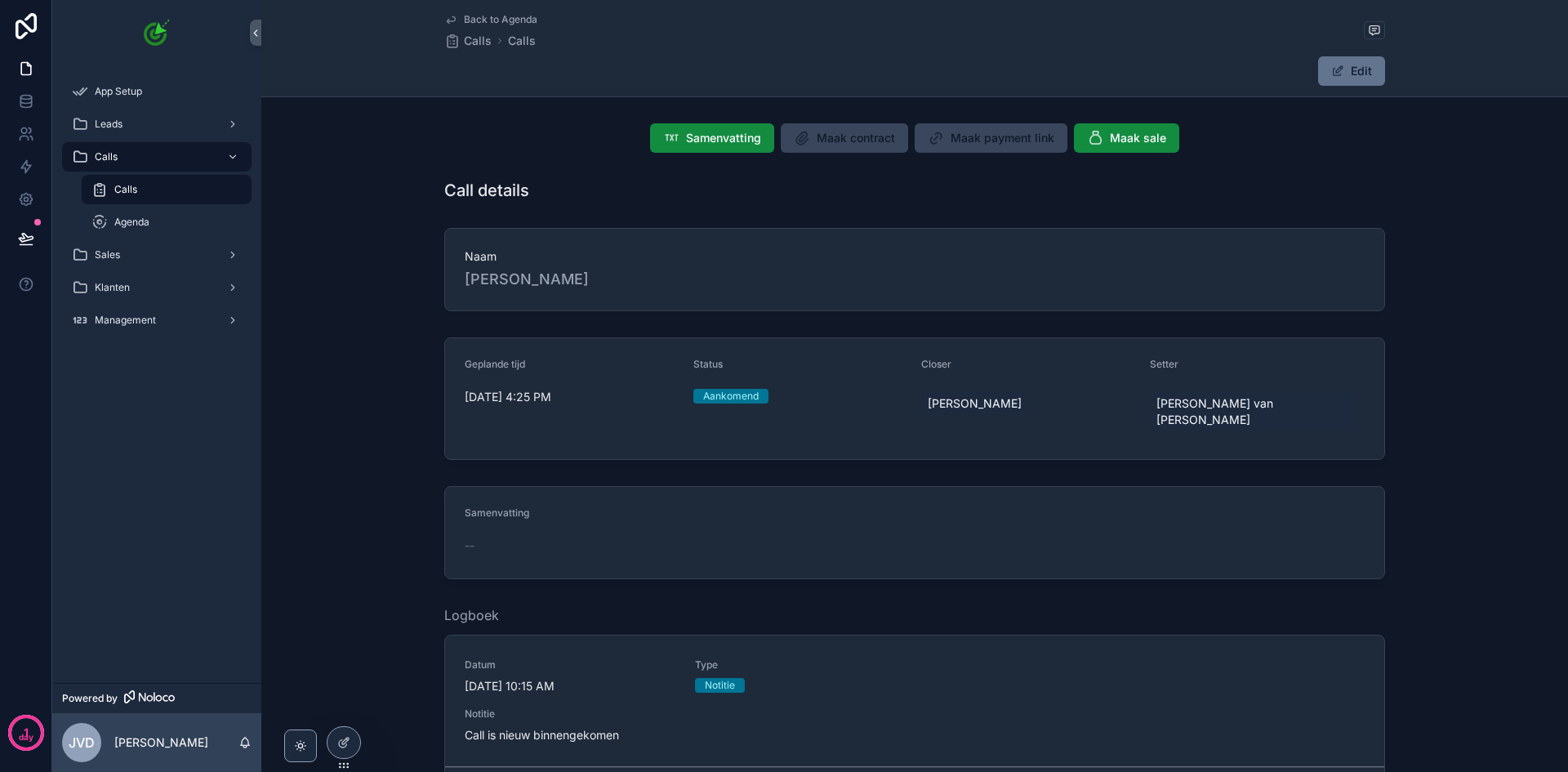
click at [161, 215] on div "Agenda" at bounding box center [166, 222] width 151 height 26
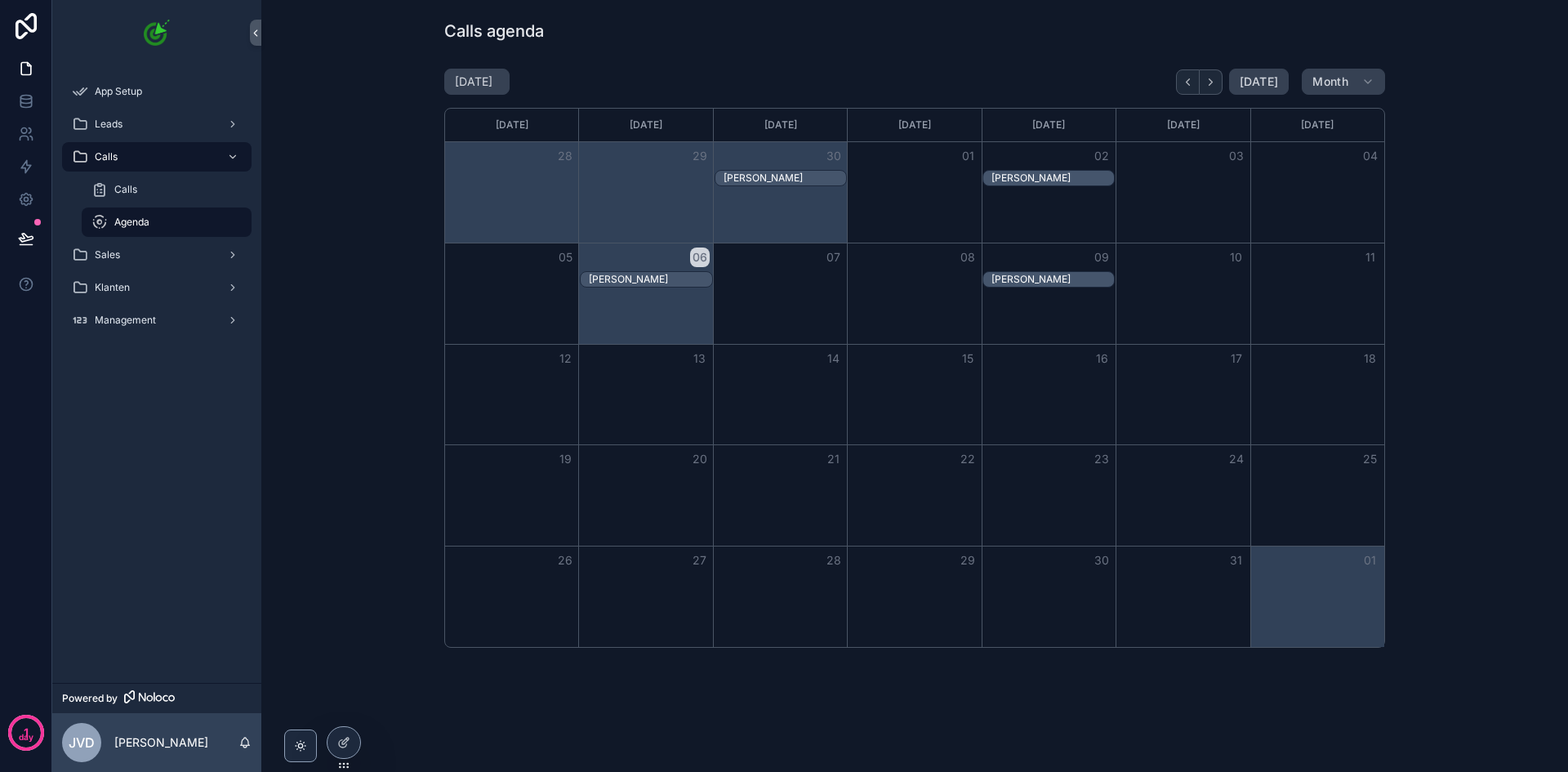
click at [345, 755] on div at bounding box center [344, 743] width 33 height 31
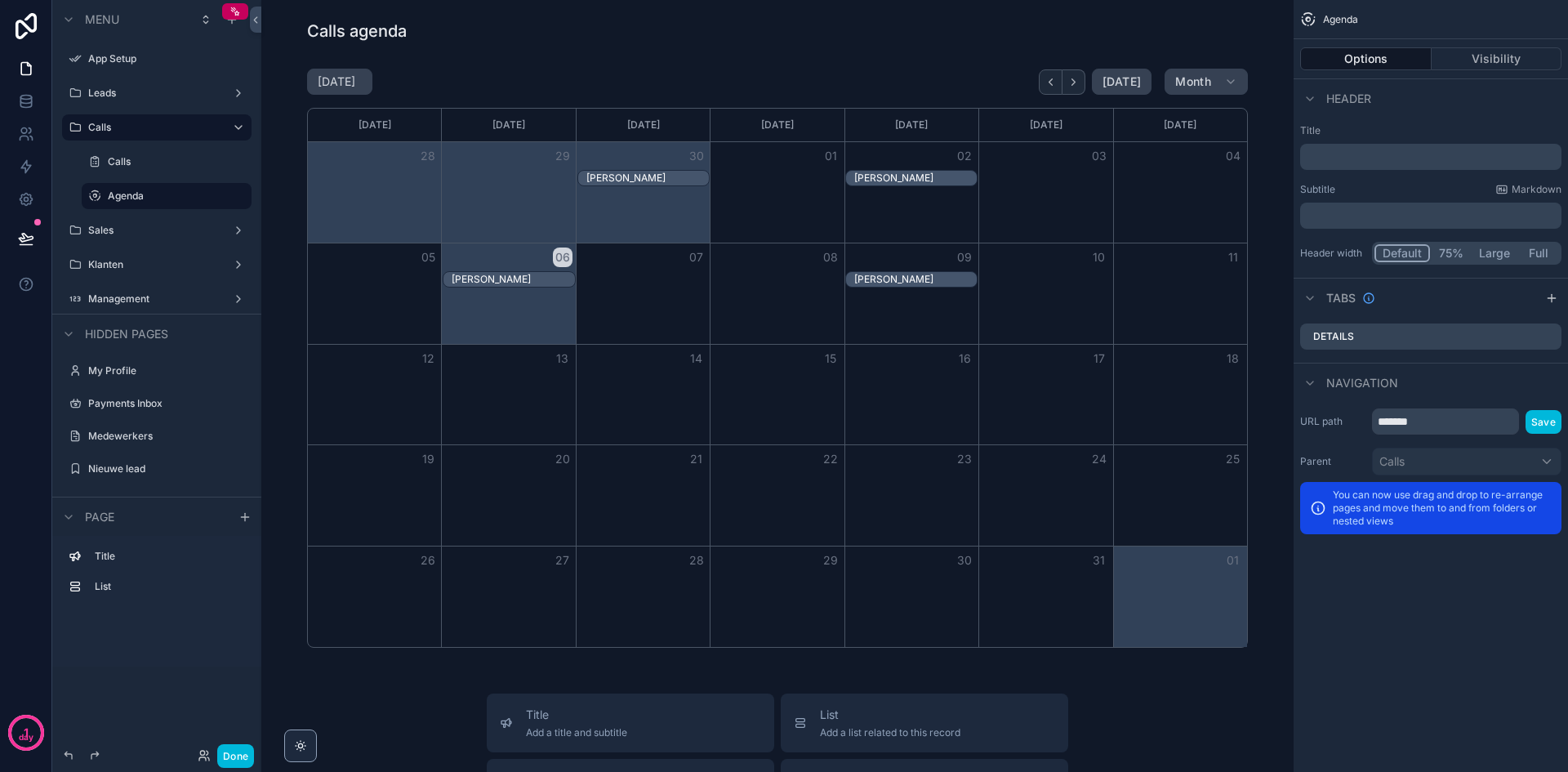
click at [580, 305] on div "scrollable content" at bounding box center [777, 358] width 1006 height 592
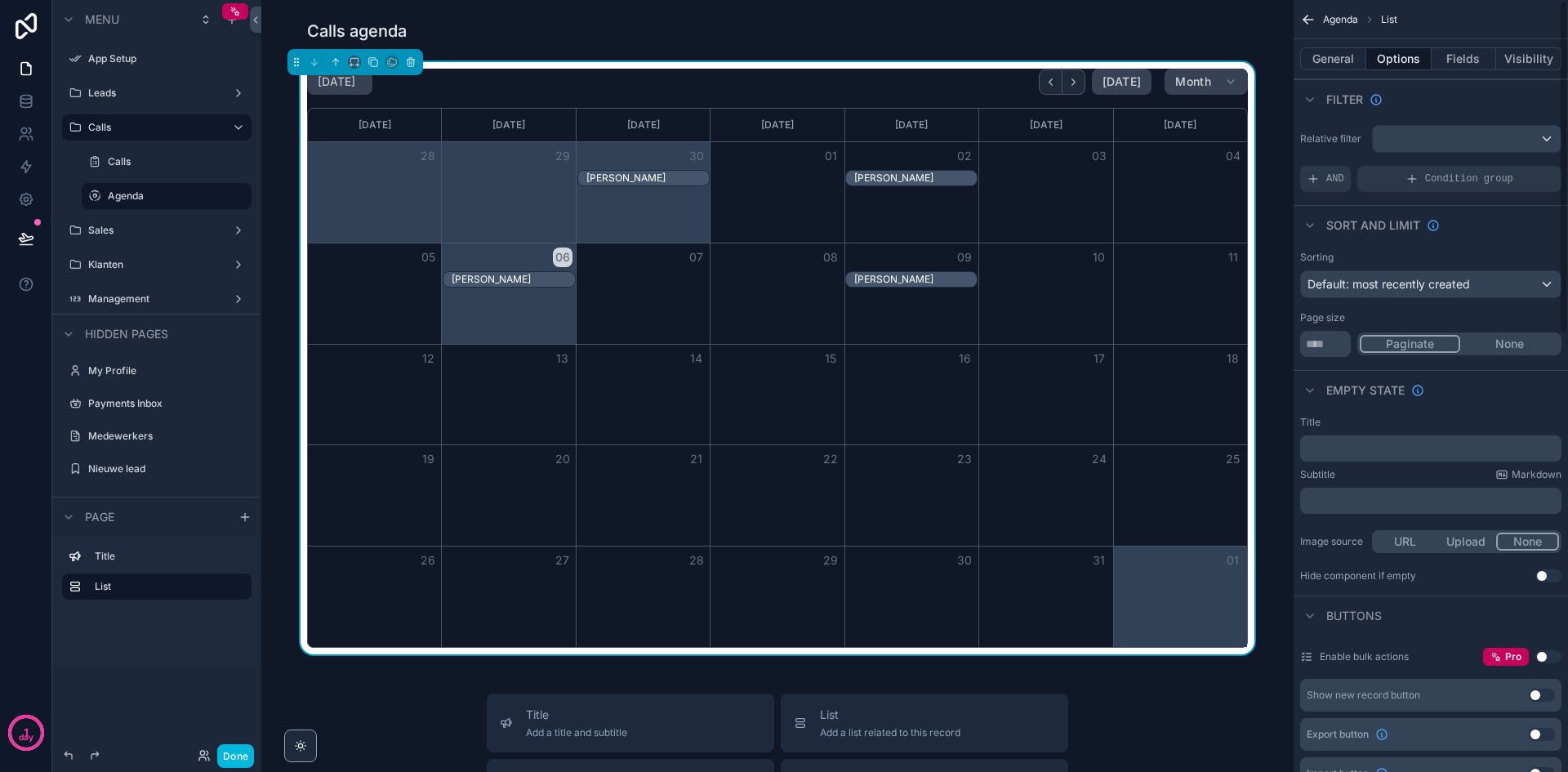
click at [1511, 57] on button "Visibility" at bounding box center [1529, 58] width 66 height 23
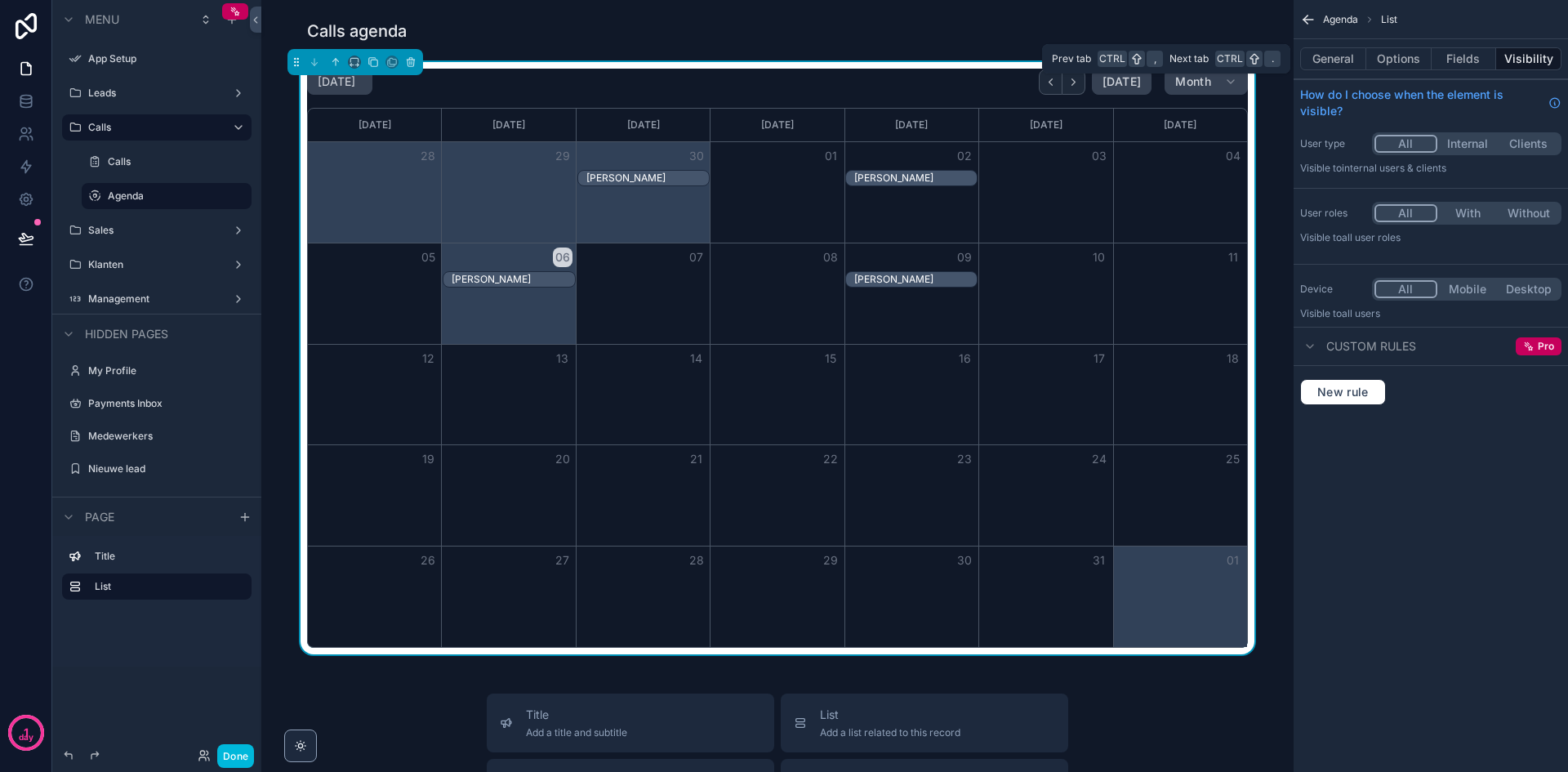
click at [1462, 57] on button "Fields" at bounding box center [1465, 58] width 66 height 23
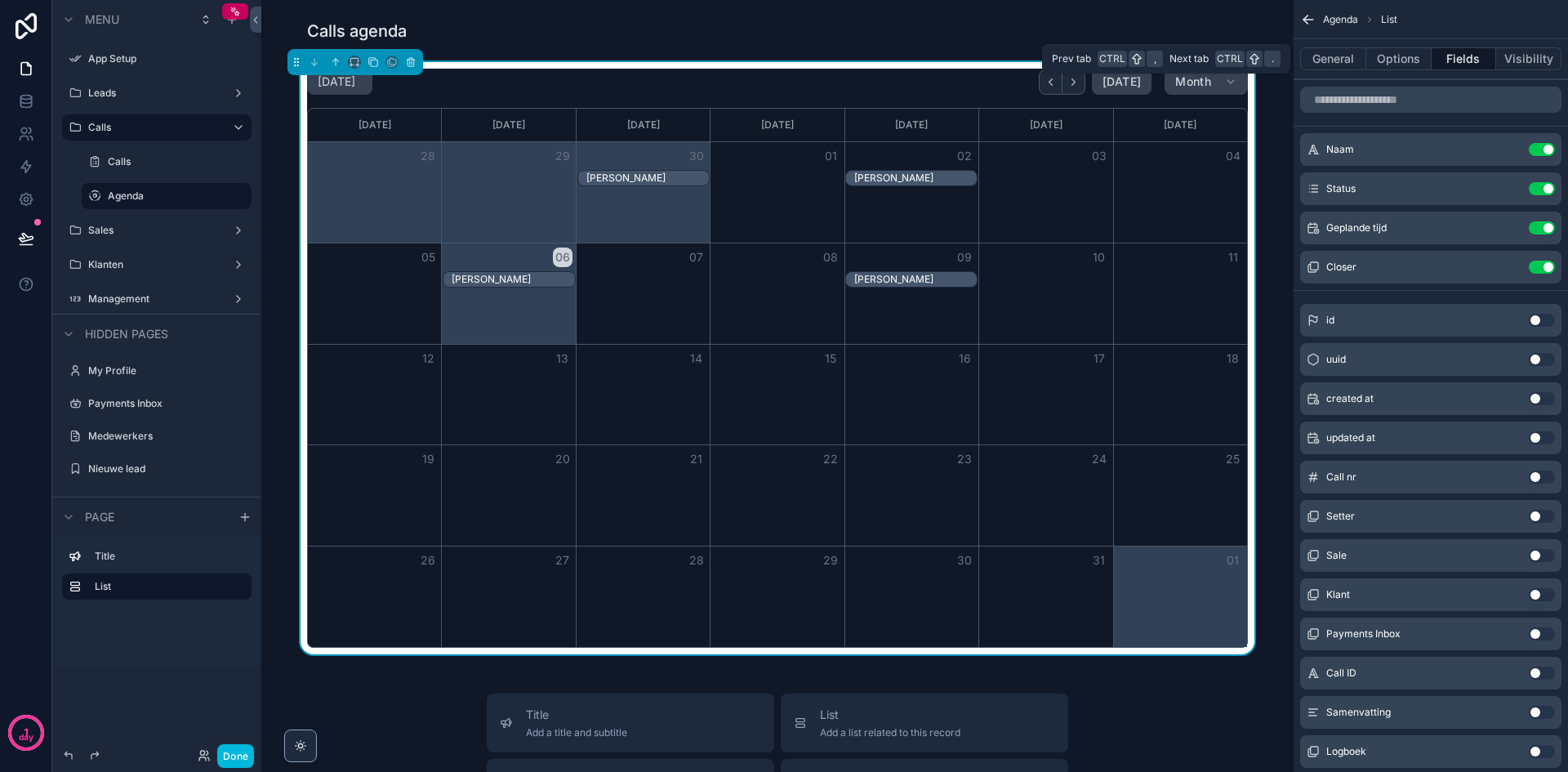
click at [1335, 58] on button "General" at bounding box center [1334, 58] width 67 height 23
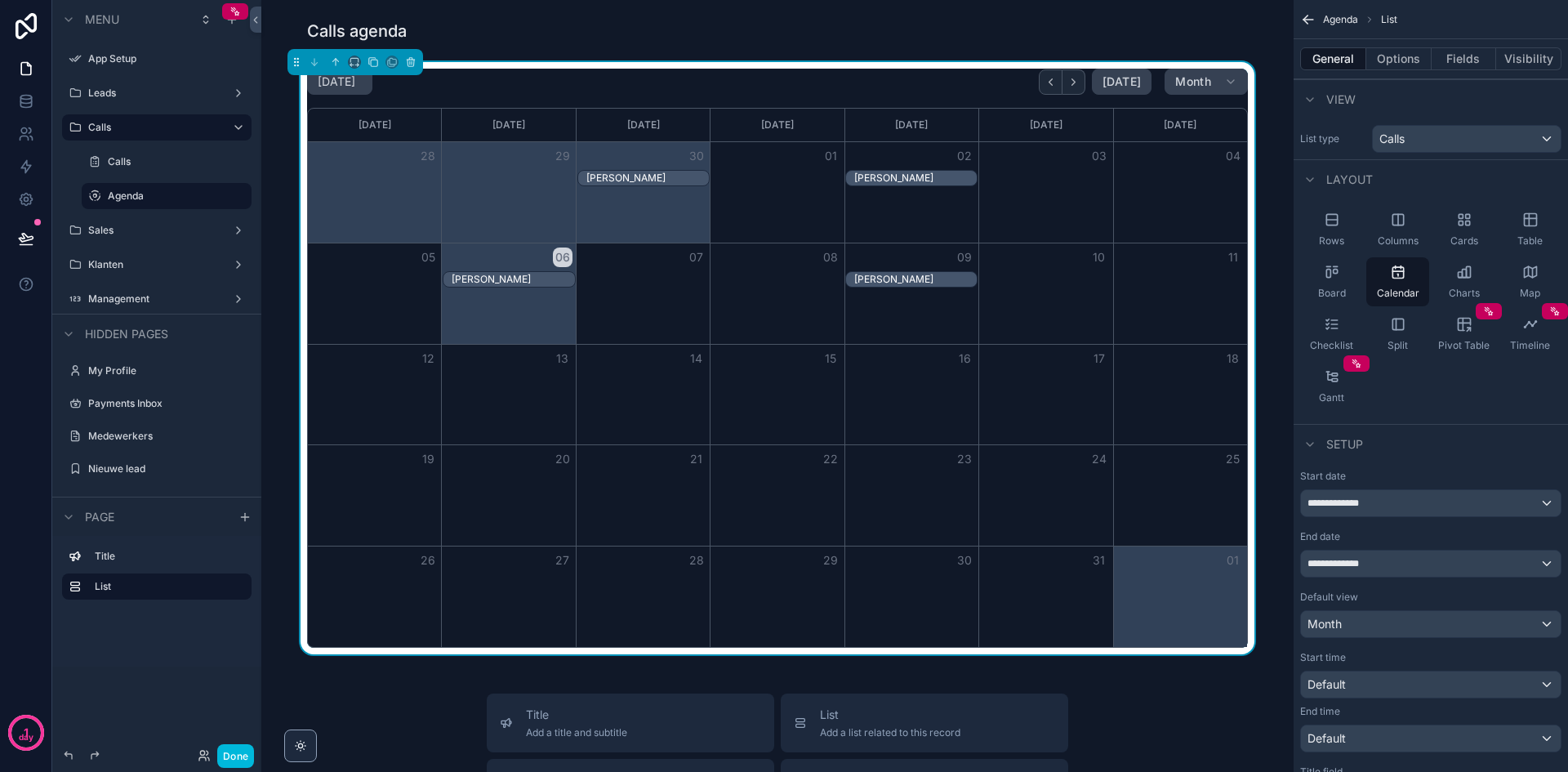
click at [1336, 282] on div "Board" at bounding box center [1332, 282] width 63 height 49
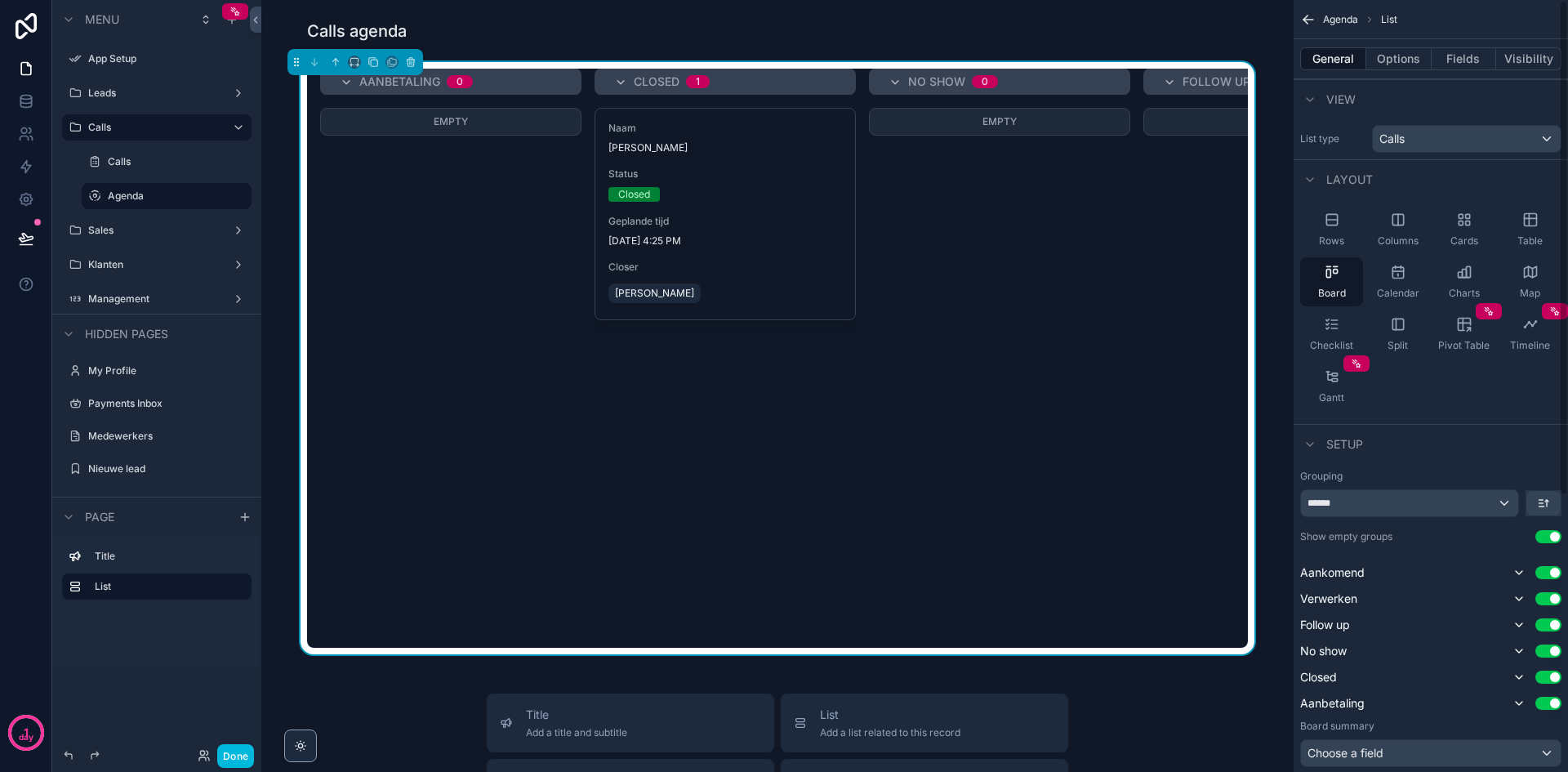
click at [1331, 228] on div "Rows" at bounding box center [1332, 230] width 63 height 49
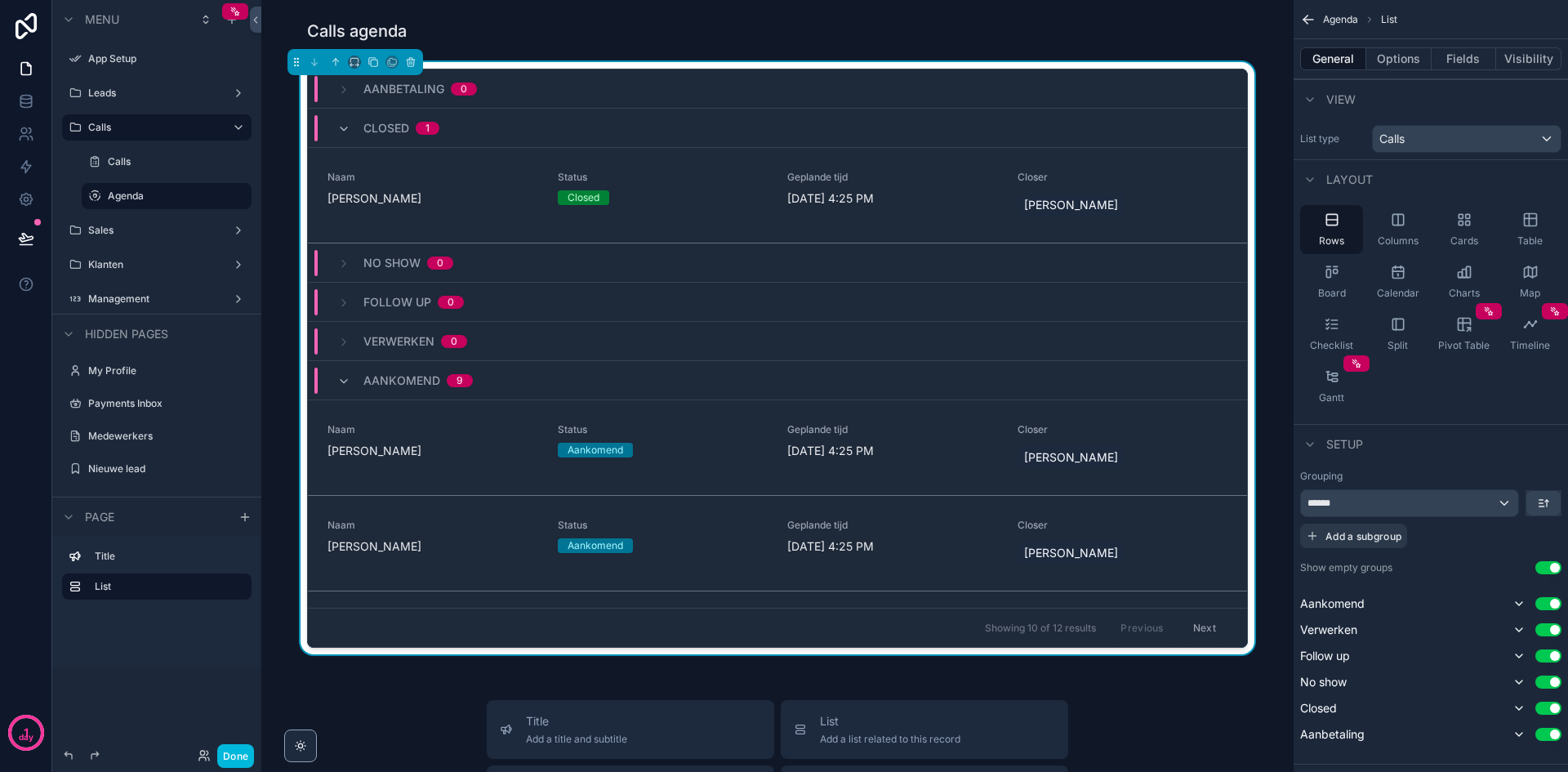
click at [1416, 239] on span "Columns" at bounding box center [1398, 241] width 41 height 13
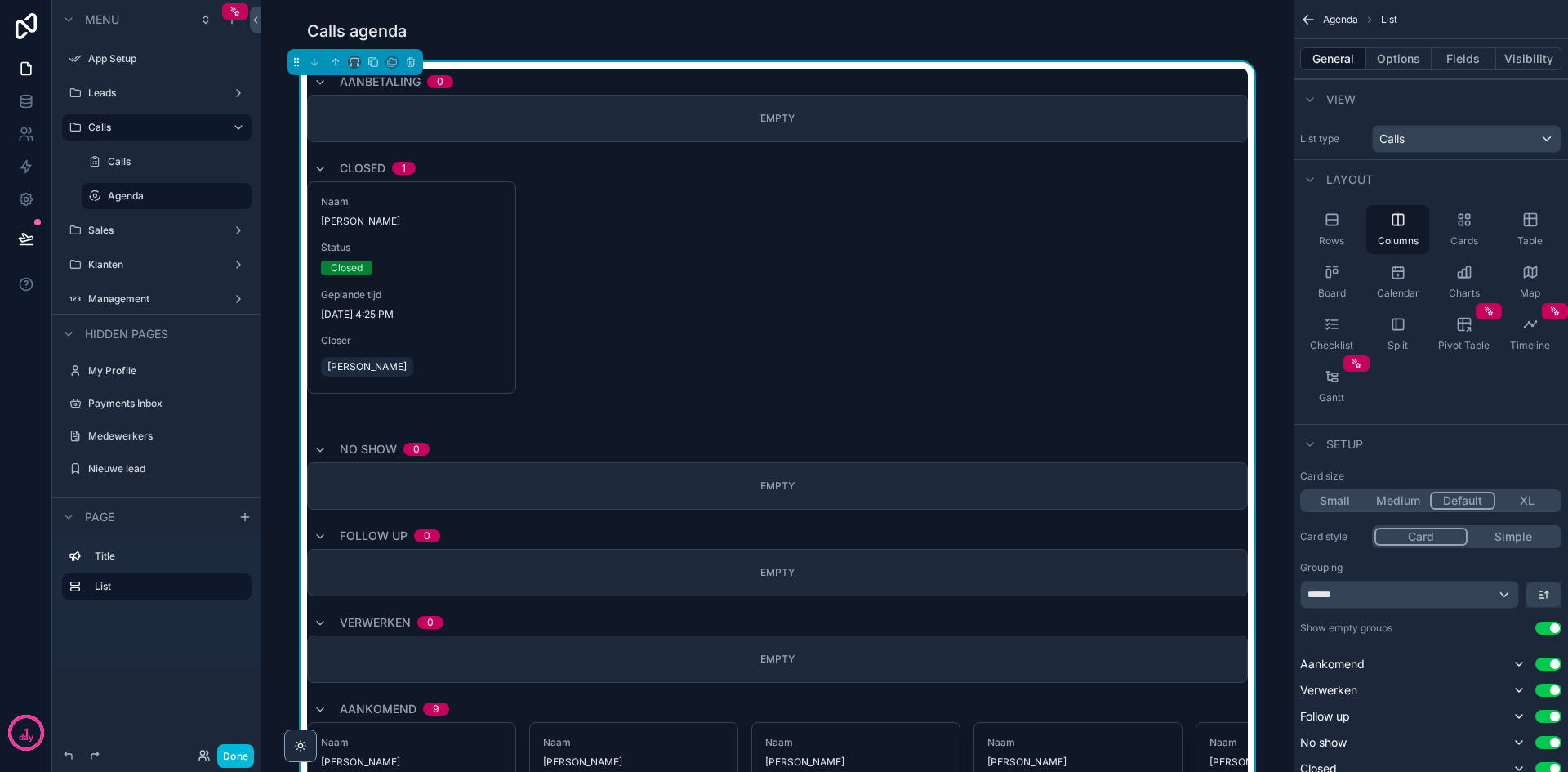
click at [1469, 228] on div "Cards" at bounding box center [1464, 230] width 63 height 49
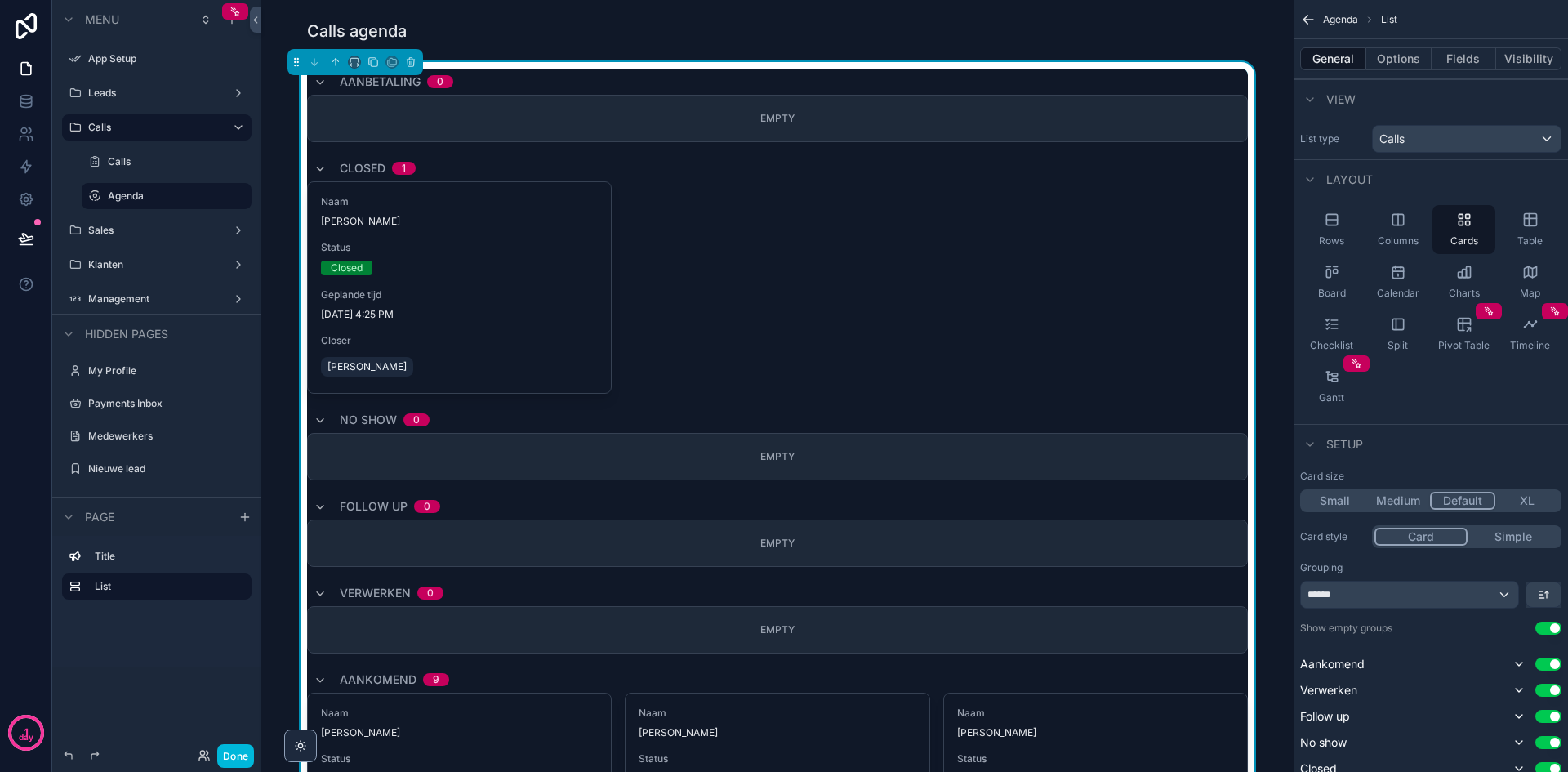
click at [1335, 336] on div "Checklist" at bounding box center [1332, 334] width 63 height 49
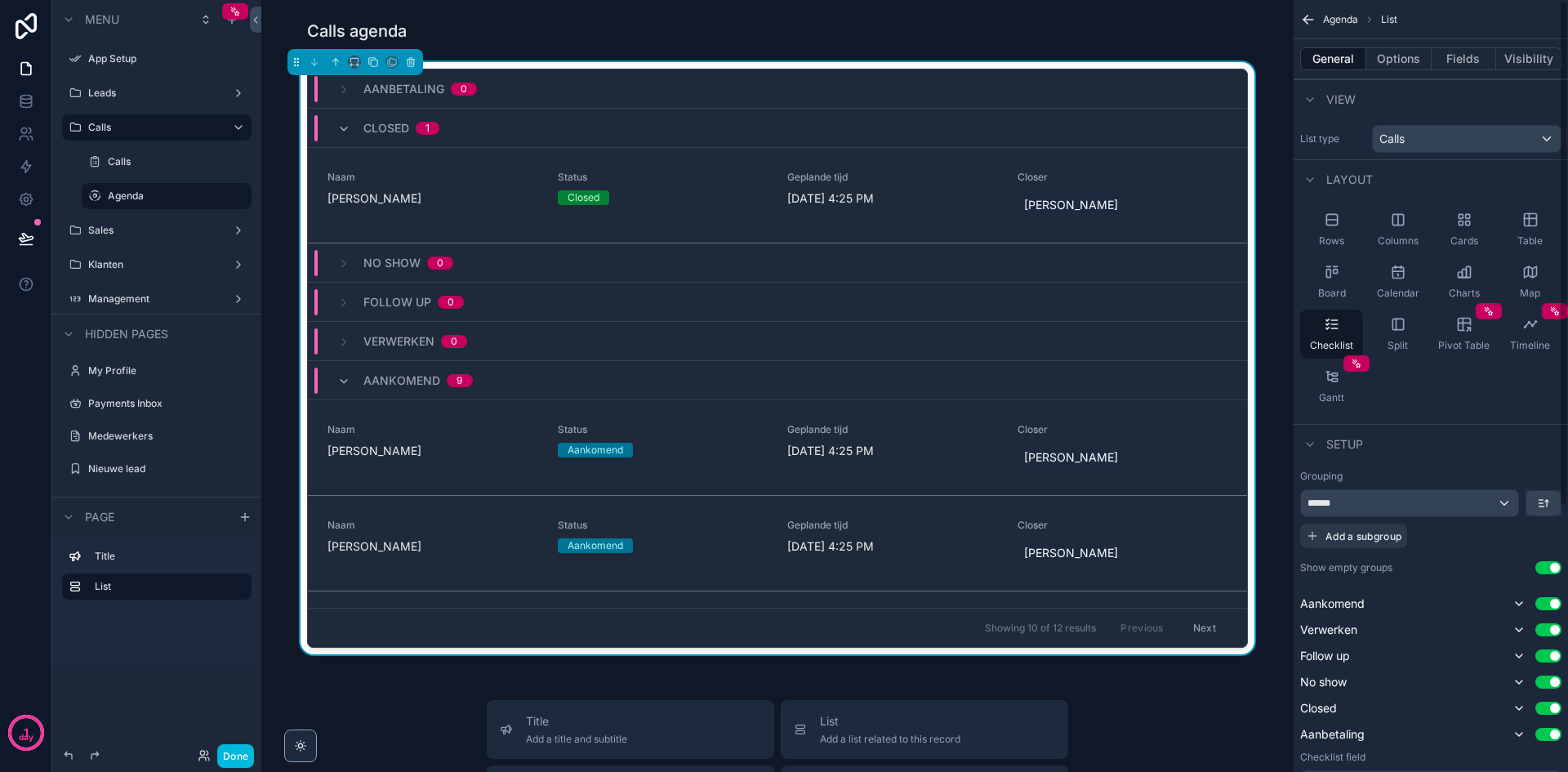
click at [1427, 270] on div "Calendar" at bounding box center [1397, 282] width 63 height 49
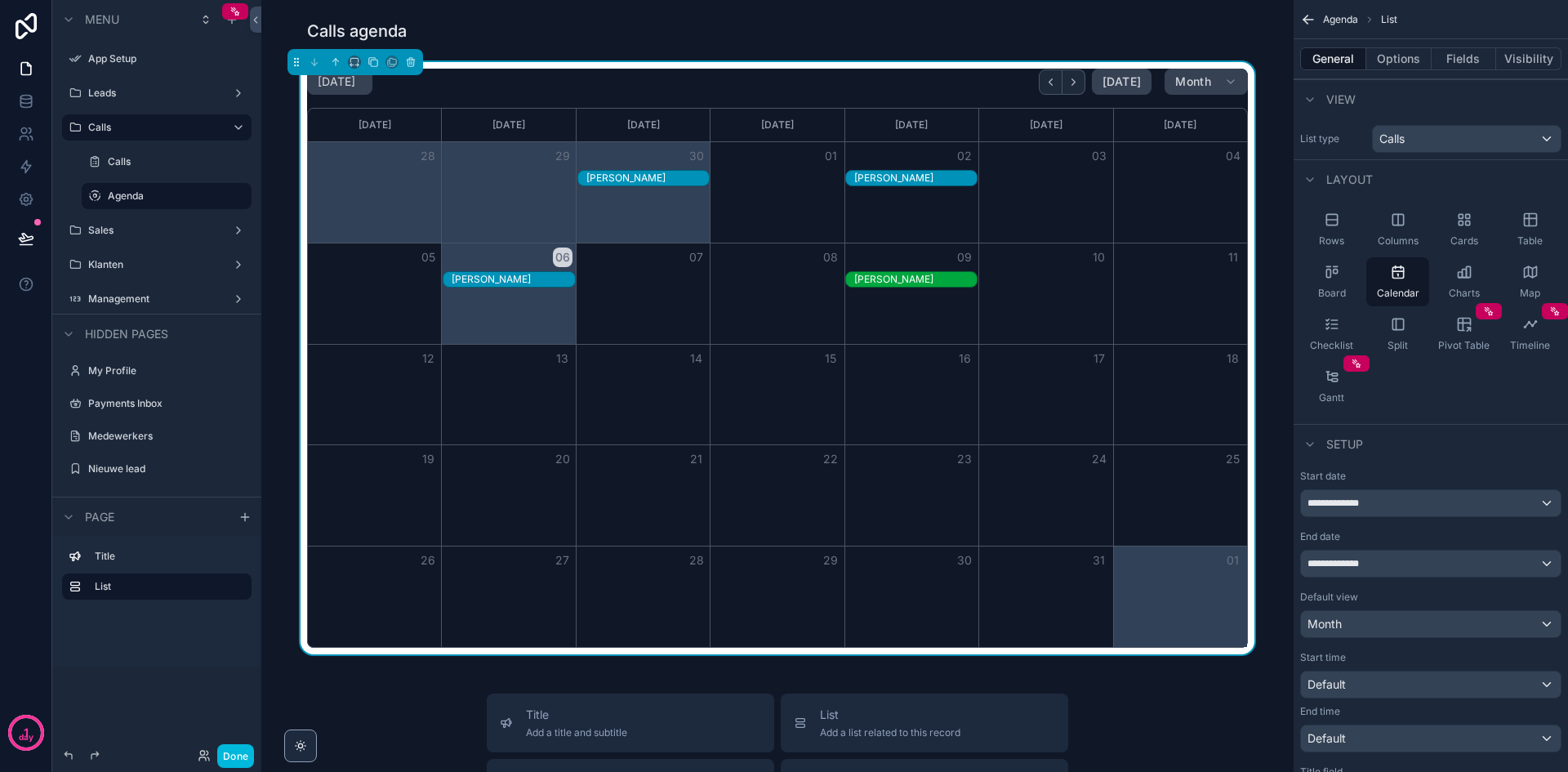
click at [1531, 234] on div "Table" at bounding box center [1530, 230] width 63 height 49
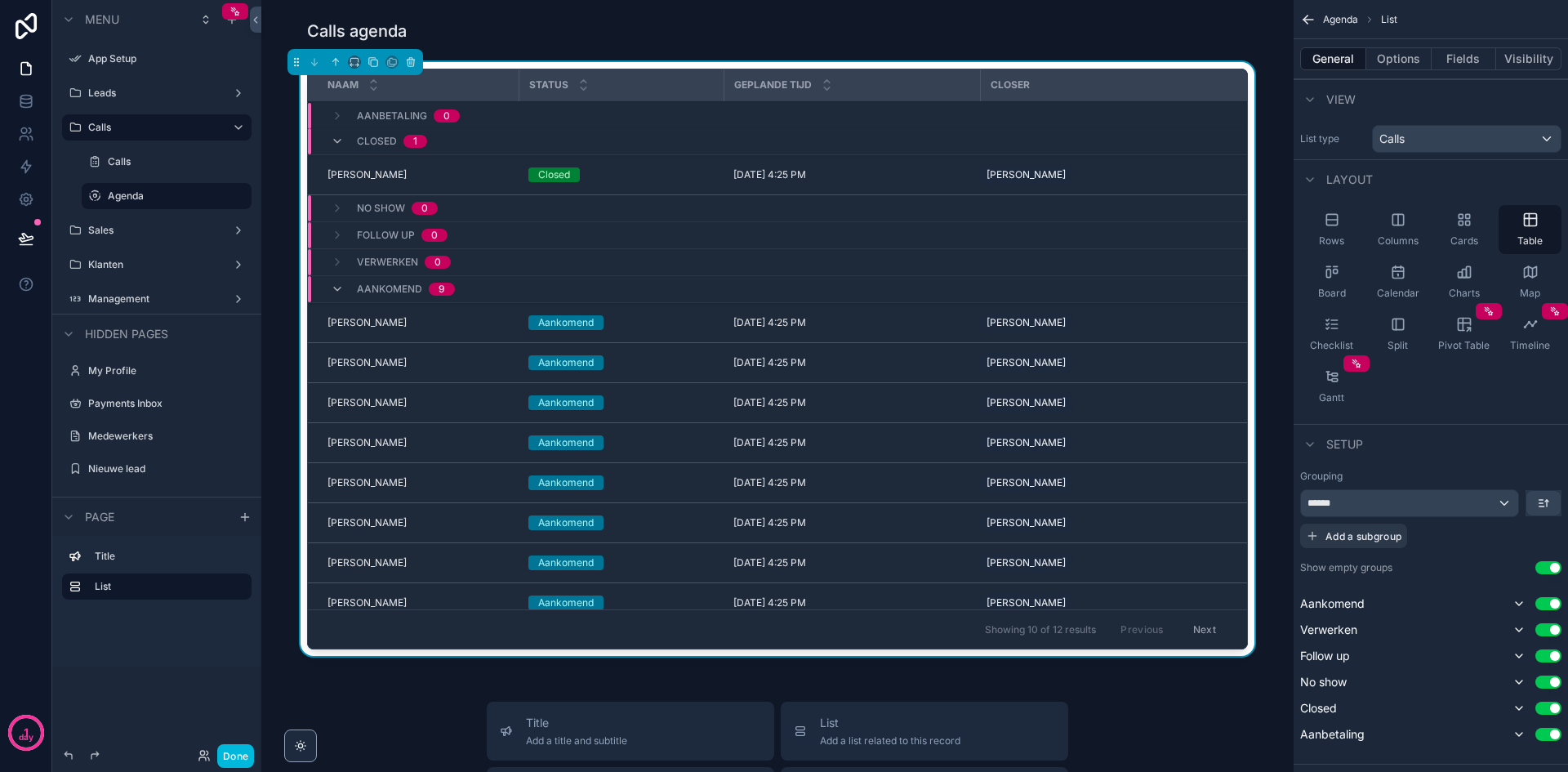
click at [1401, 277] on icon "scrollable content" at bounding box center [1398, 272] width 16 height 16
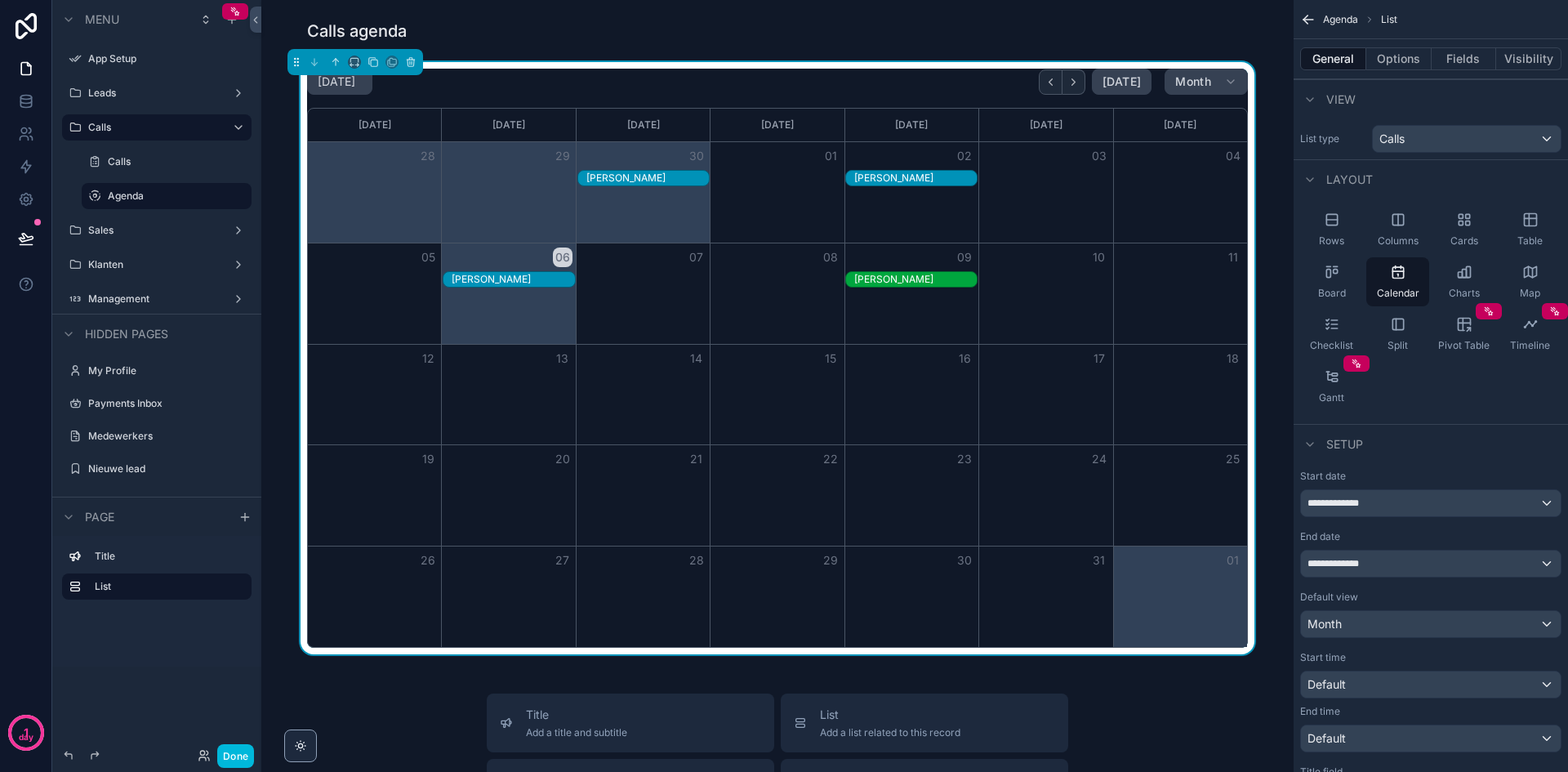
click at [226, 768] on div "Done" at bounding box center [156, 756] width 209 height 33
click at [233, 762] on button "Done" at bounding box center [235, 756] width 36 height 24
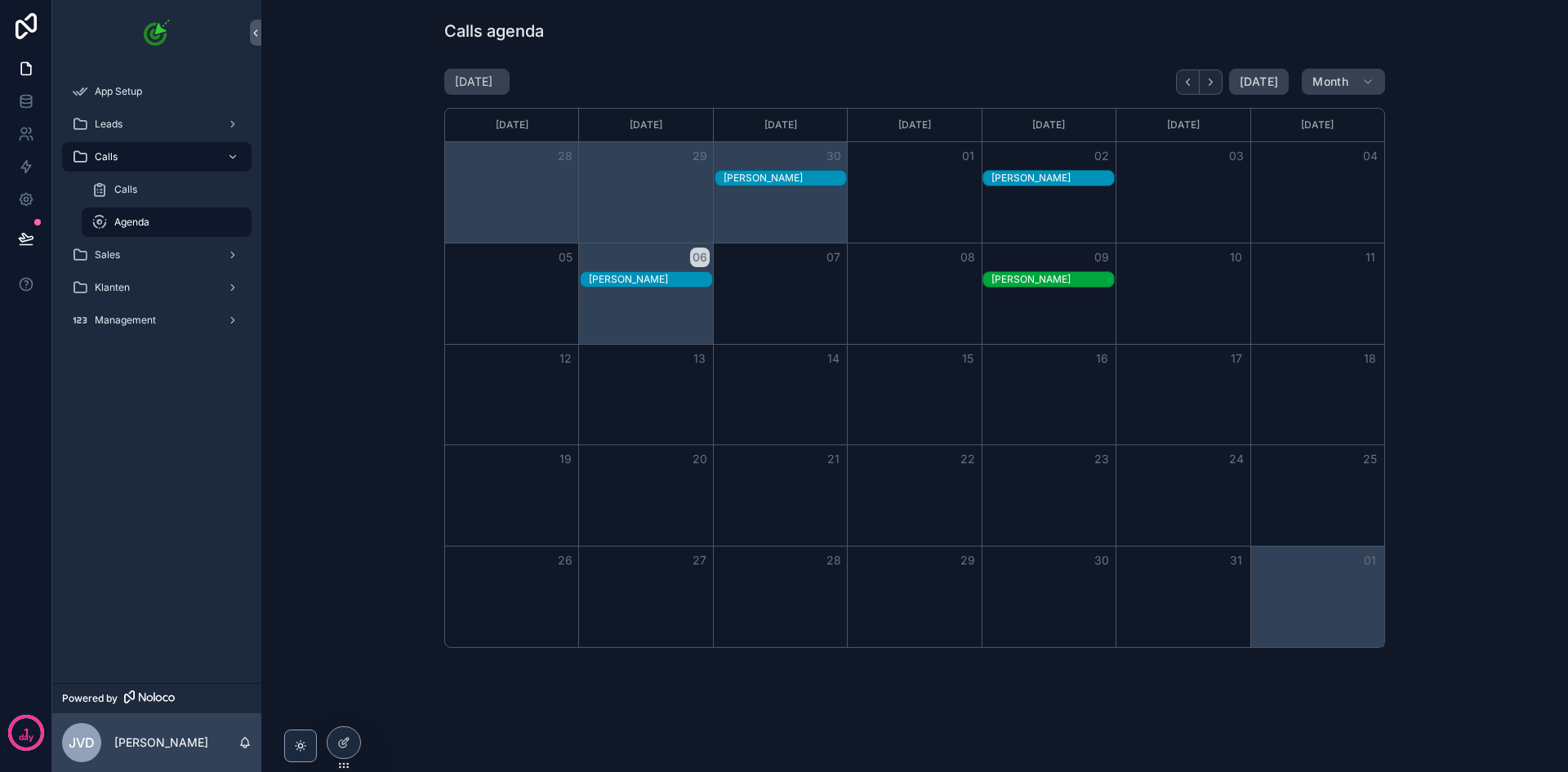
click at [192, 252] on div "Sales" at bounding box center [157, 255] width 170 height 26
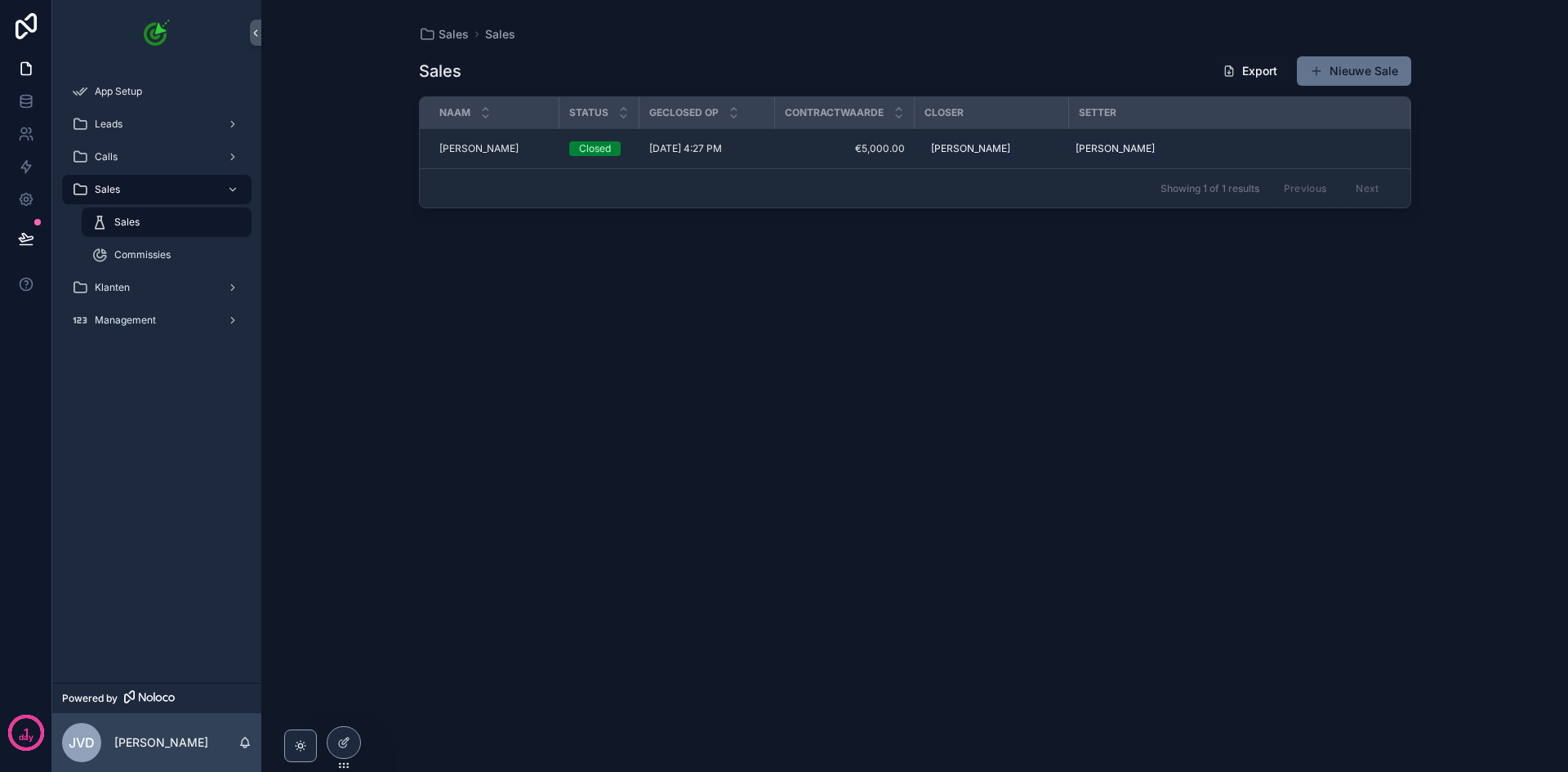
click at [172, 287] on div "Klanten" at bounding box center [157, 287] width 170 height 26
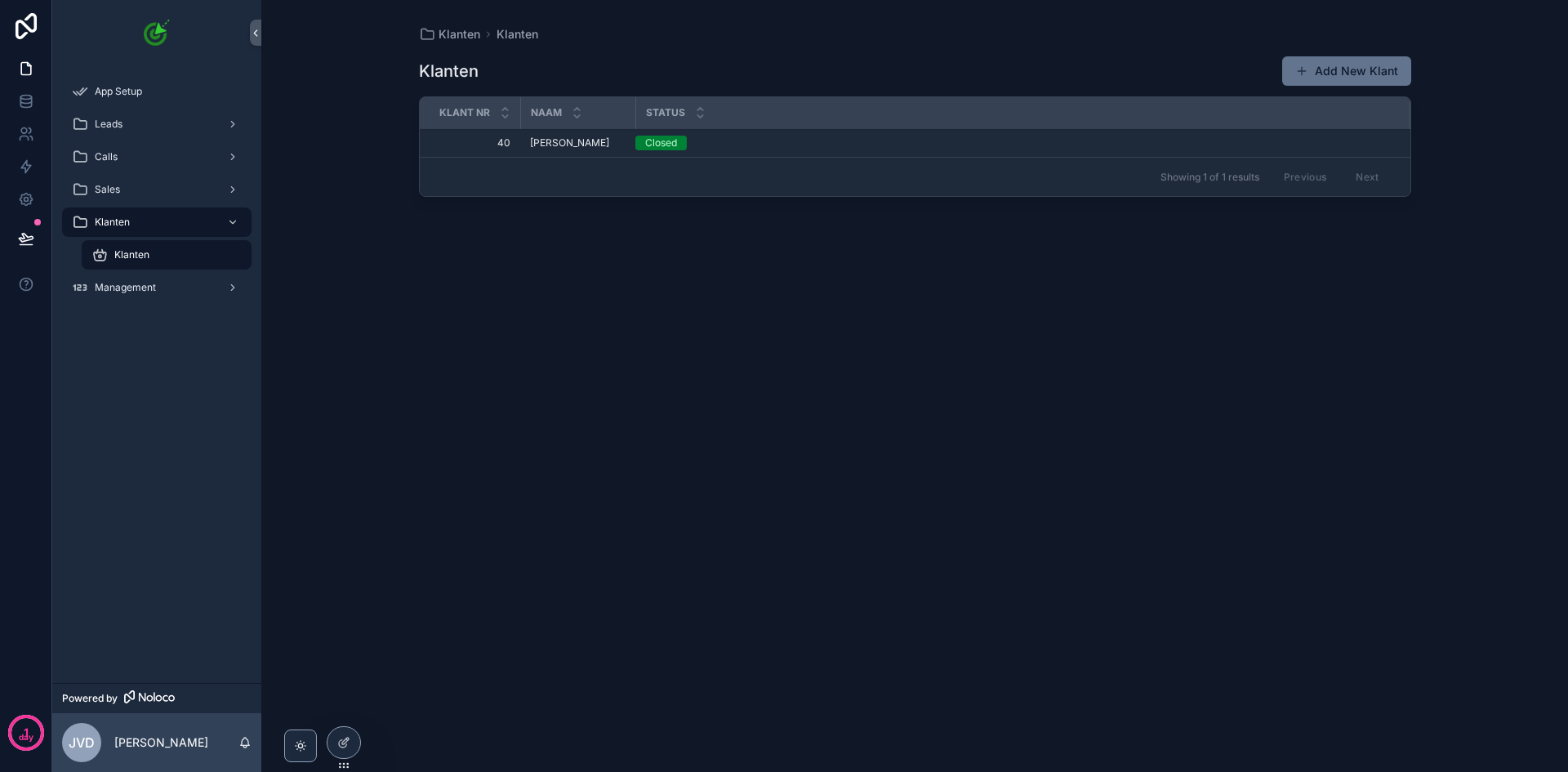
click at [174, 176] on link "Sales" at bounding box center [157, 190] width 190 height 29
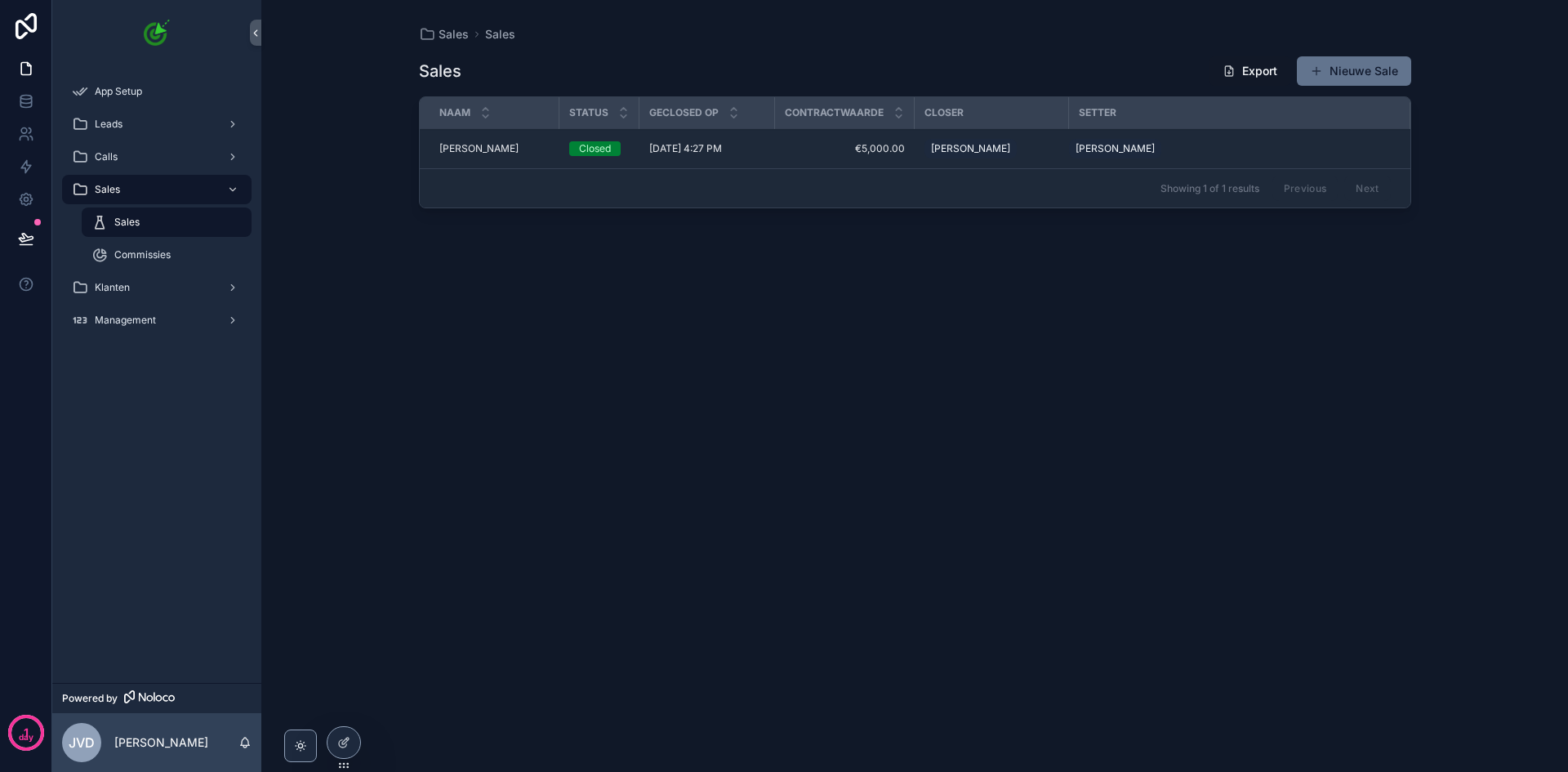
click at [176, 155] on div "Calls" at bounding box center [157, 157] width 170 height 26
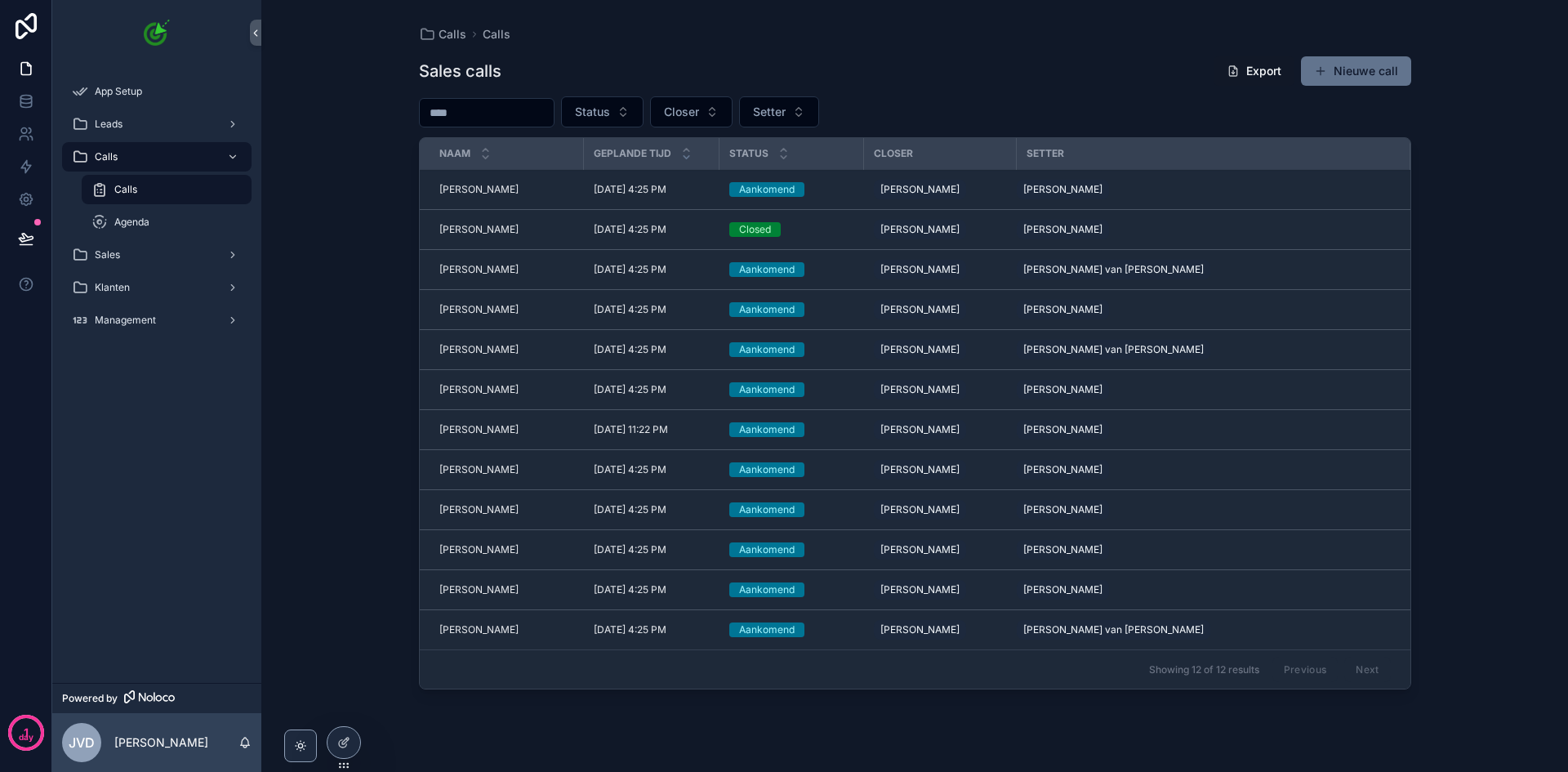
click at [161, 311] on div "Management" at bounding box center [157, 320] width 170 height 26
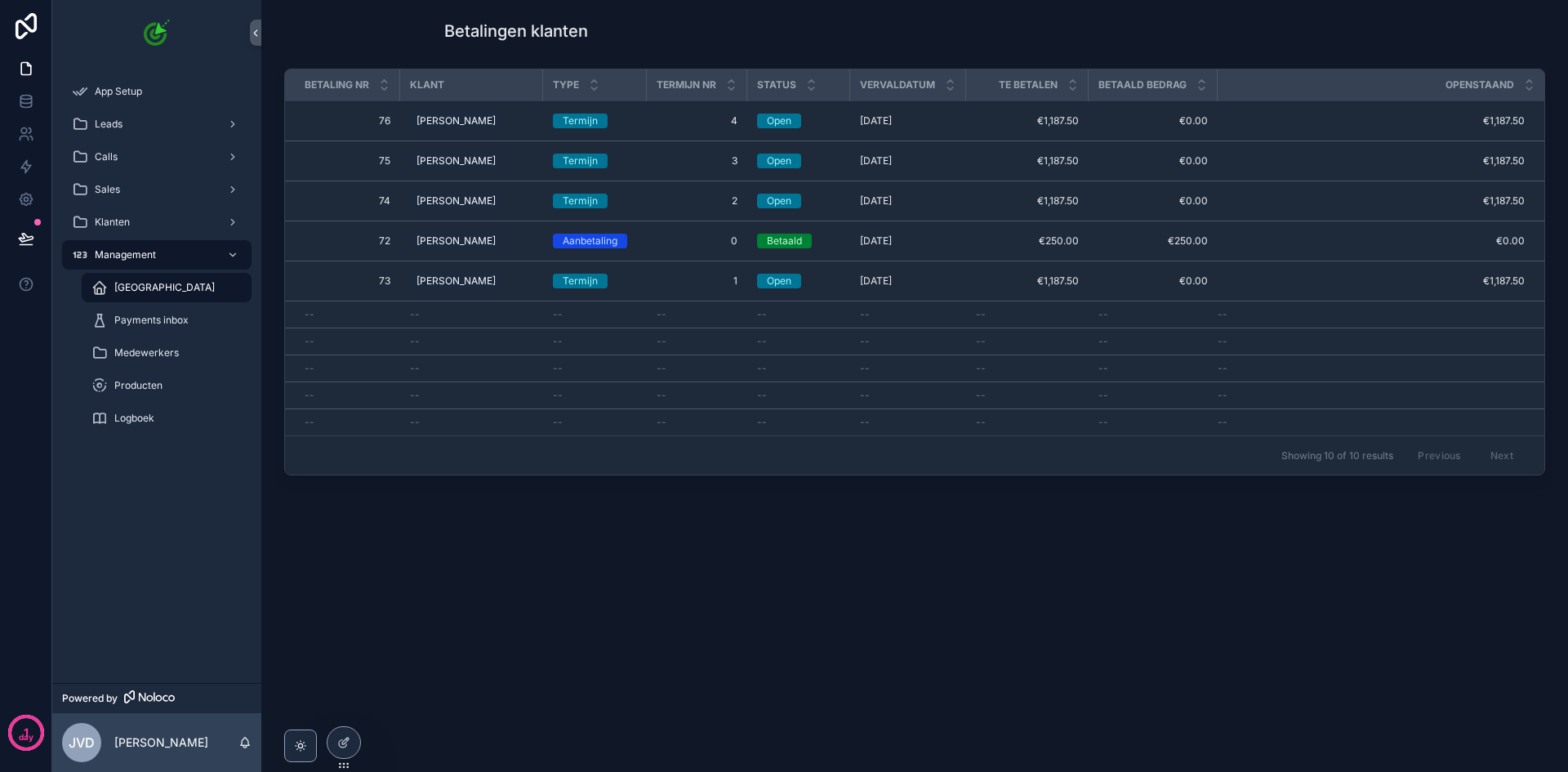
click at [162, 231] on div "Klanten" at bounding box center [157, 222] width 170 height 26
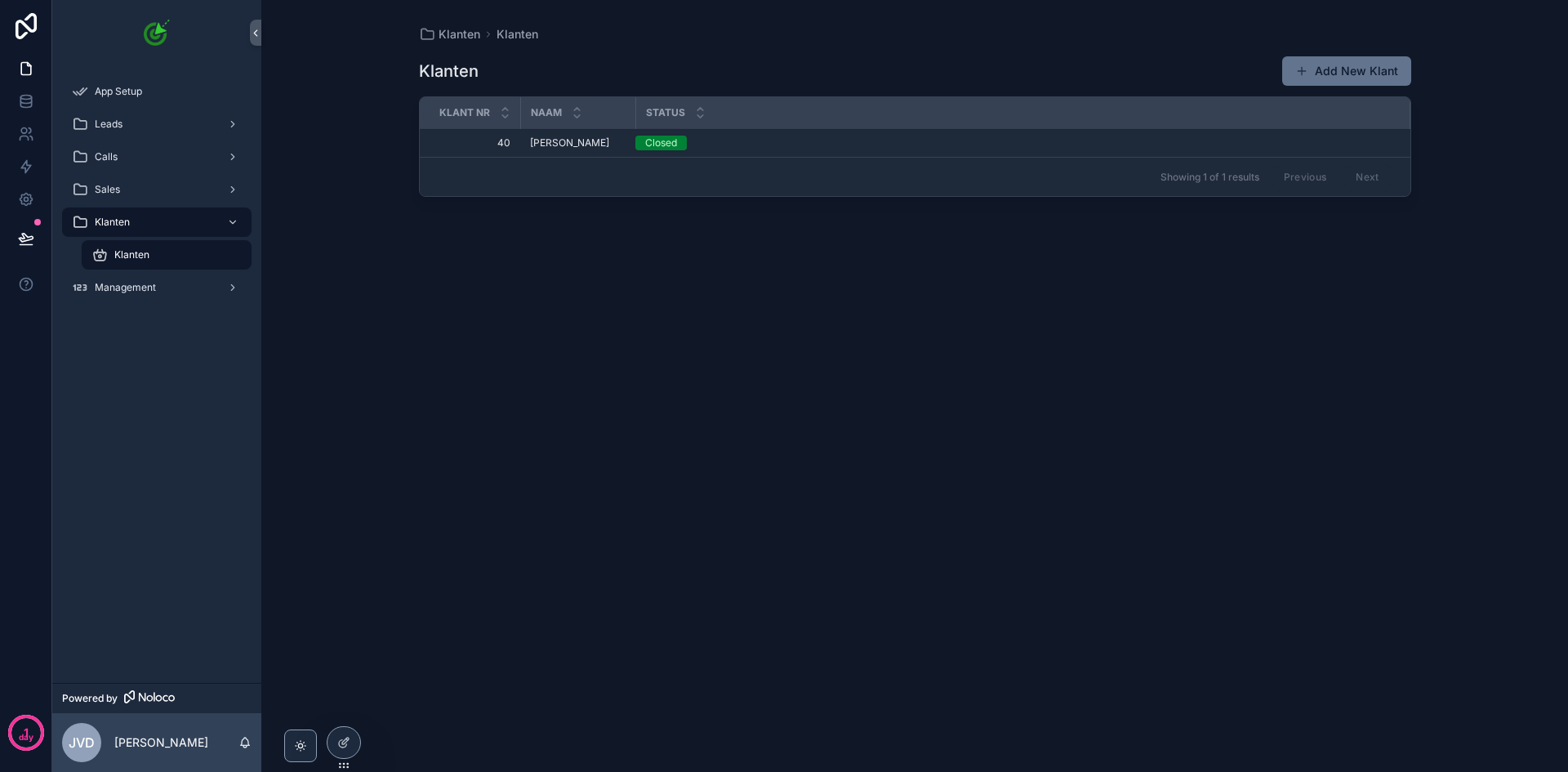
click at [169, 186] on div "Sales" at bounding box center [157, 189] width 170 height 26
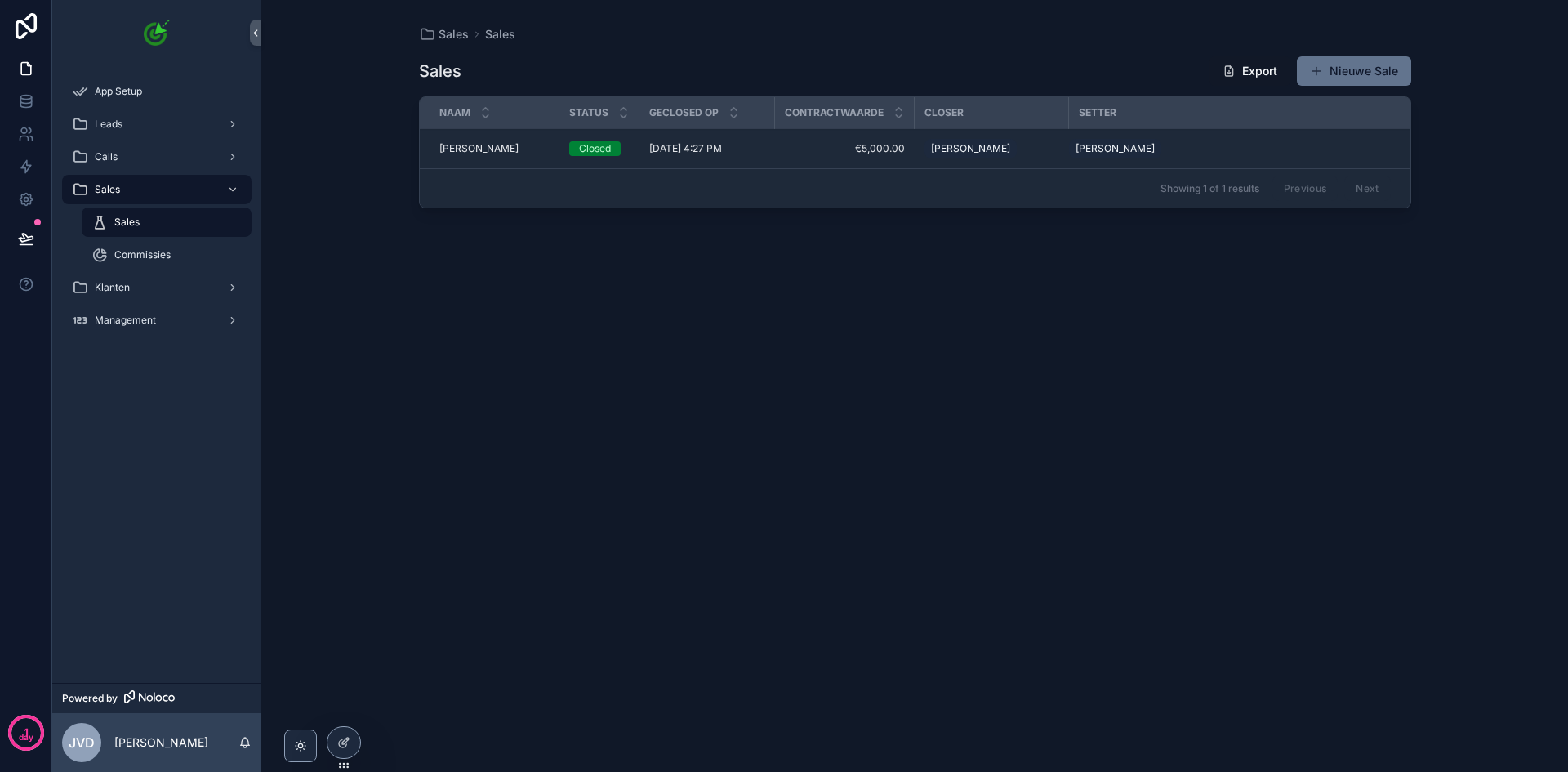
click at [182, 161] on div "Calls" at bounding box center [157, 157] width 170 height 26
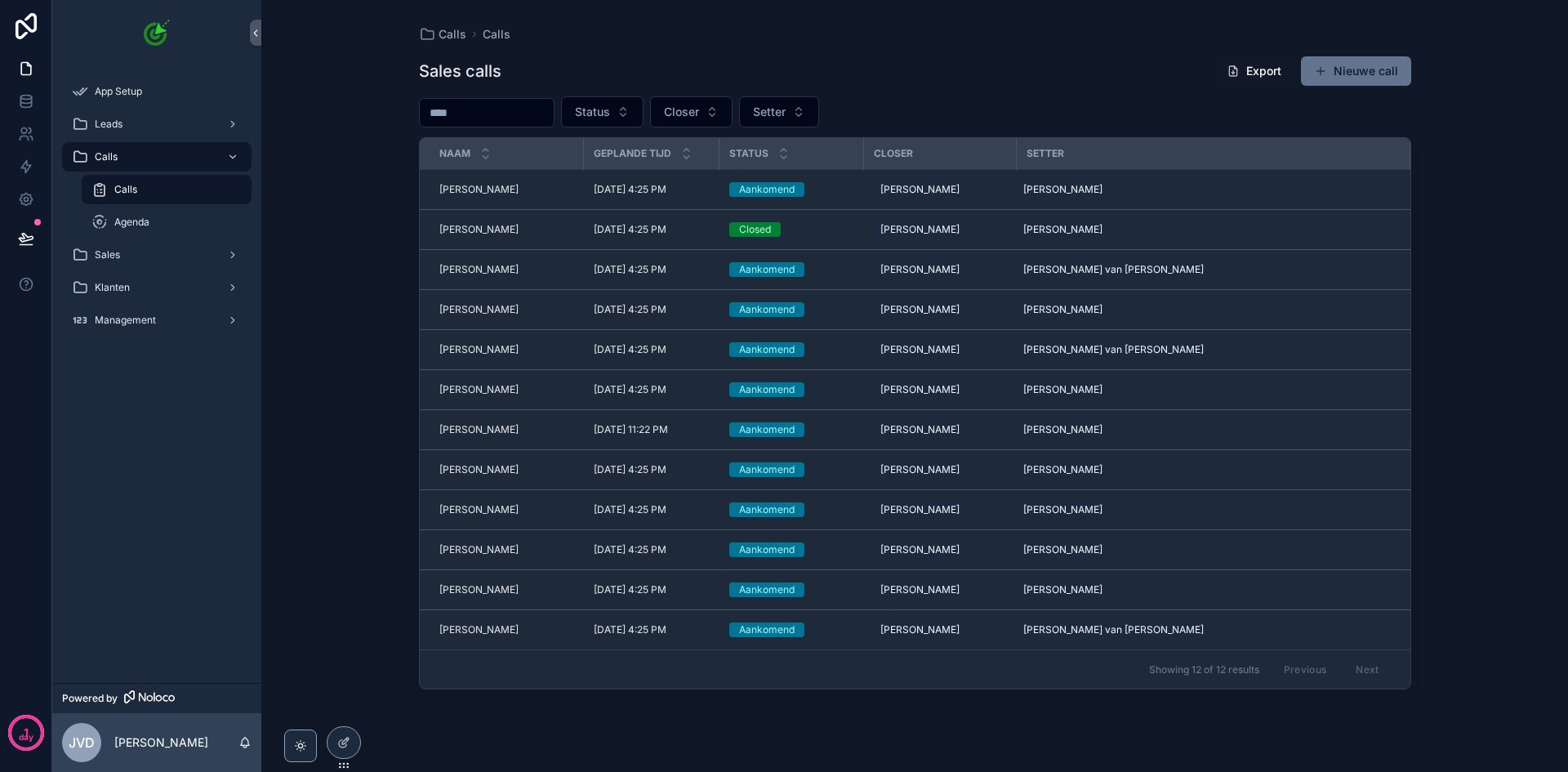
click at [184, 116] on div "Leads" at bounding box center [157, 124] width 170 height 26
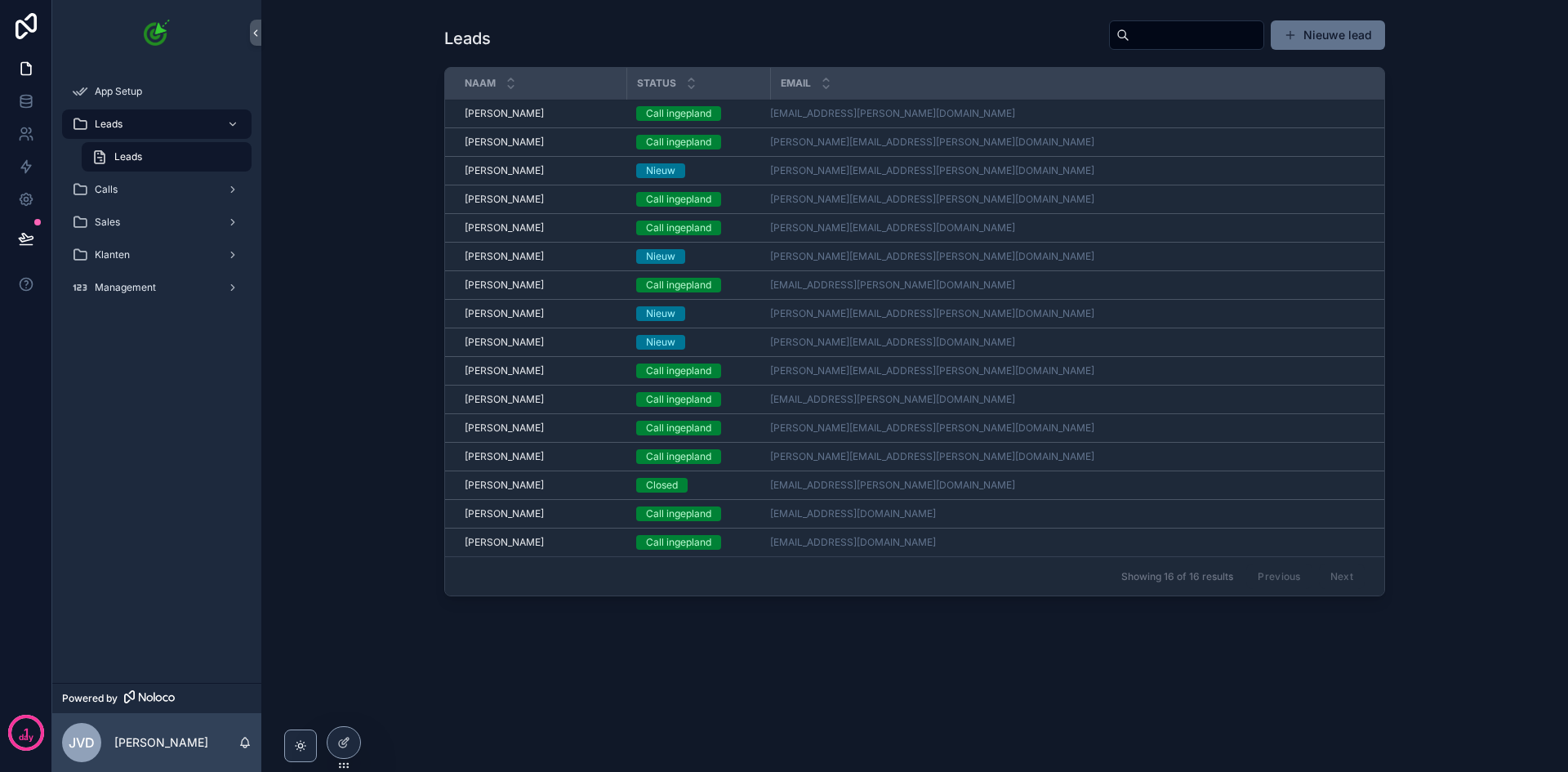
click at [144, 290] on span "Management" at bounding box center [125, 287] width 61 height 13
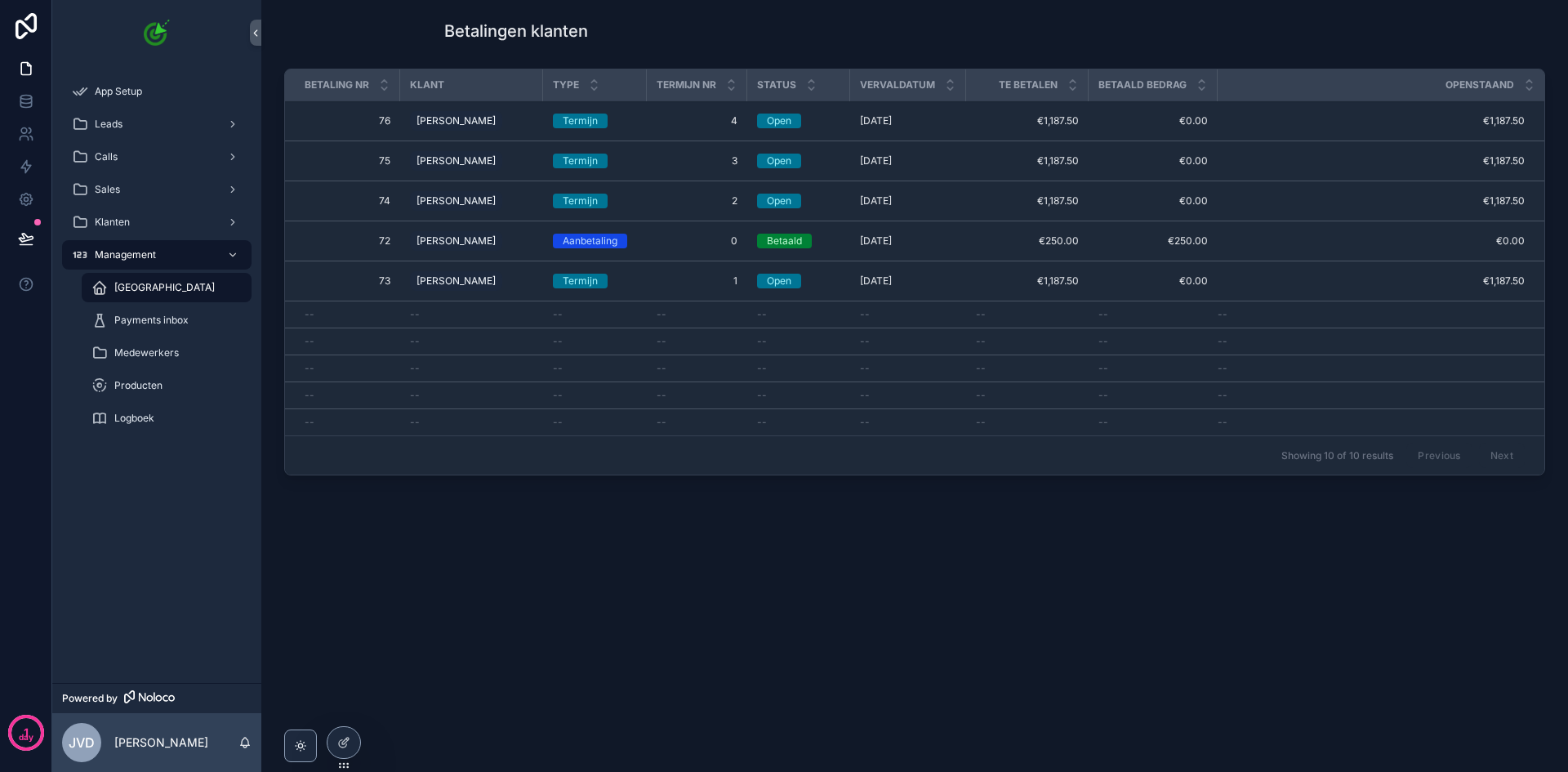
click at [160, 161] on div "Calls" at bounding box center [157, 157] width 170 height 26
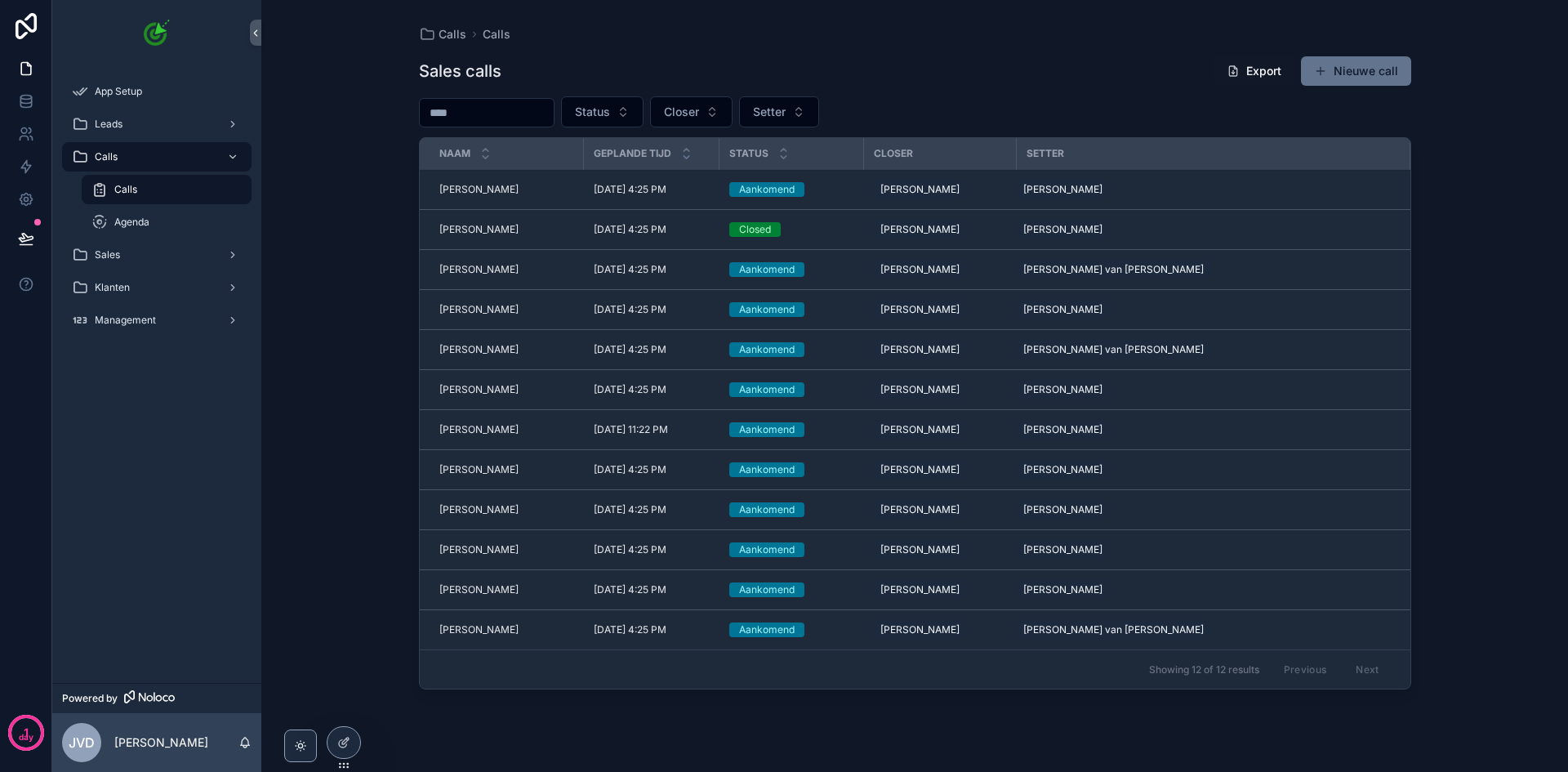
click at [133, 255] on div "Sales" at bounding box center [157, 255] width 170 height 26
